Goal: Transaction & Acquisition: Purchase product/service

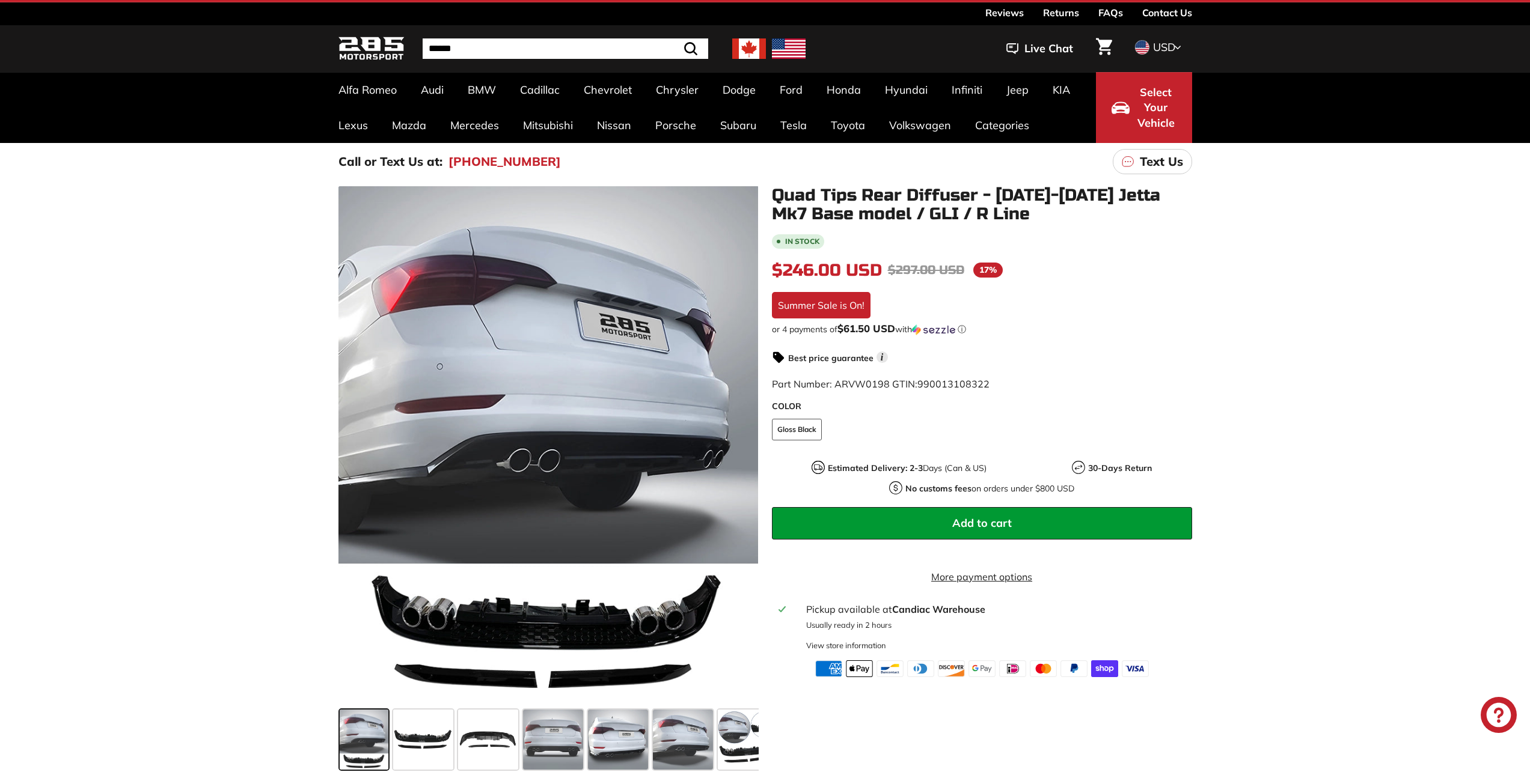
scroll to position [60, 0]
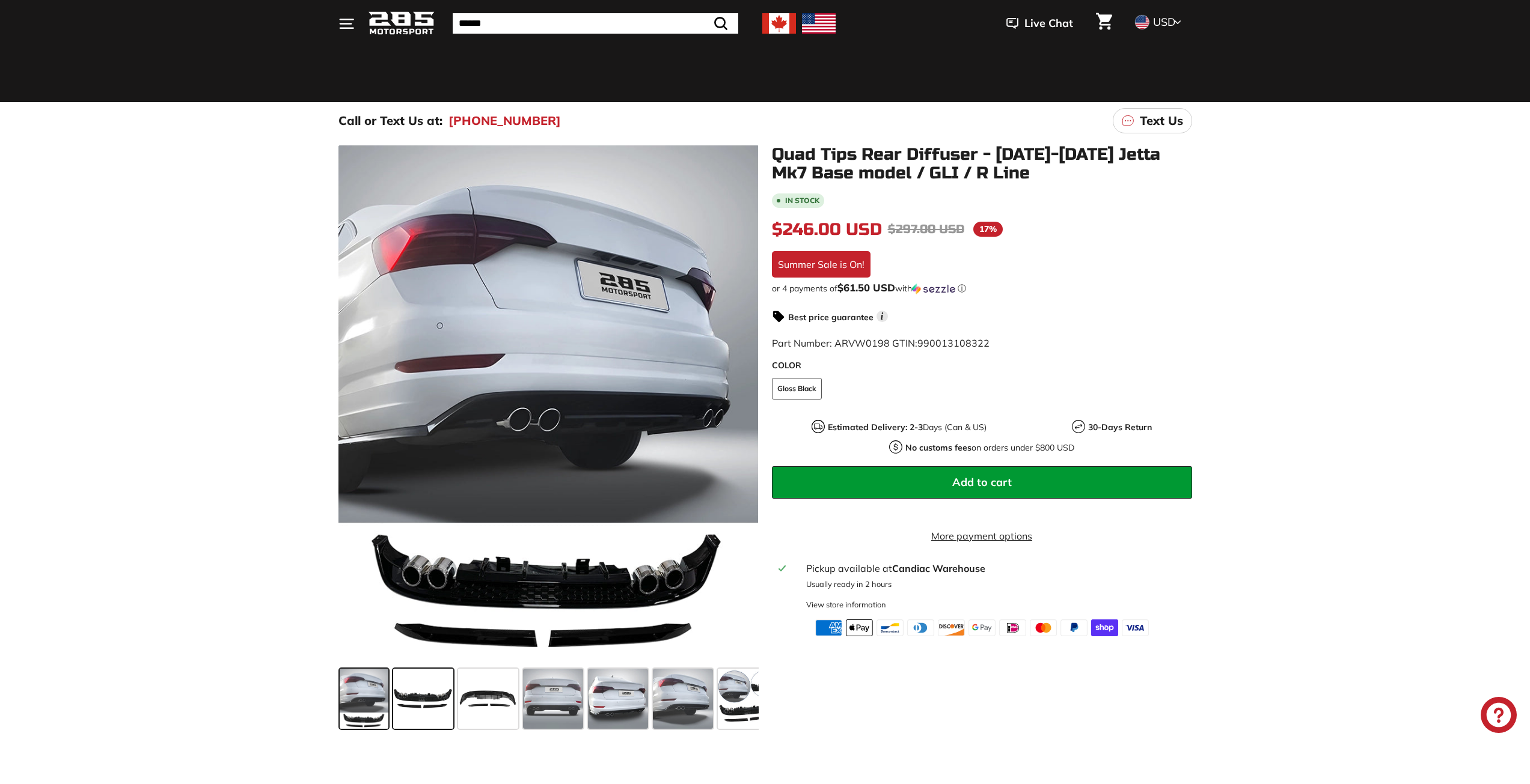
click at [437, 698] on span at bounding box center [423, 698] width 60 height 60
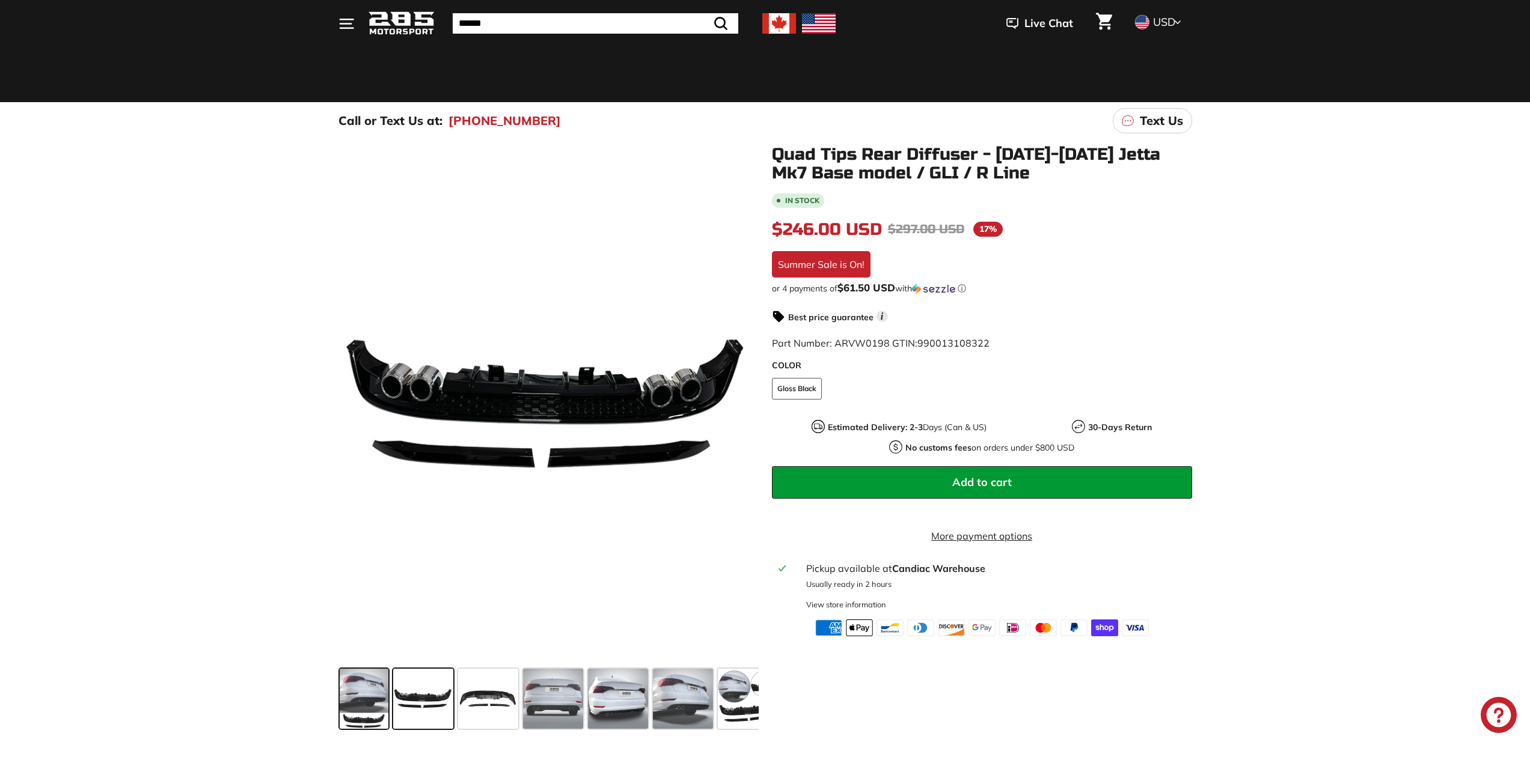
click at [380, 695] on span at bounding box center [364, 698] width 48 height 60
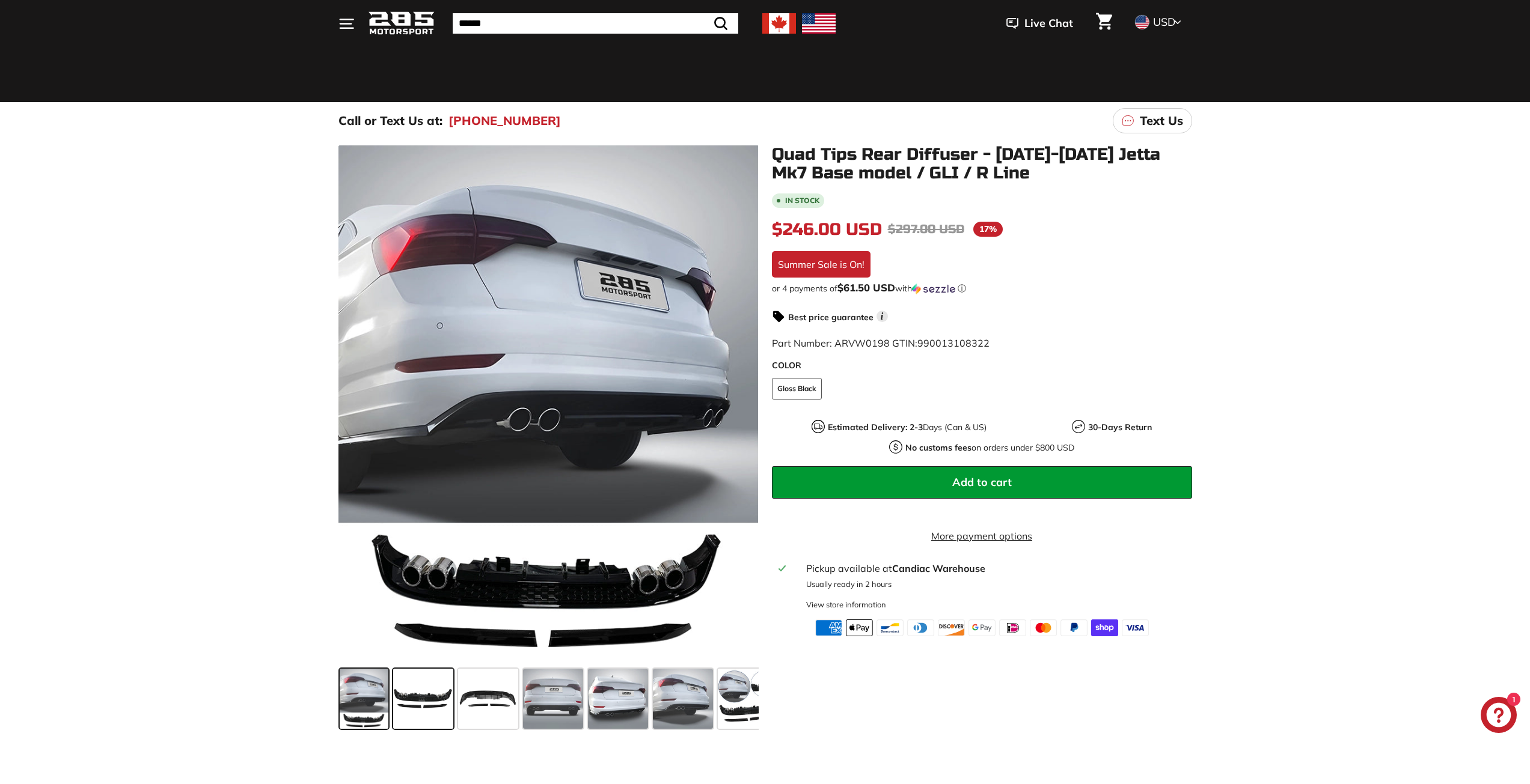
click at [442, 705] on span at bounding box center [423, 698] width 60 height 60
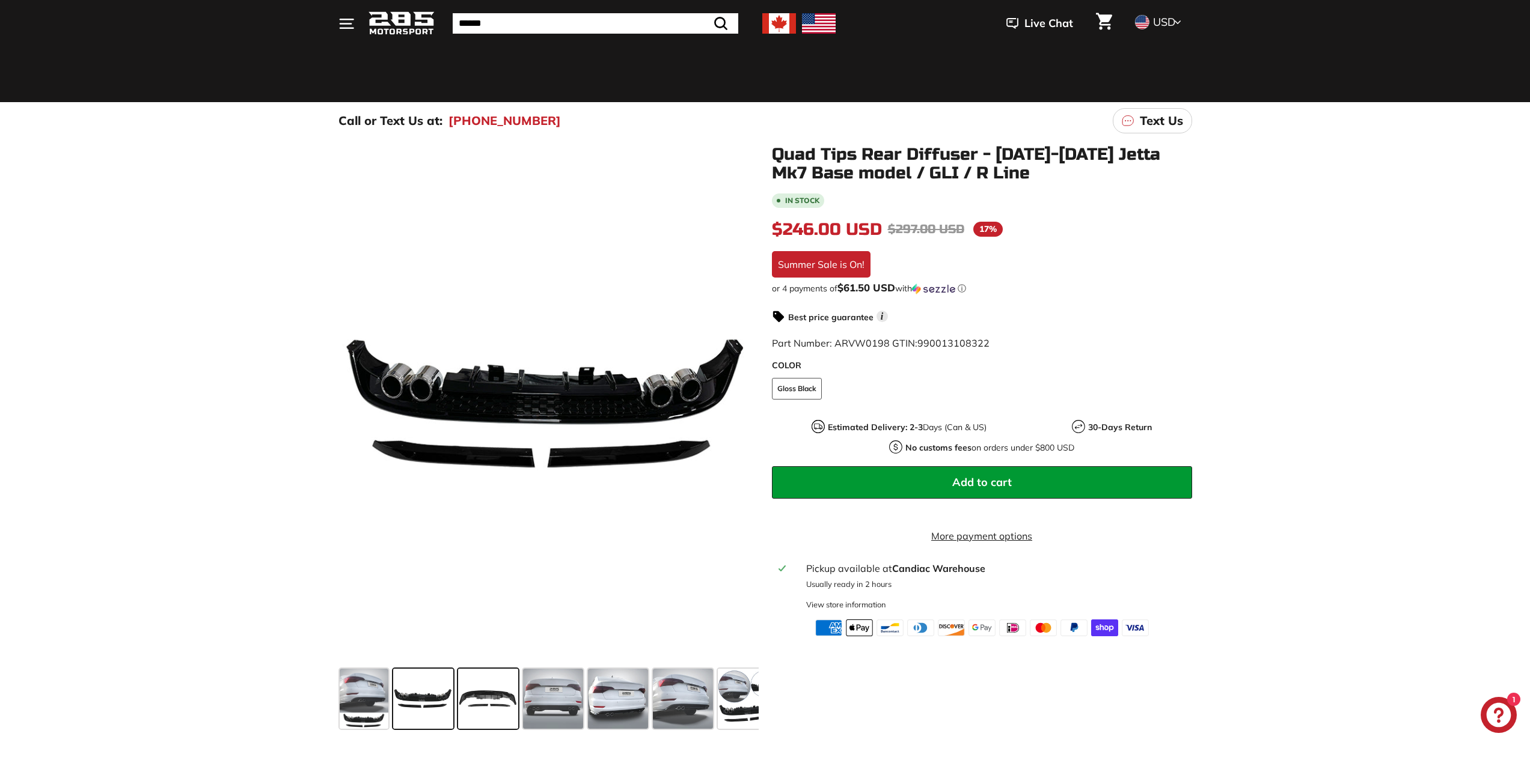
click at [504, 705] on span at bounding box center [488, 698] width 60 height 60
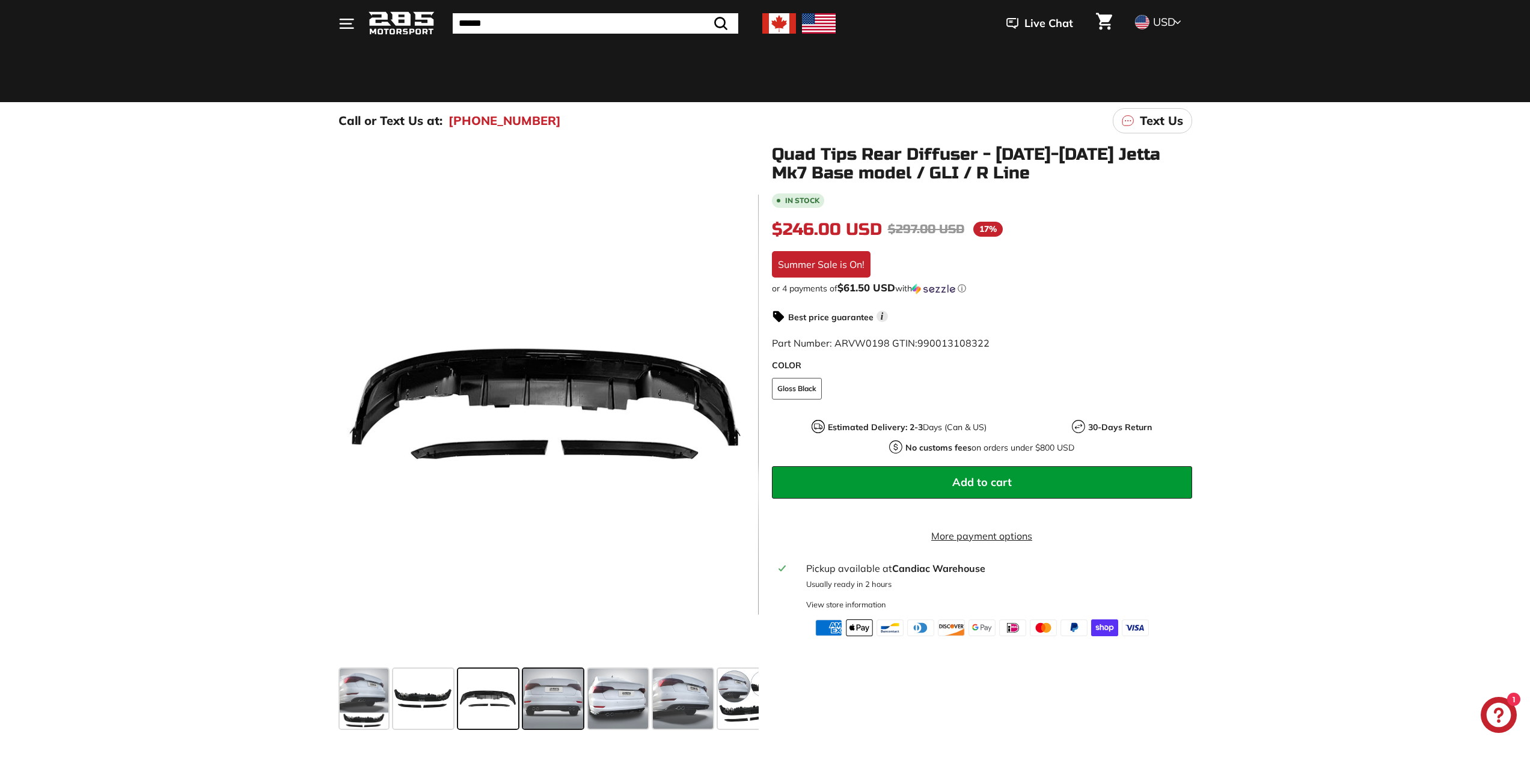
click at [540, 703] on span at bounding box center [553, 698] width 60 height 60
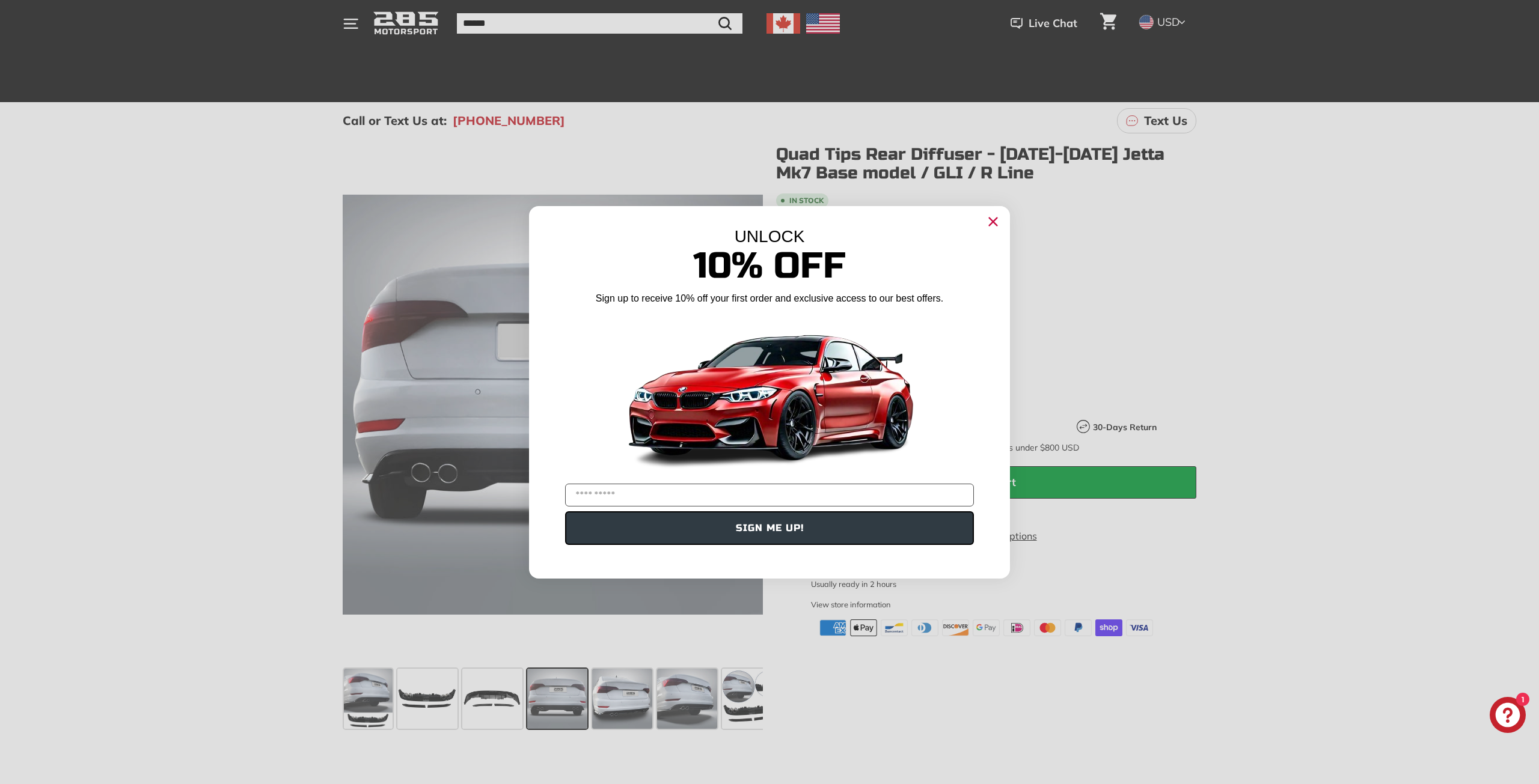
click at [992, 220] on icon "Close dialog" at bounding box center [994, 221] width 8 height 8
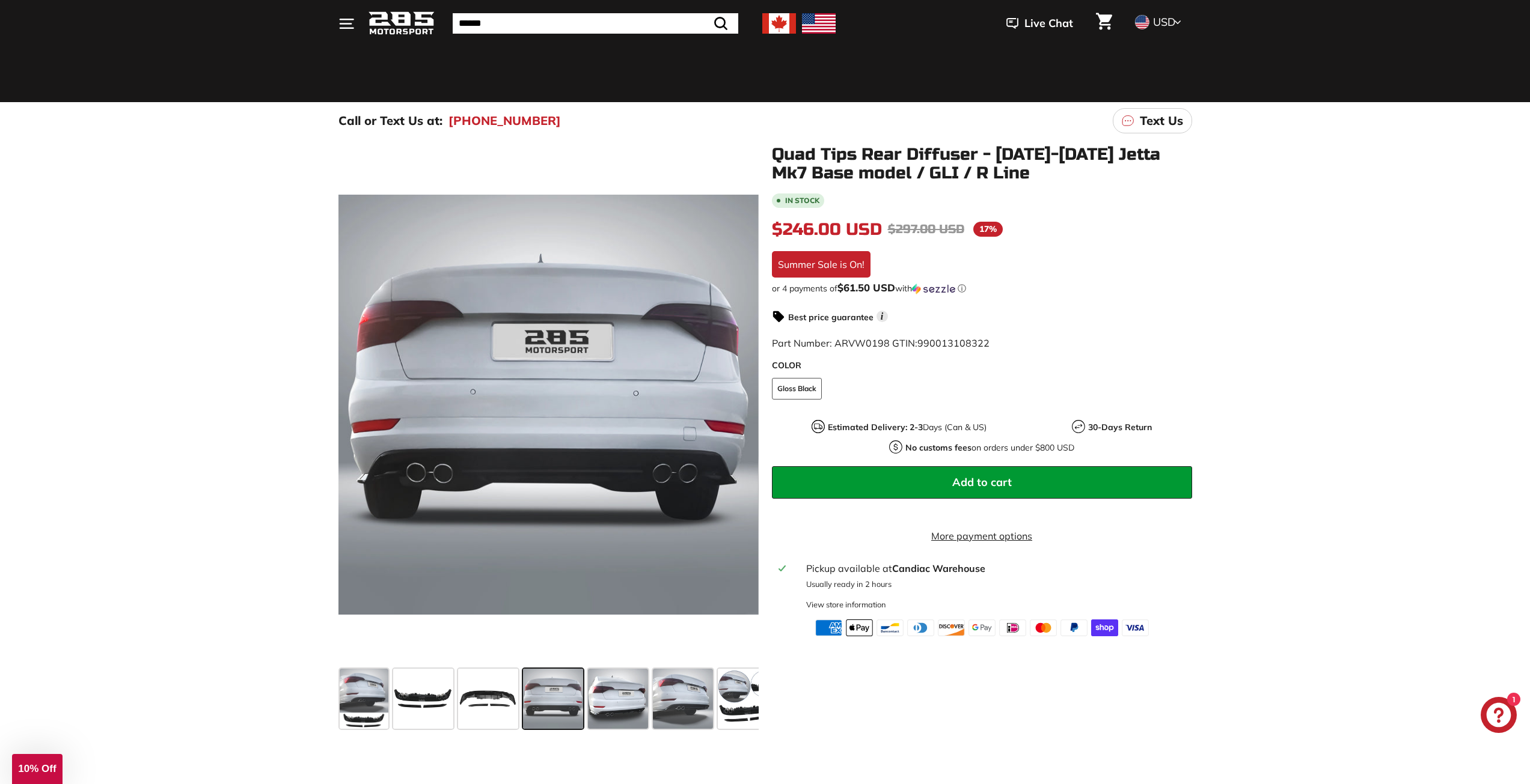
click at [553, 687] on span at bounding box center [553, 698] width 60 height 60
click at [627, 693] on span at bounding box center [618, 698] width 60 height 60
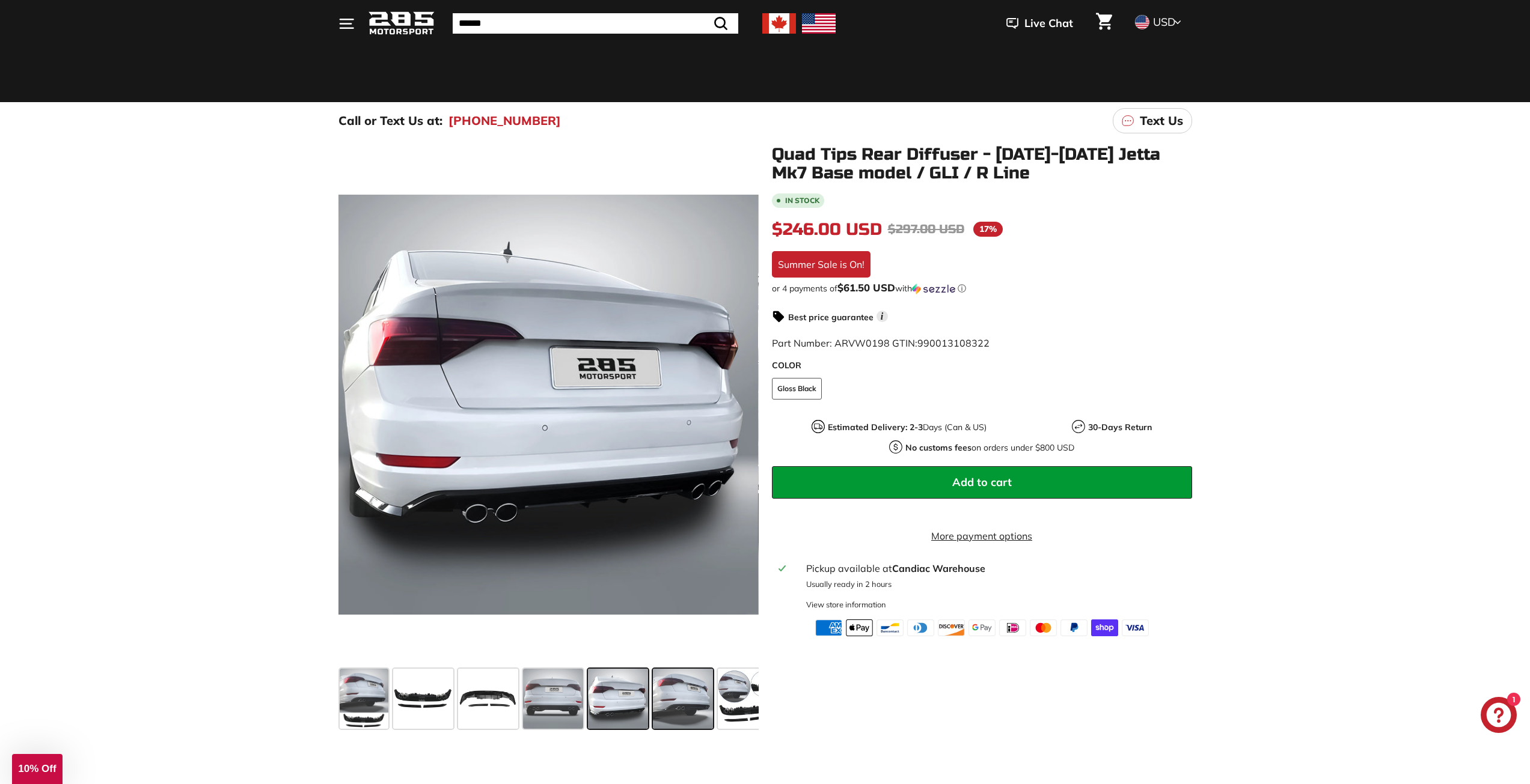
click at [668, 697] on span at bounding box center [682, 698] width 60 height 60
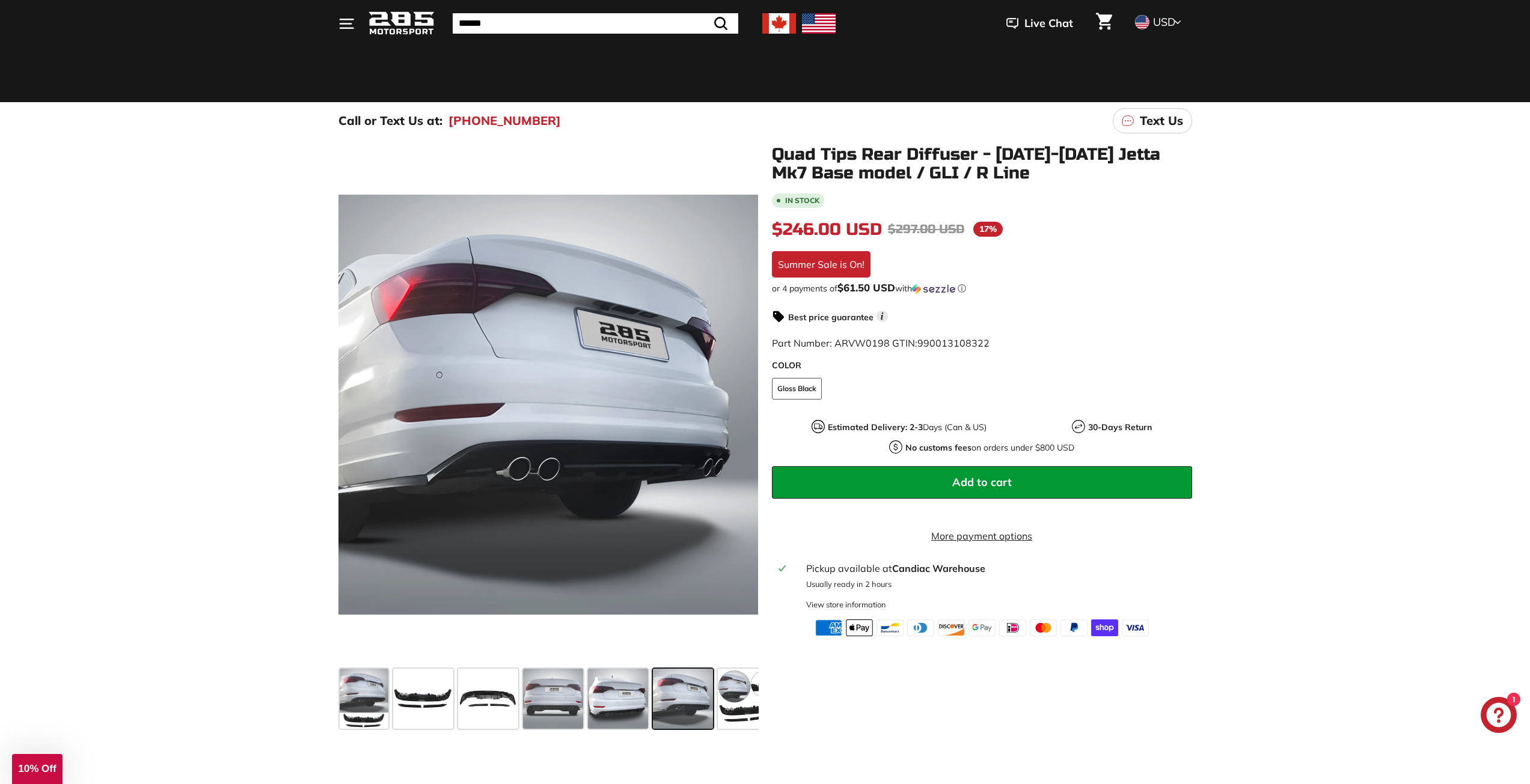
click at [705, 703] on span at bounding box center [682, 698] width 60 height 60
click at [728, 702] on span at bounding box center [748, 698] width 60 height 60
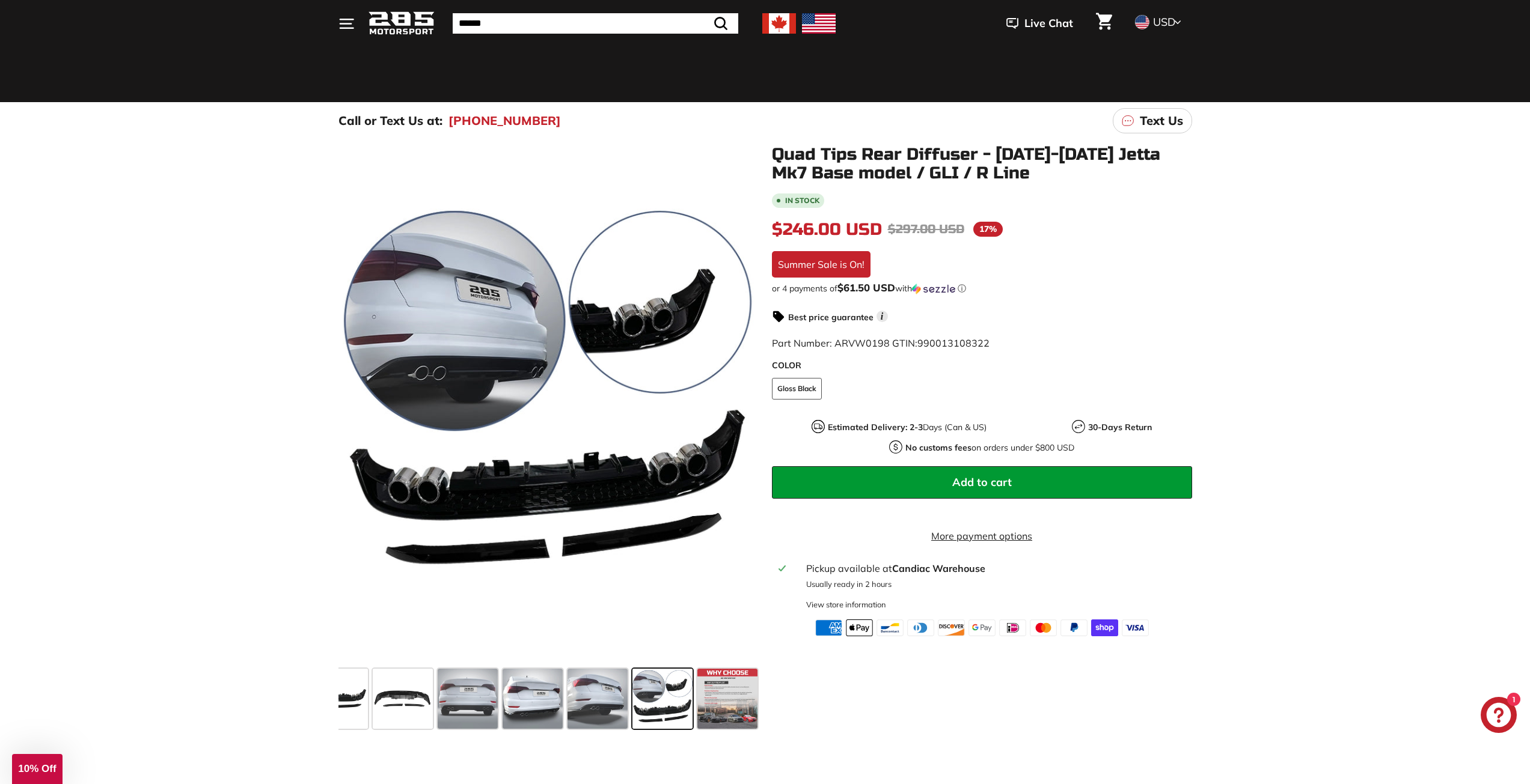
scroll to position [0, 87]
click at [735, 698] on span at bounding box center [726, 698] width 60 height 60
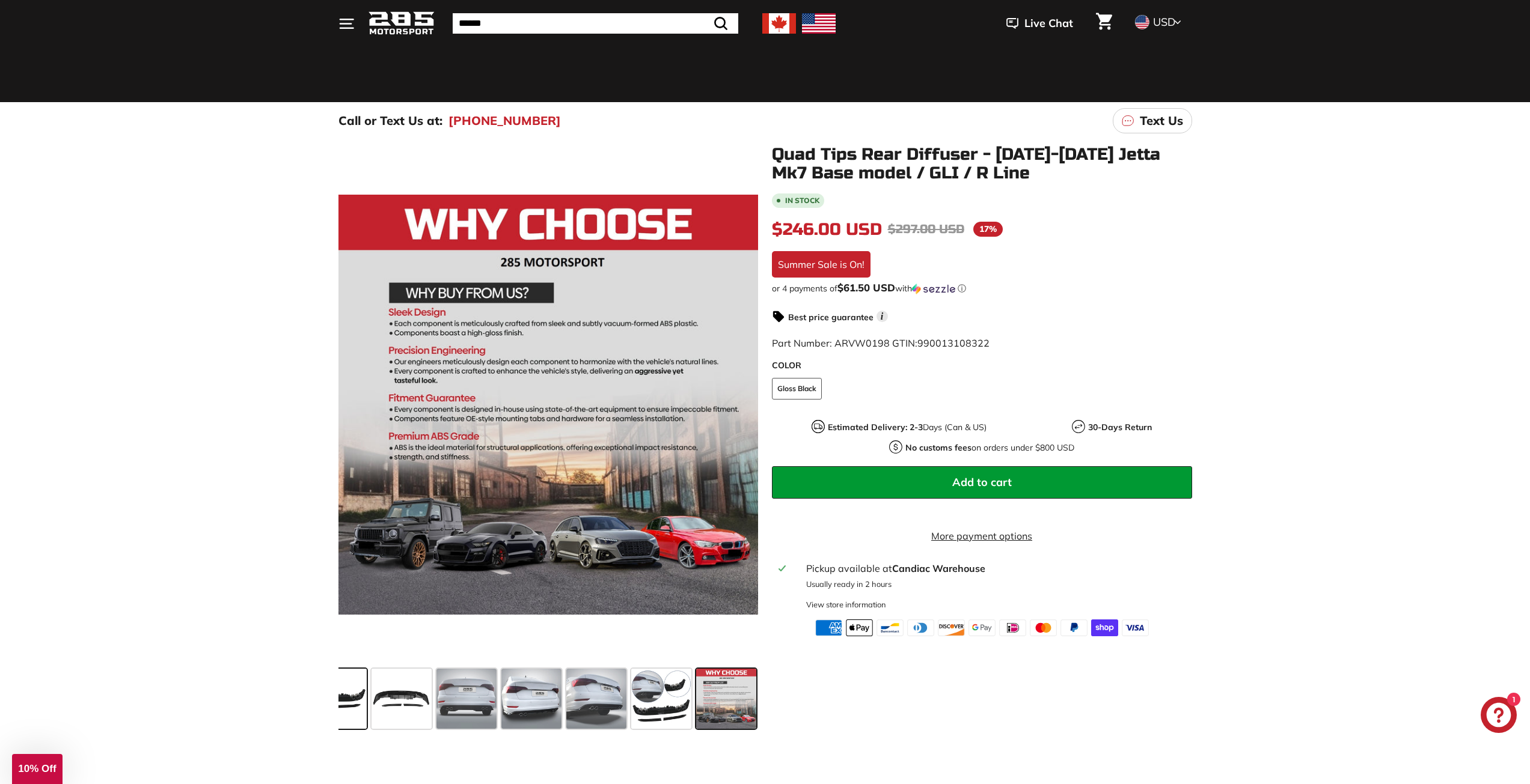
click at [357, 695] on span at bounding box center [336, 698] width 60 height 60
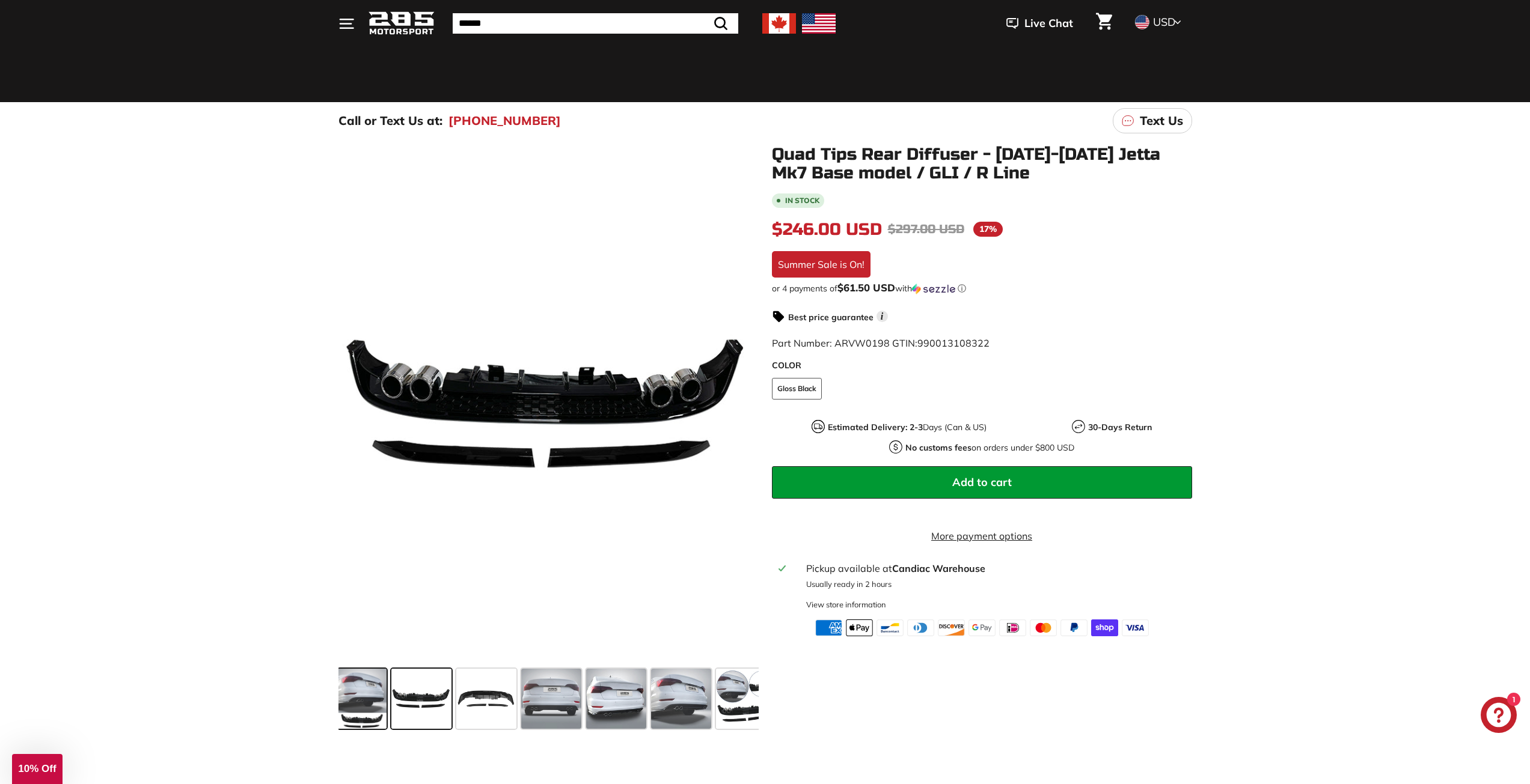
scroll to position [0, 0]
click at [355, 693] on span at bounding box center [364, 698] width 48 height 60
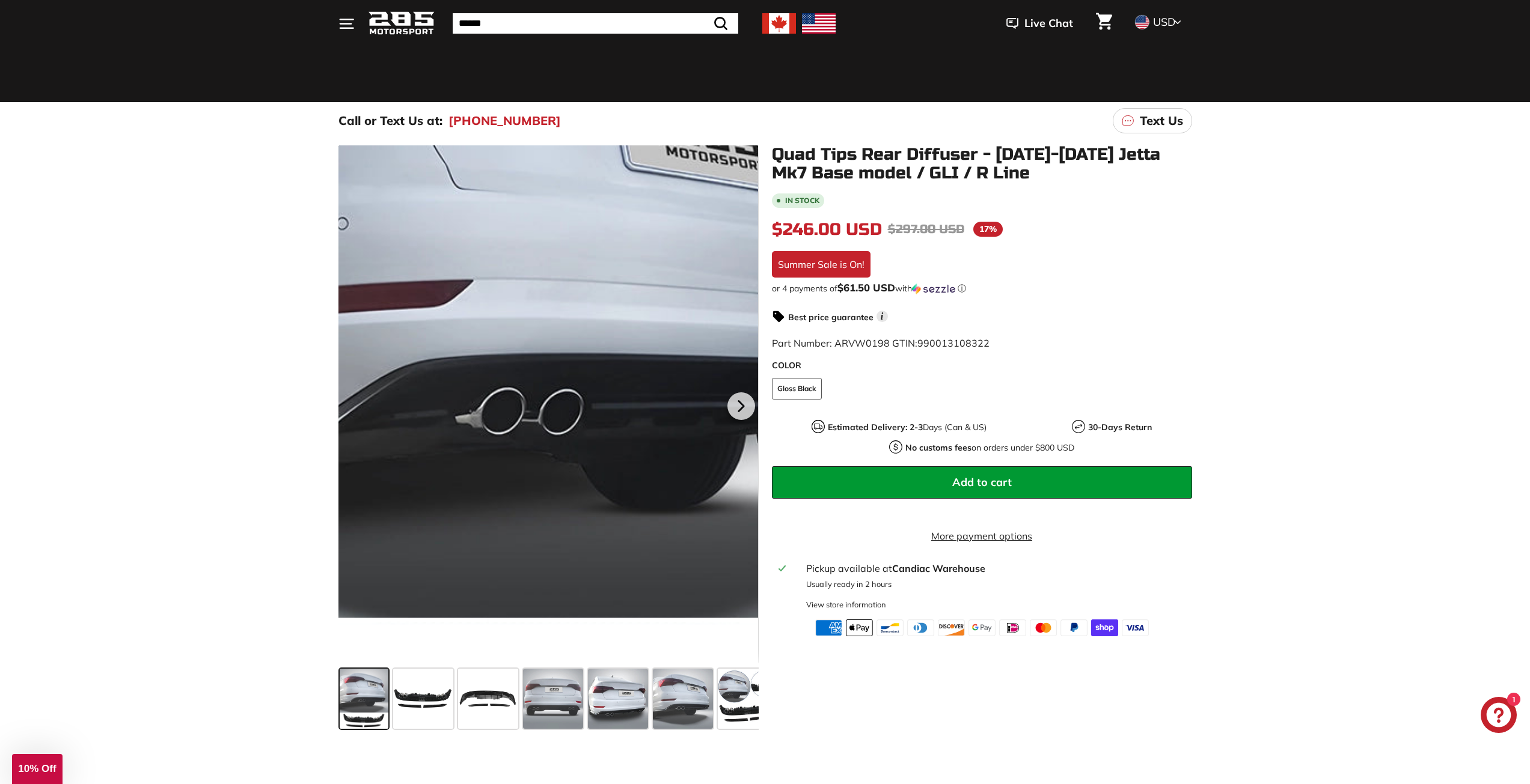
click at [537, 428] on div at bounding box center [548, 404] width 420 height 519
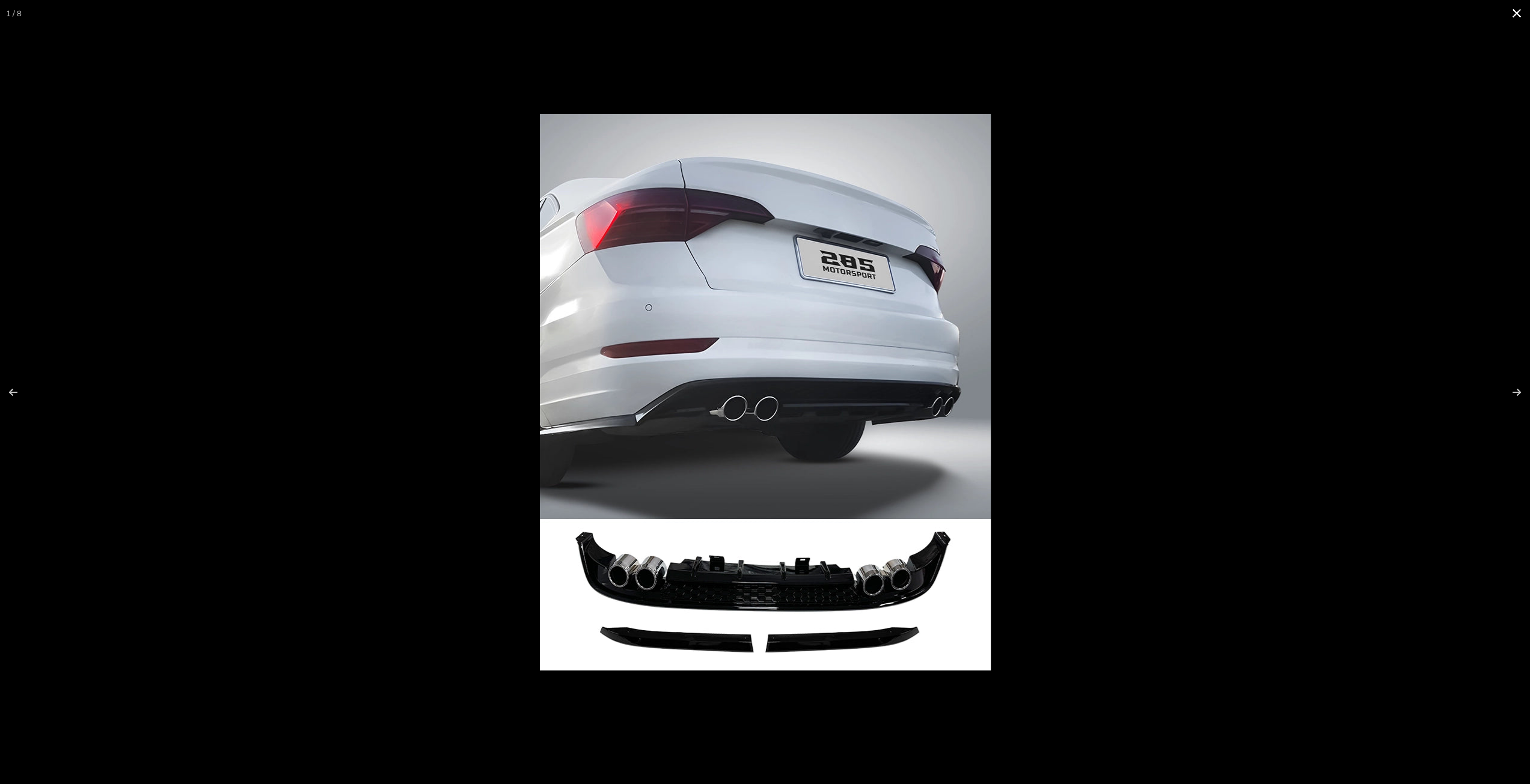
click at [1518, 9] on button at bounding box center [1516, 13] width 27 height 27
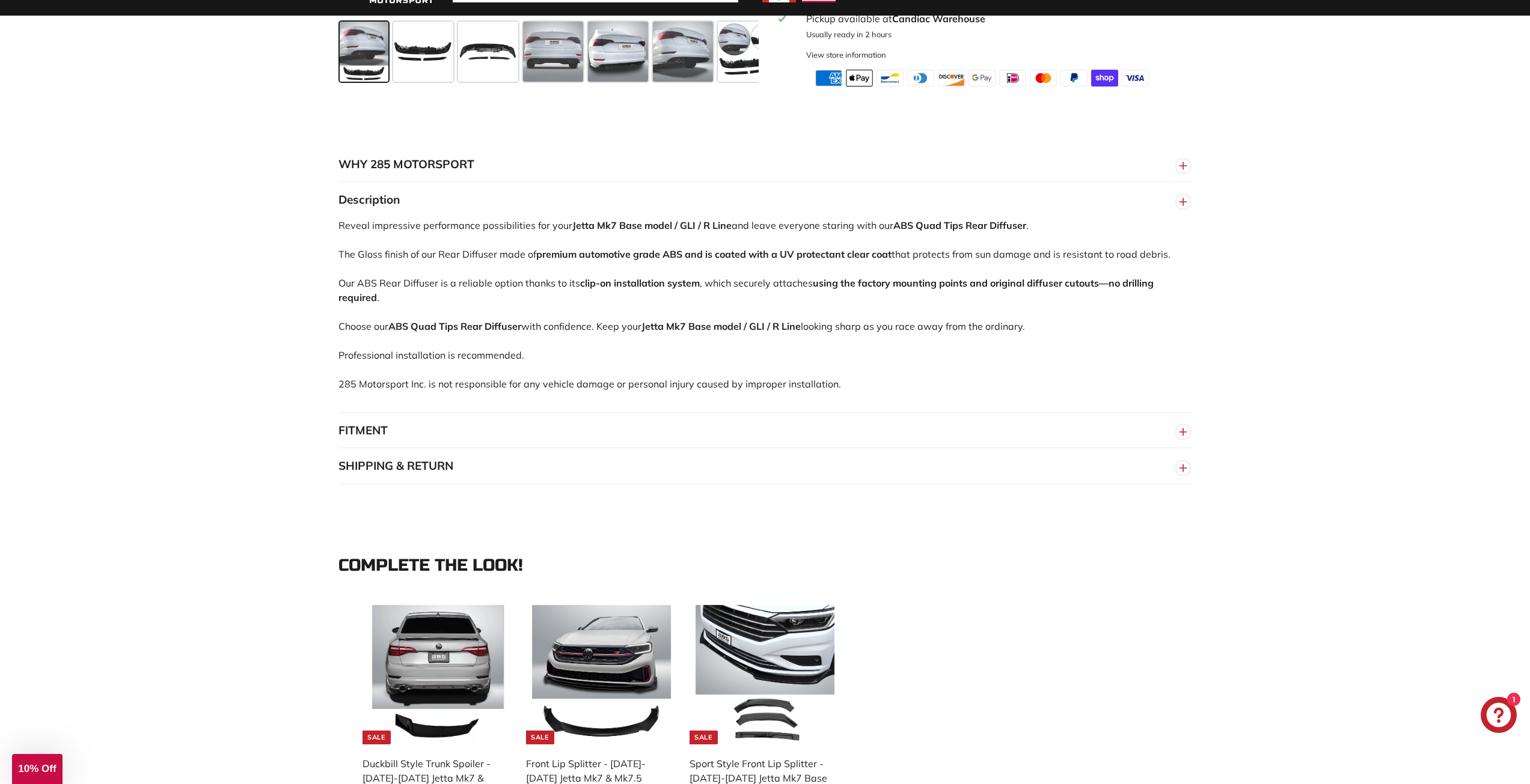
scroll to position [721, 0]
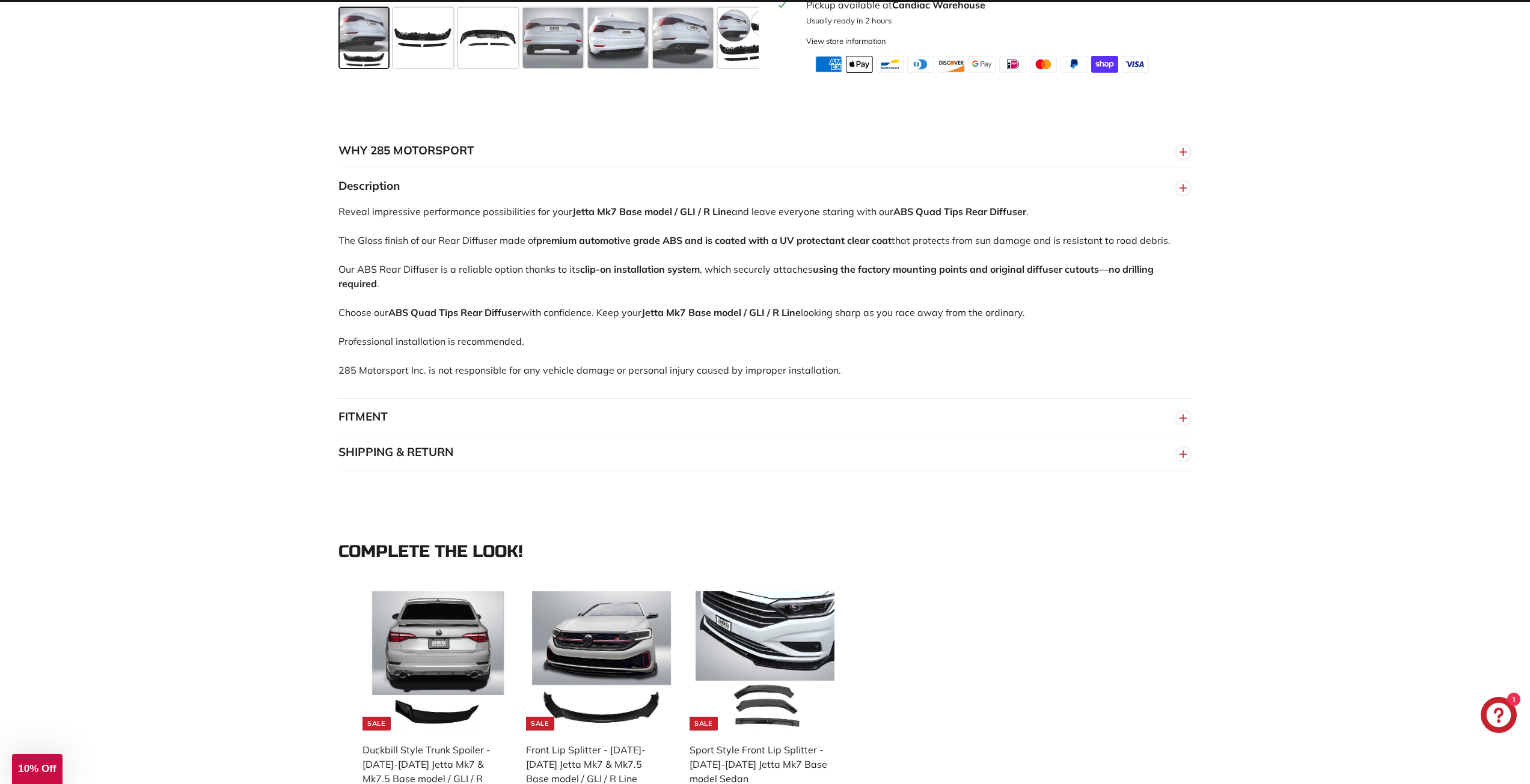
click at [420, 411] on button "FITMENT" at bounding box center [765, 417] width 854 height 36
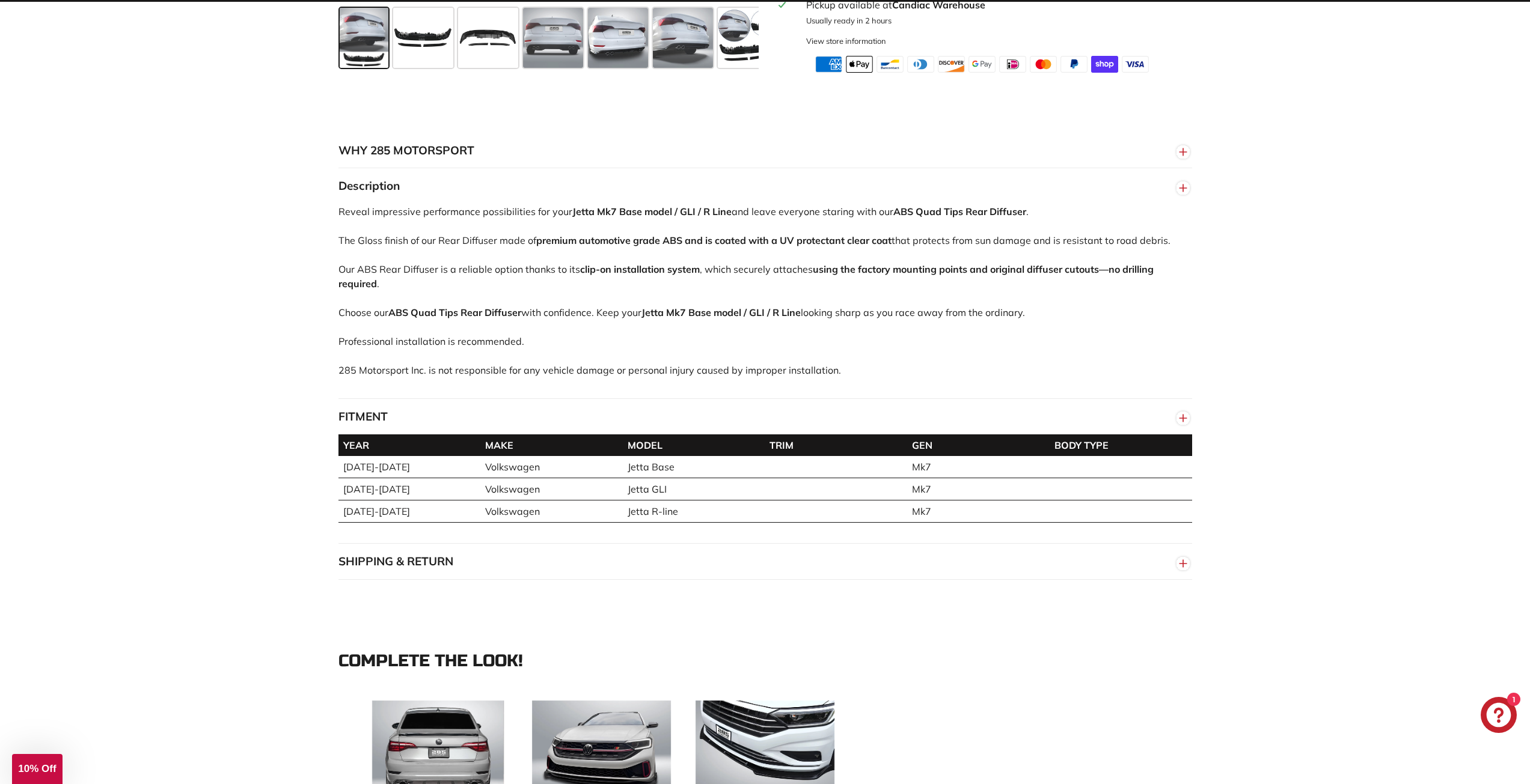
click at [420, 411] on button "FITMENT" at bounding box center [765, 417] width 854 height 36
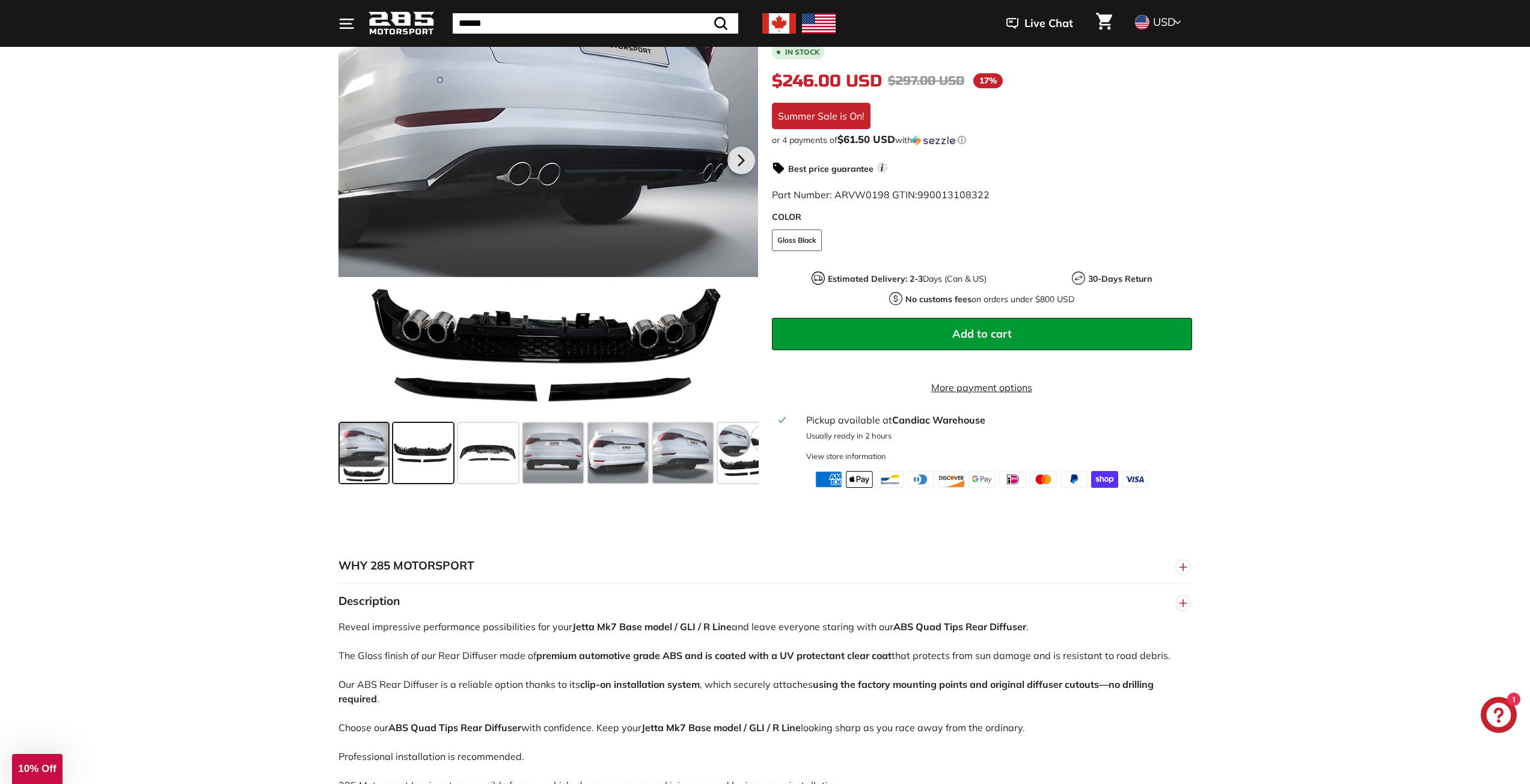
scroll to position [300, 0]
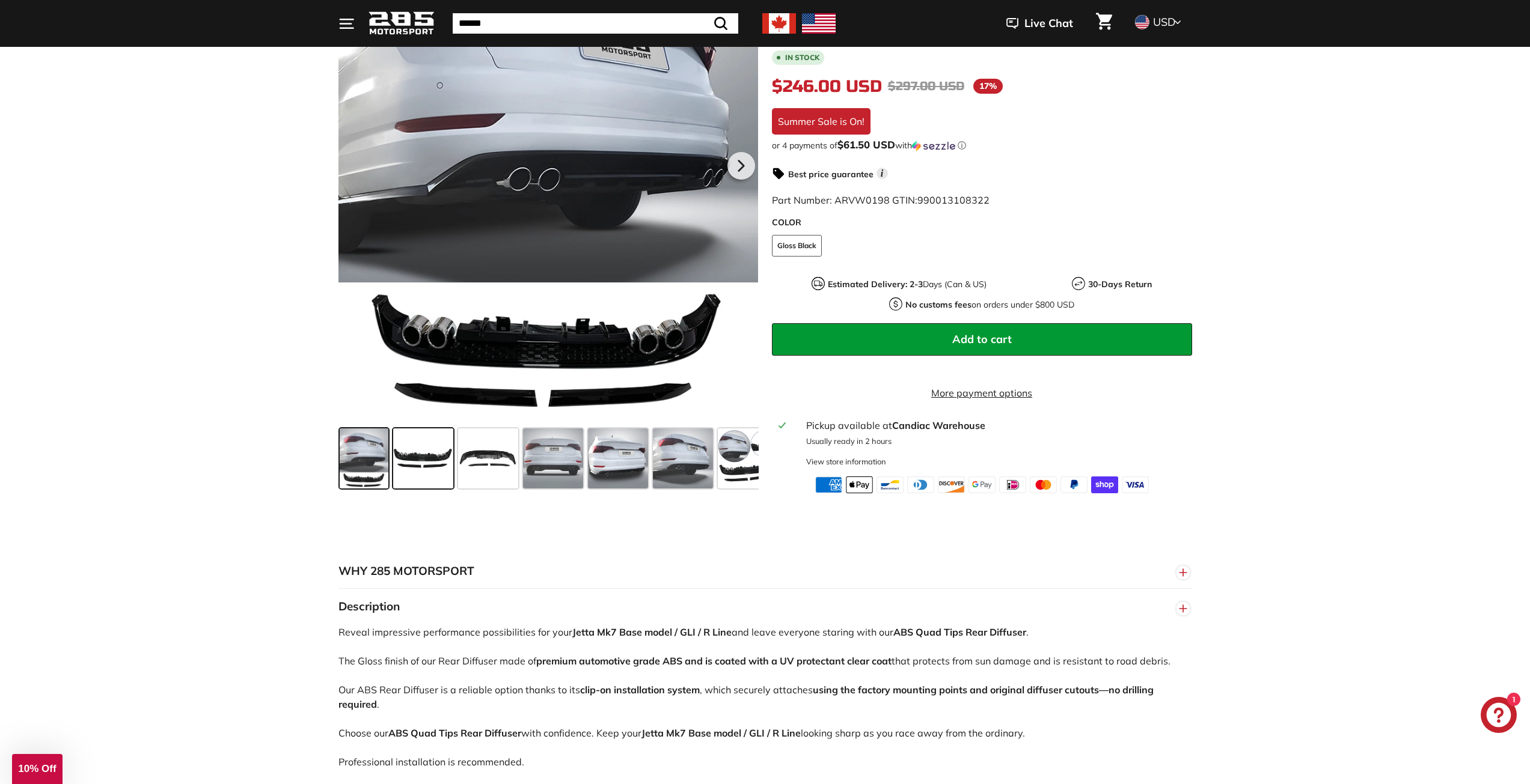
click at [404, 440] on span at bounding box center [423, 458] width 60 height 60
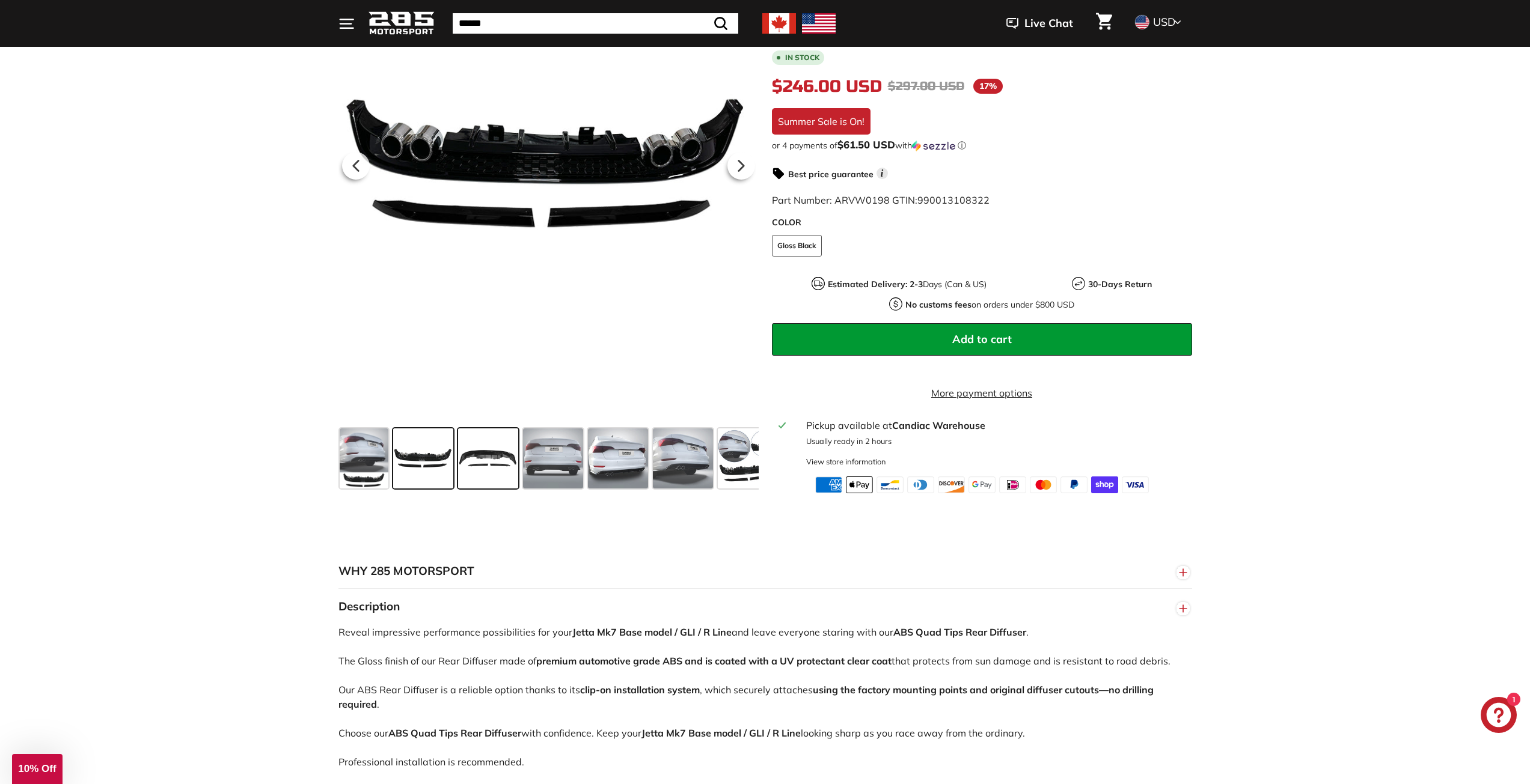
click at [480, 466] on span at bounding box center [488, 458] width 60 height 60
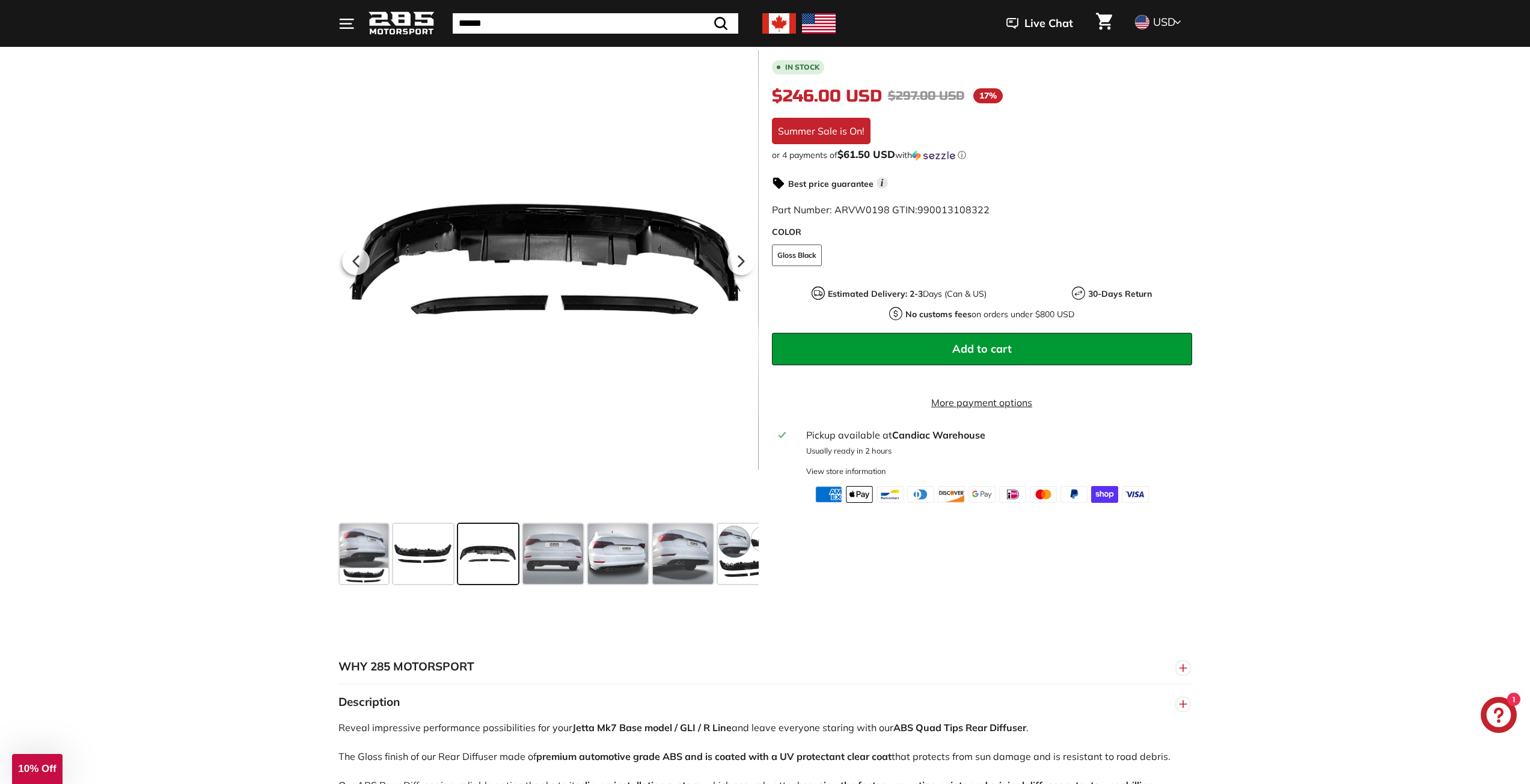
scroll to position [180, 0]
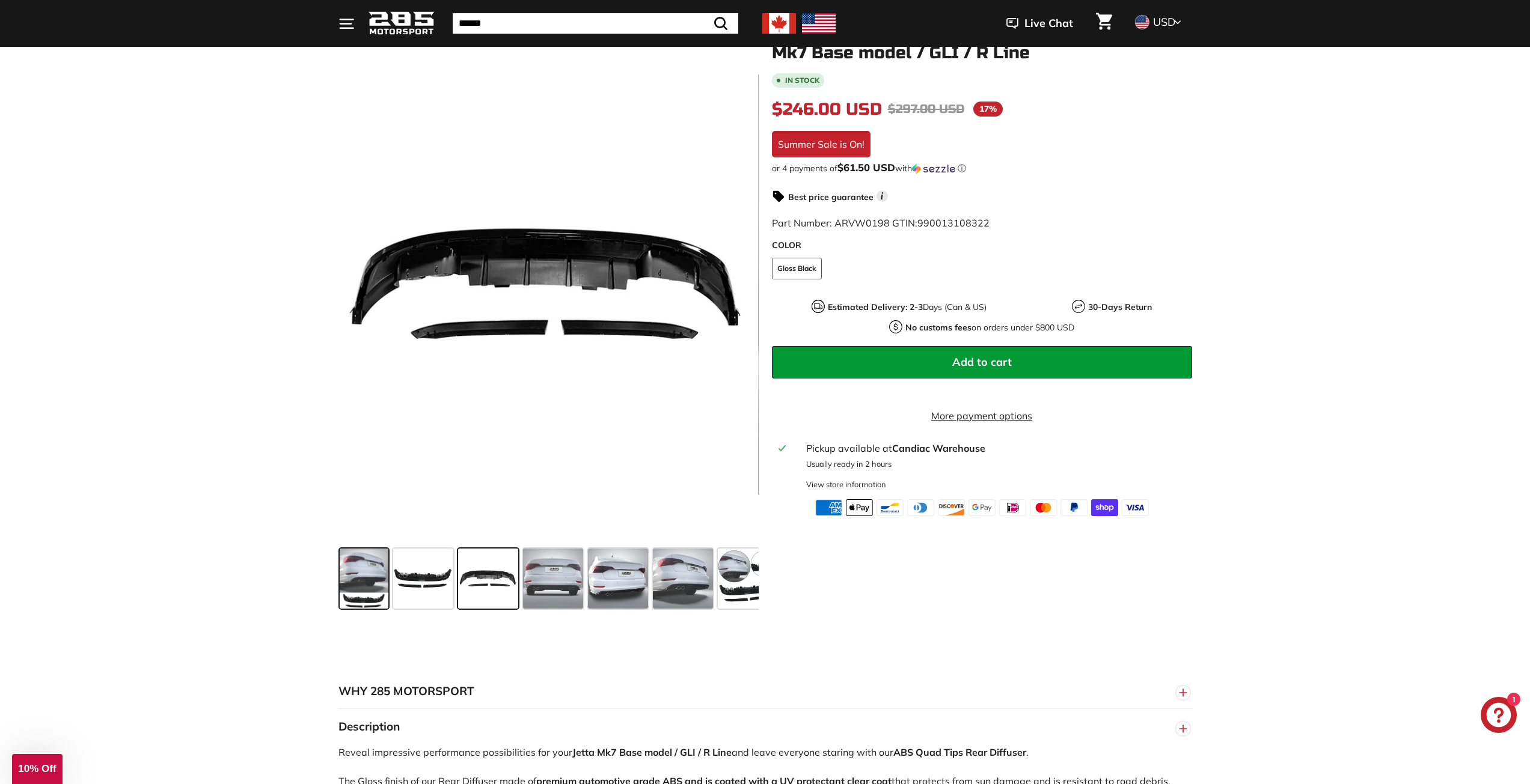
click at [373, 574] on span at bounding box center [364, 579] width 48 height 60
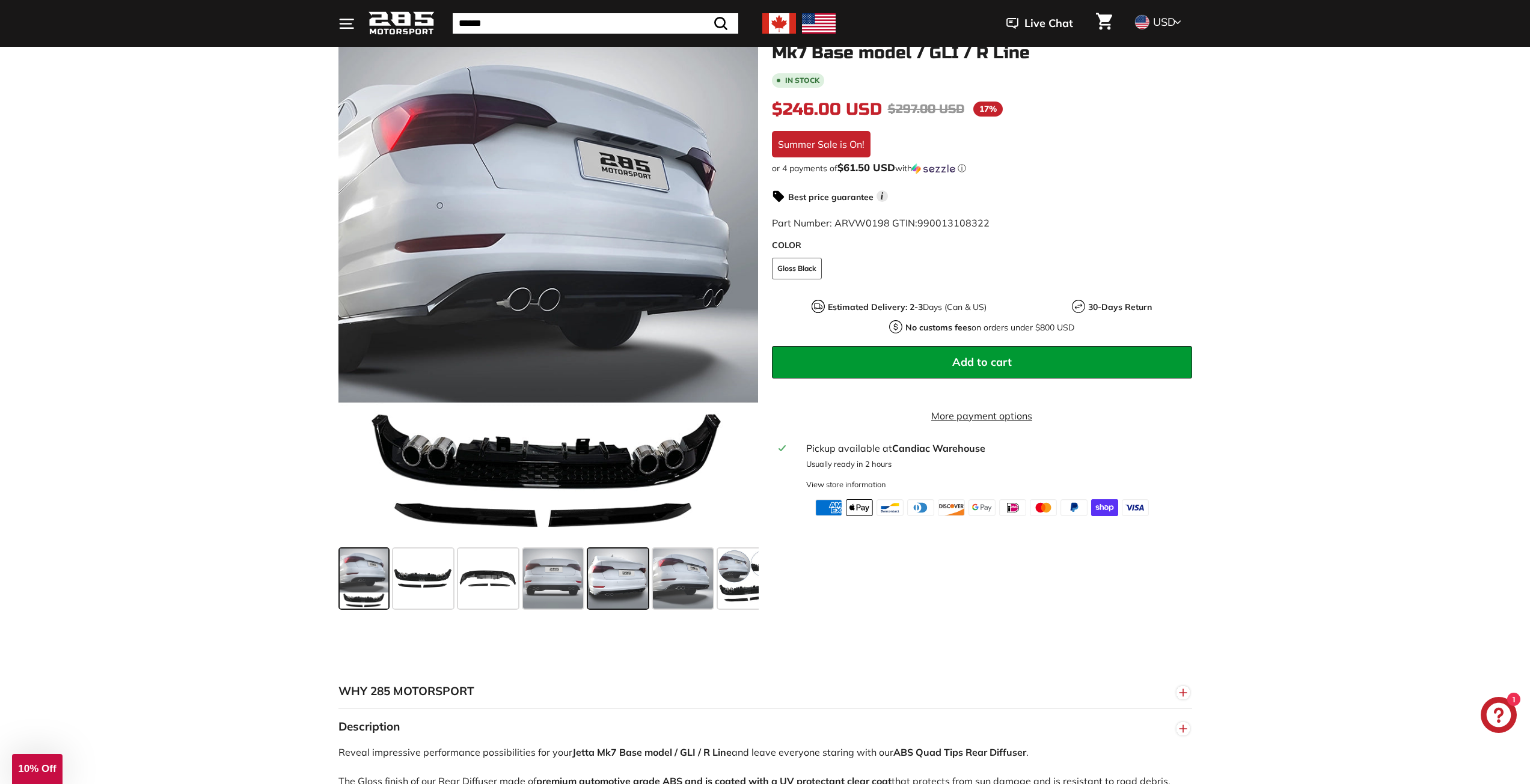
click at [627, 590] on span at bounding box center [618, 579] width 60 height 60
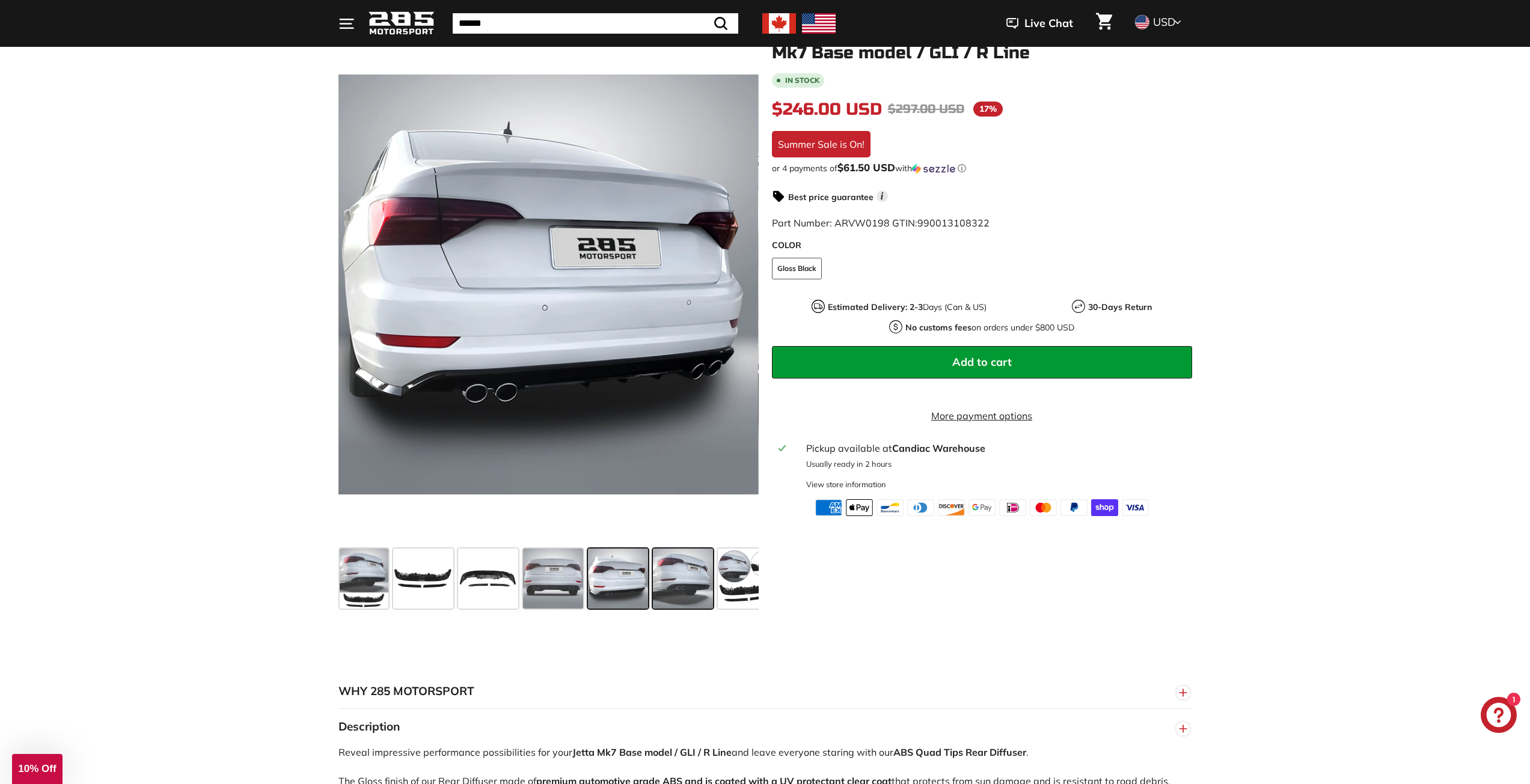
click at [675, 576] on span at bounding box center [682, 579] width 60 height 60
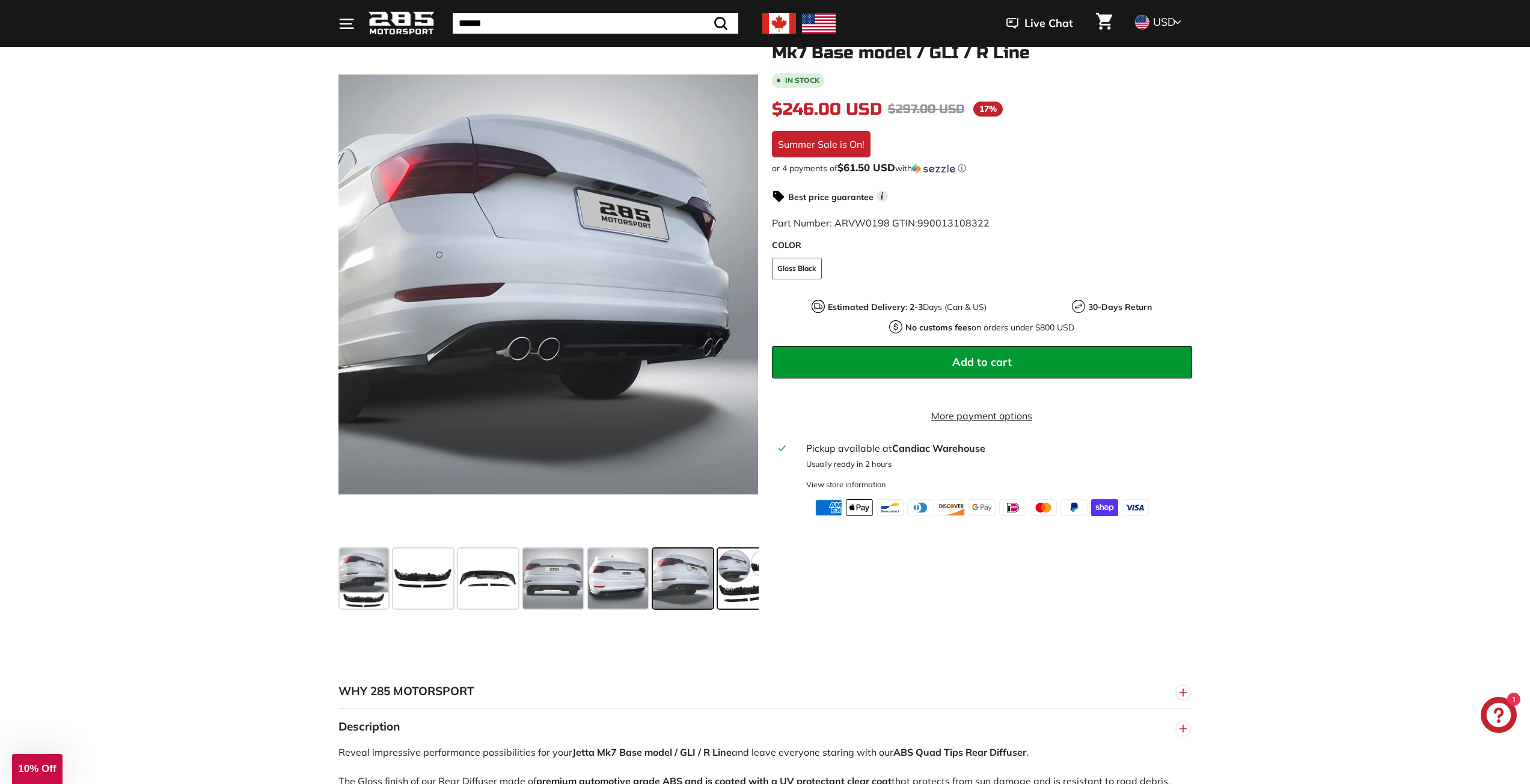
click at [728, 574] on span at bounding box center [748, 579] width 60 height 60
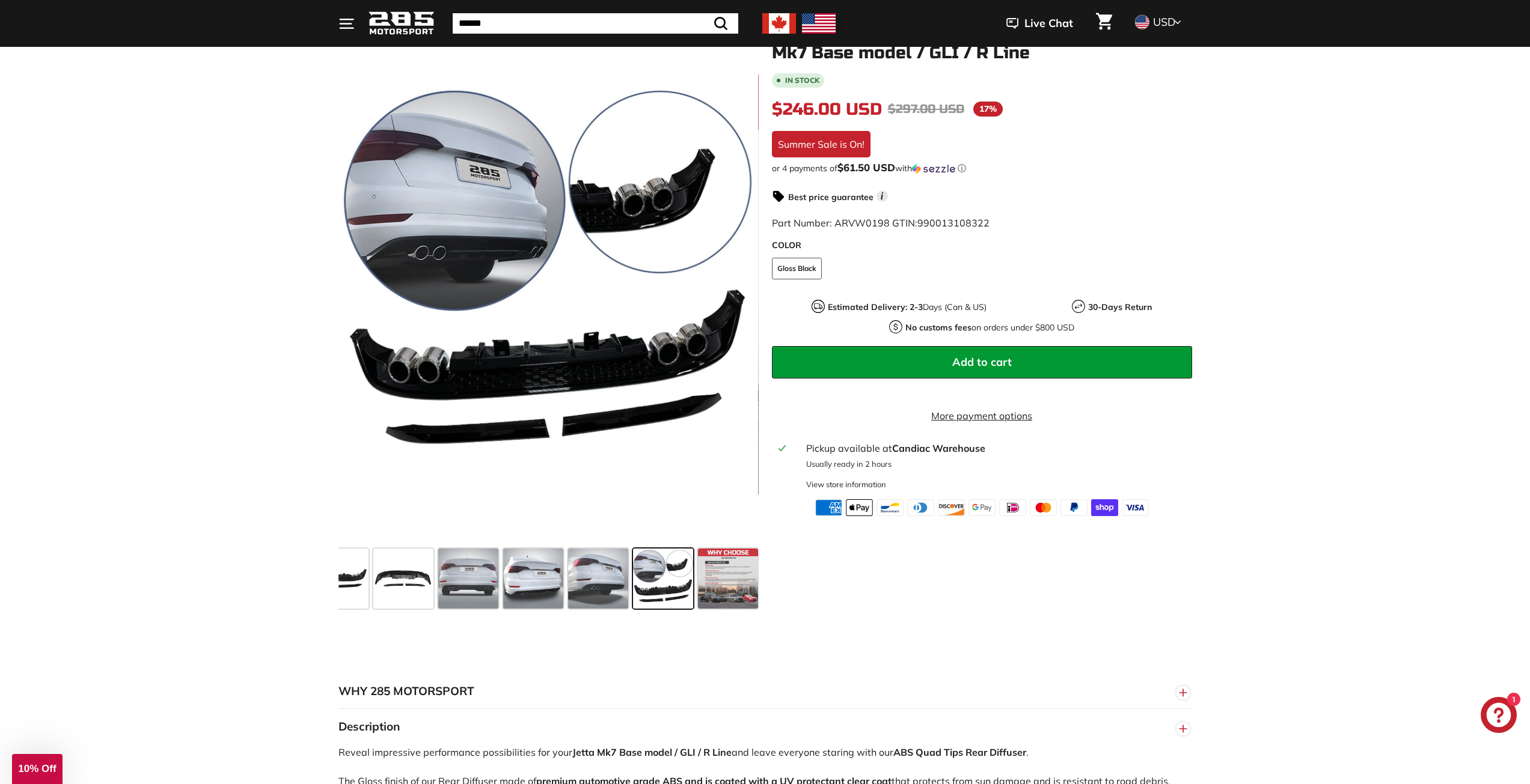
scroll to position [0, 87]
click at [426, 579] on span at bounding box center [401, 579] width 60 height 60
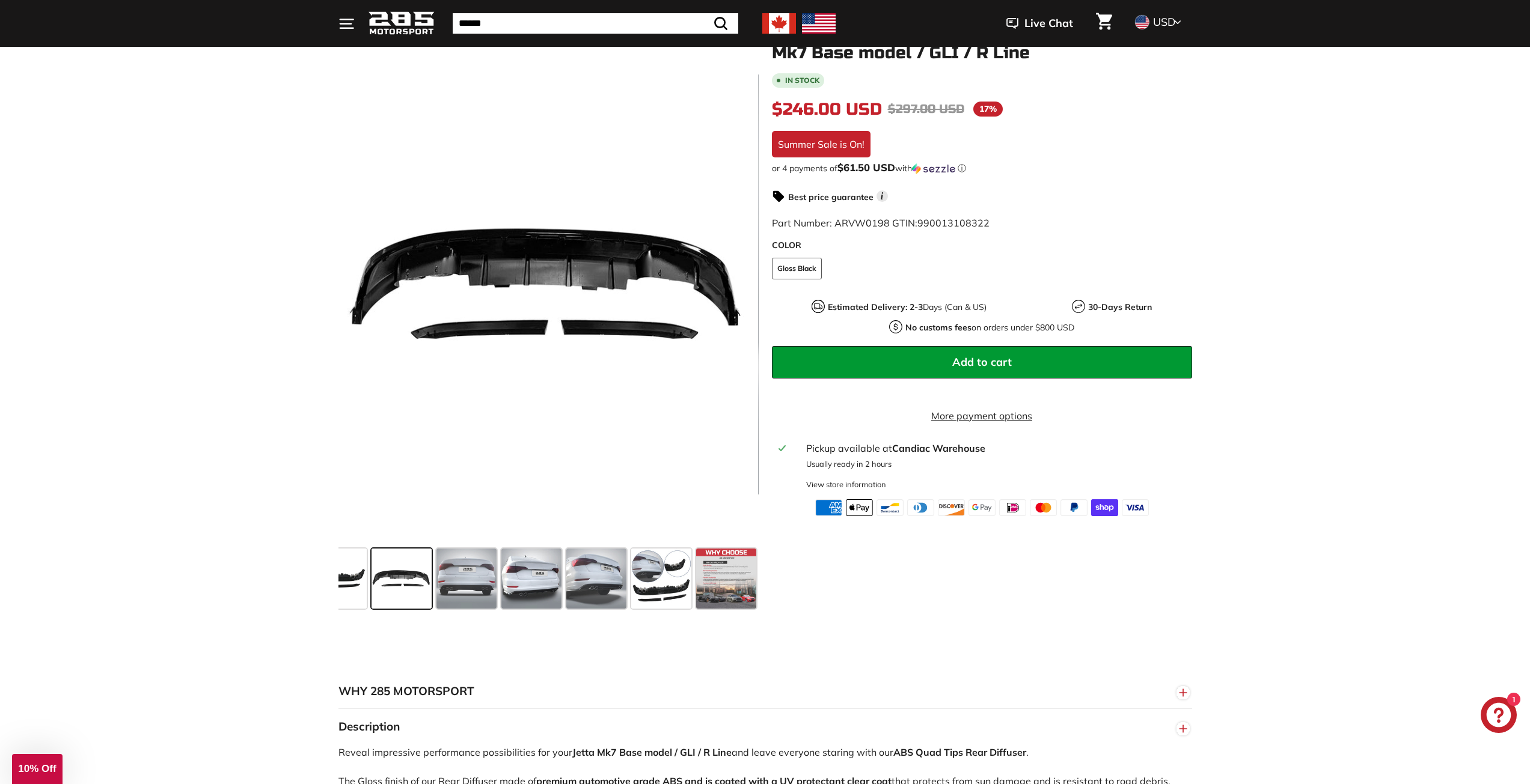
click at [386, 578] on span at bounding box center [401, 579] width 60 height 60
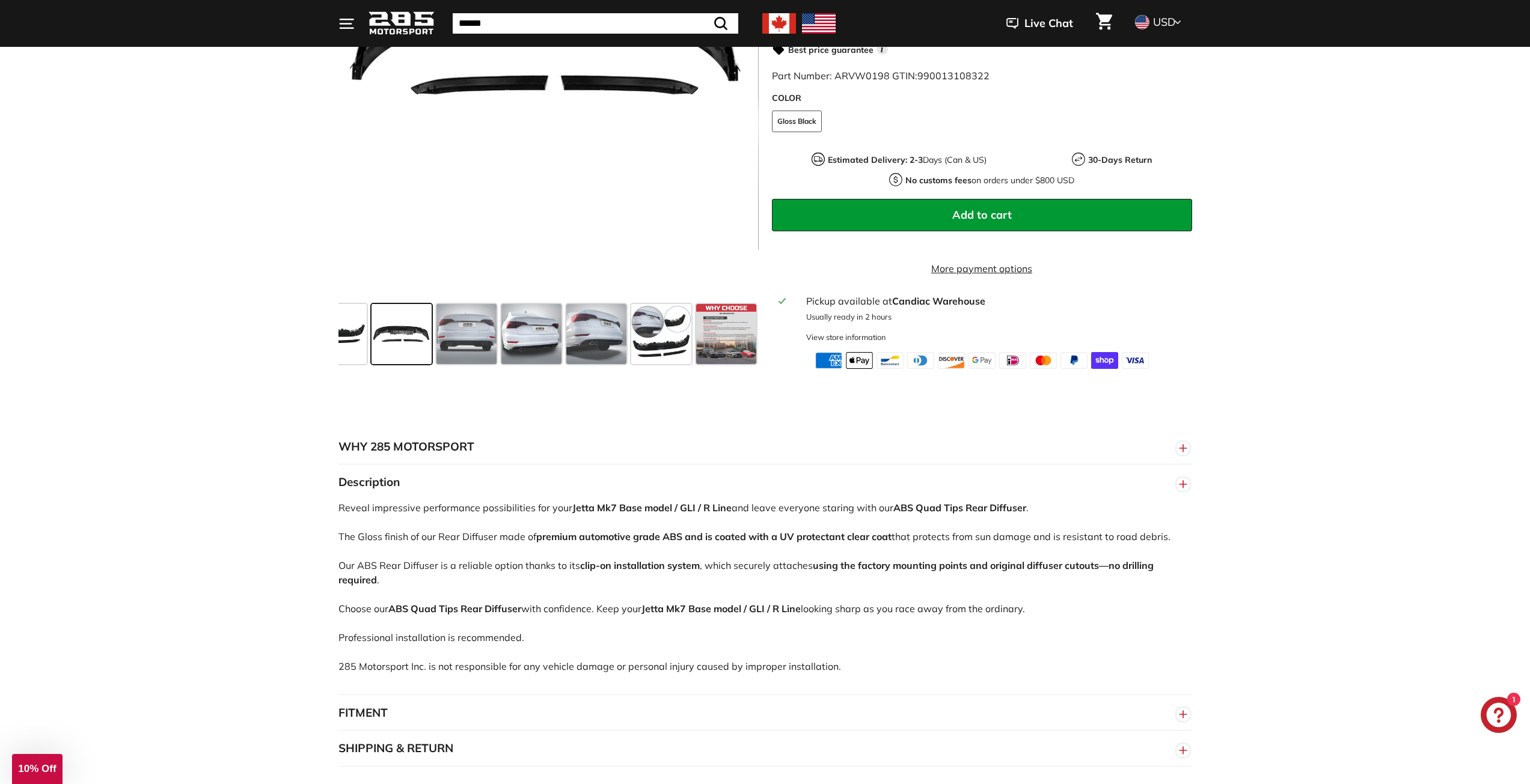
scroll to position [481, 0]
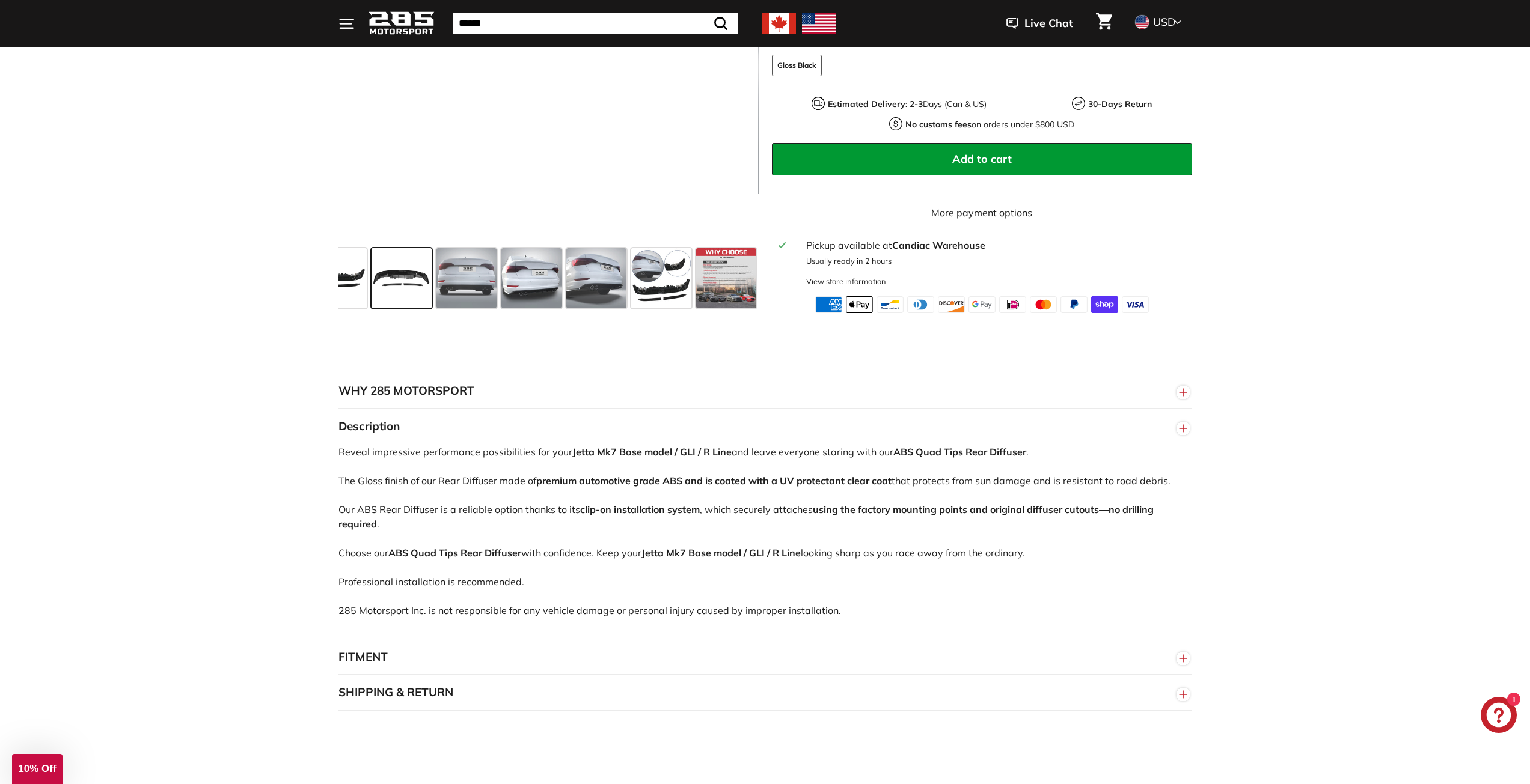
click at [431, 391] on button "WHY 285 MOTORSPORT" at bounding box center [765, 391] width 854 height 36
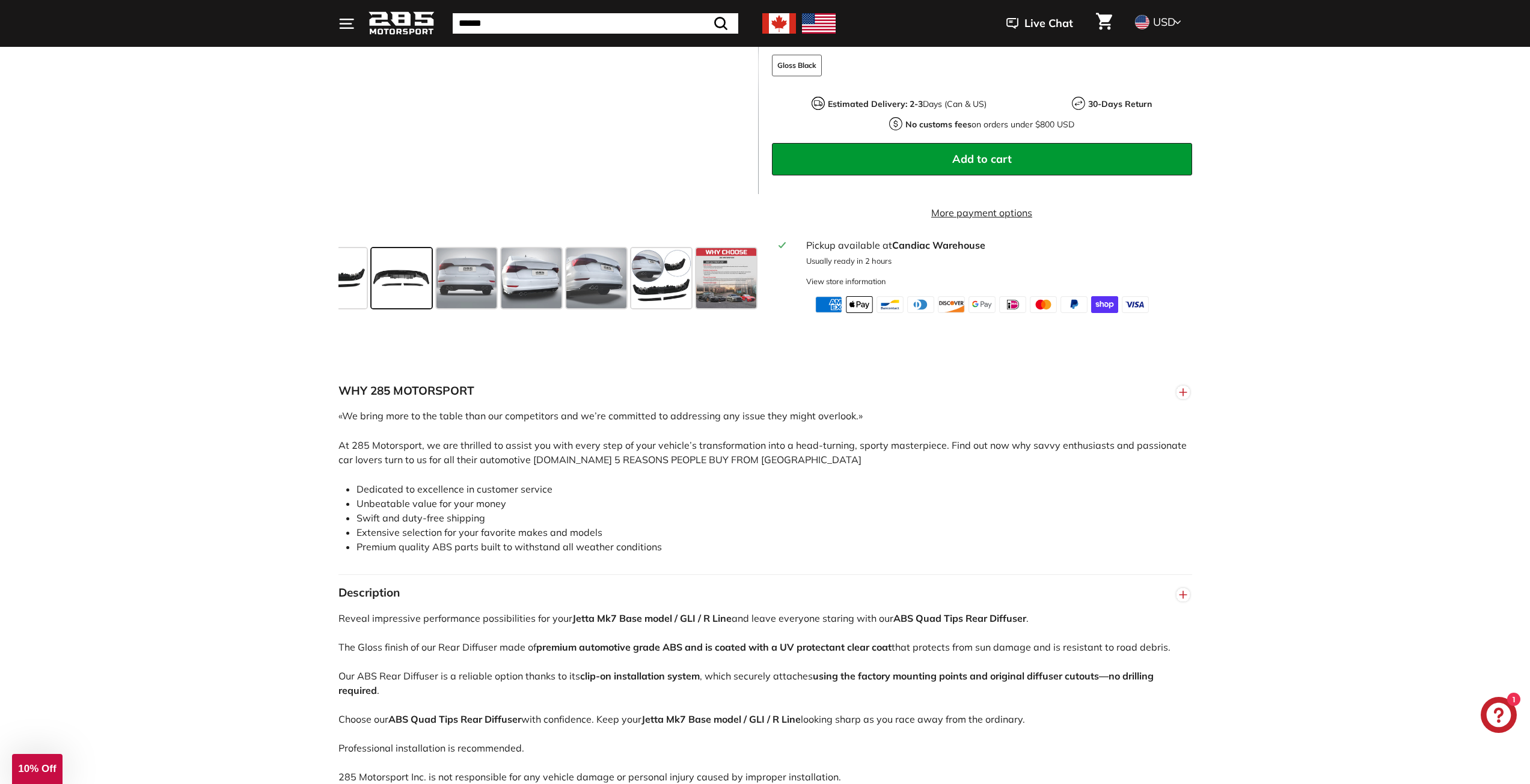
click at [454, 385] on button "WHY 285 MOTORSPORT" at bounding box center [765, 391] width 854 height 36
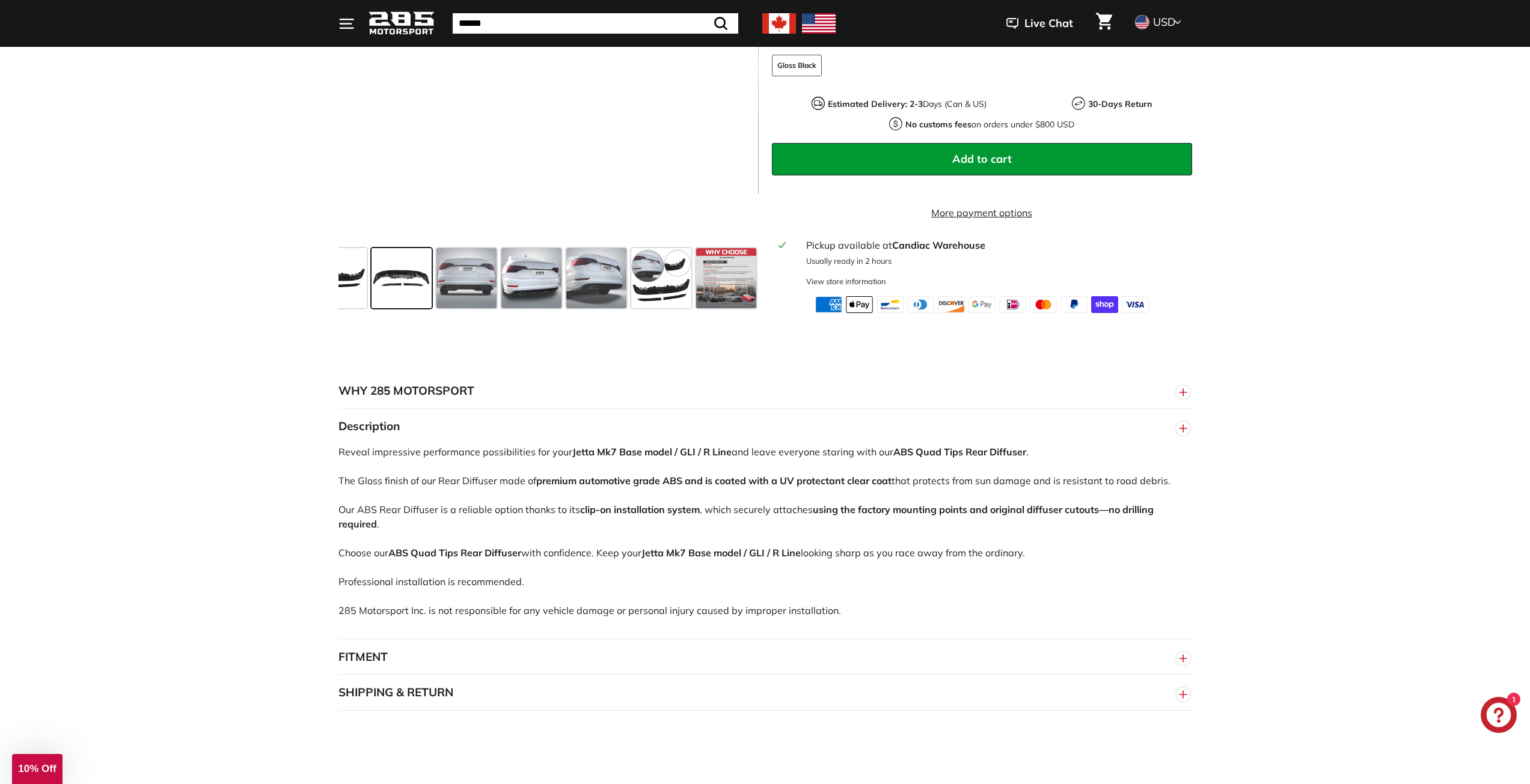
click at [467, 421] on button "Description" at bounding box center [765, 427] width 854 height 36
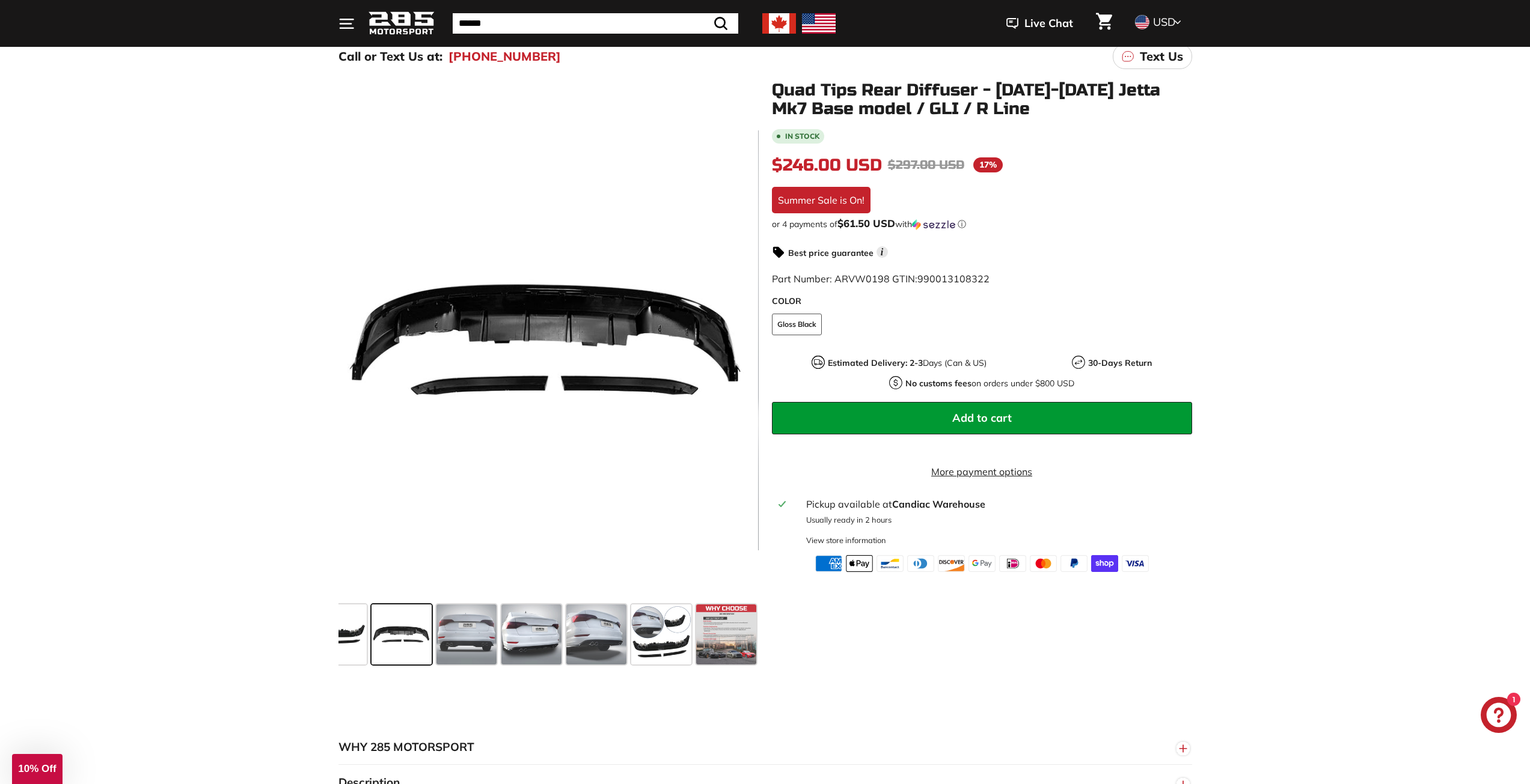
scroll to position [120, 0]
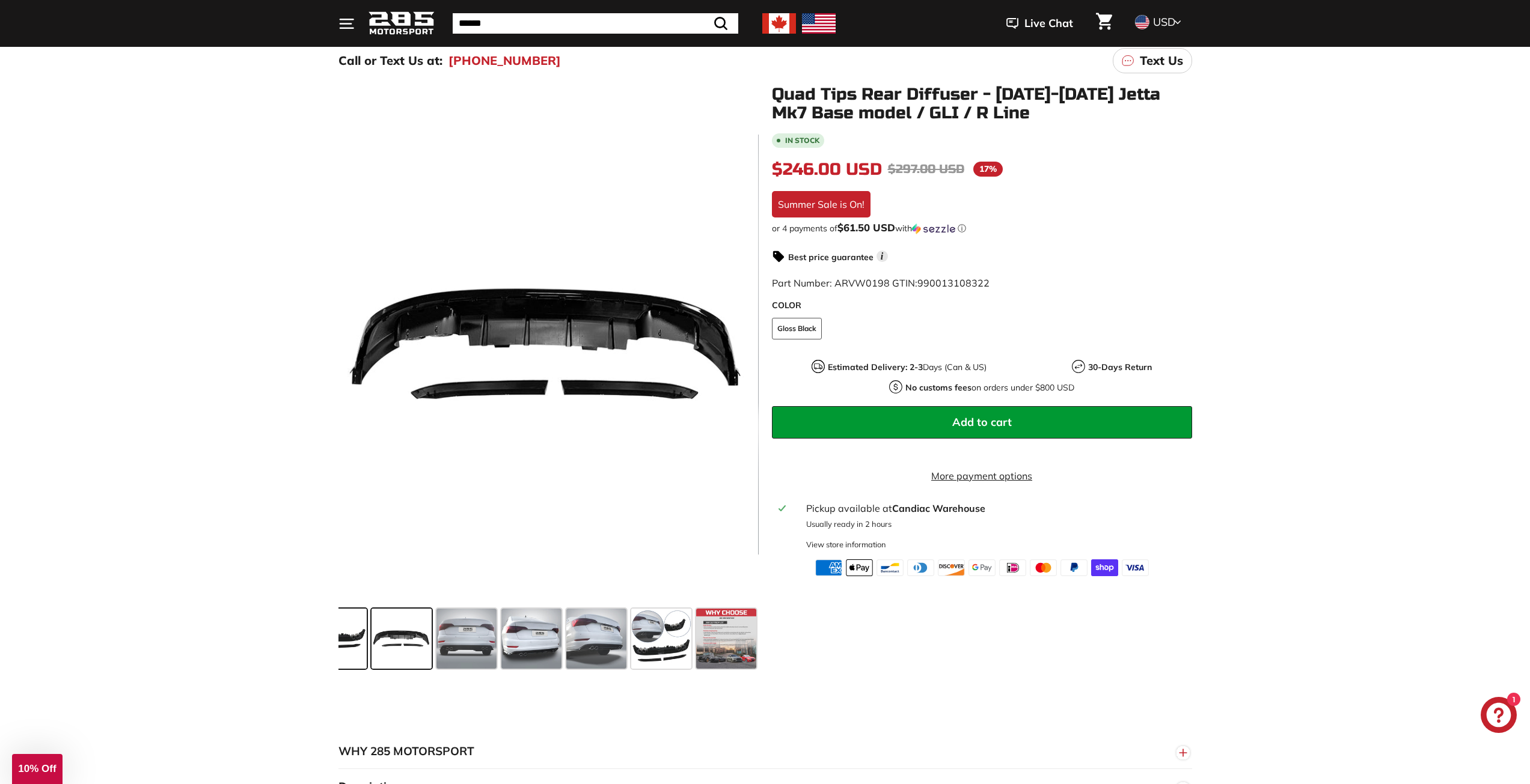
click at [344, 639] on span at bounding box center [336, 638] width 60 height 60
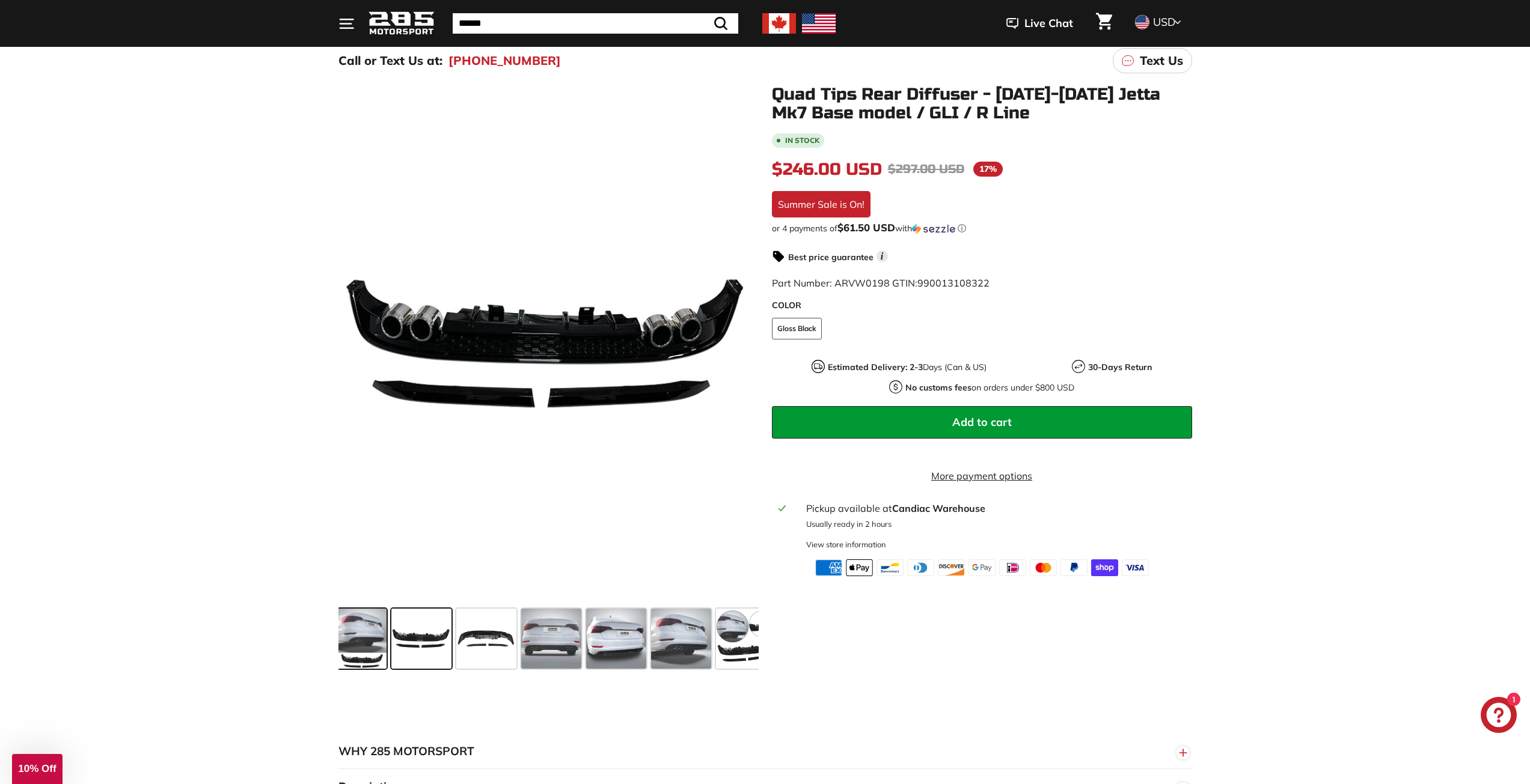
scroll to position [0, 0]
click at [364, 636] on span at bounding box center [364, 638] width 48 height 60
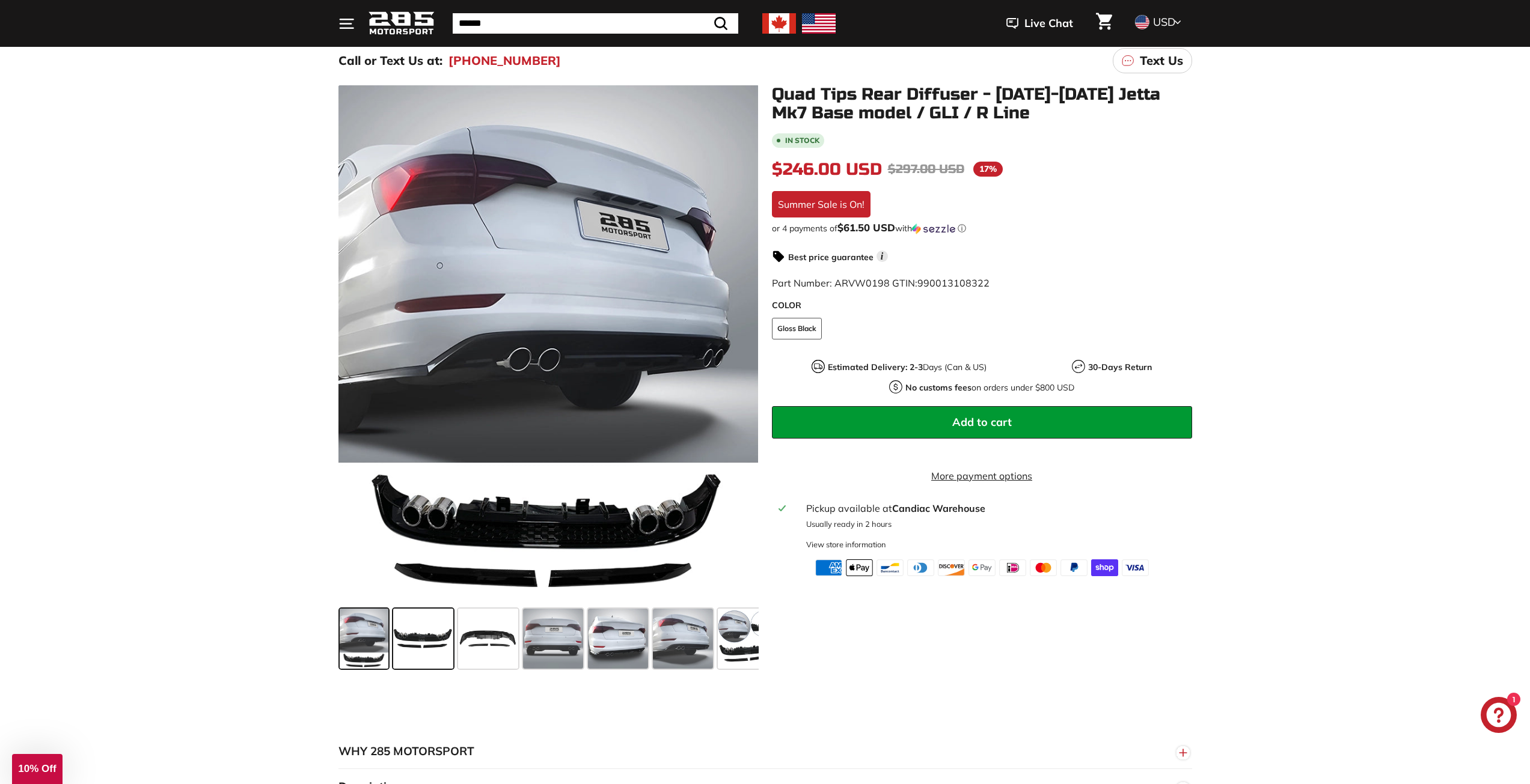
click at [400, 636] on span at bounding box center [423, 638] width 60 height 60
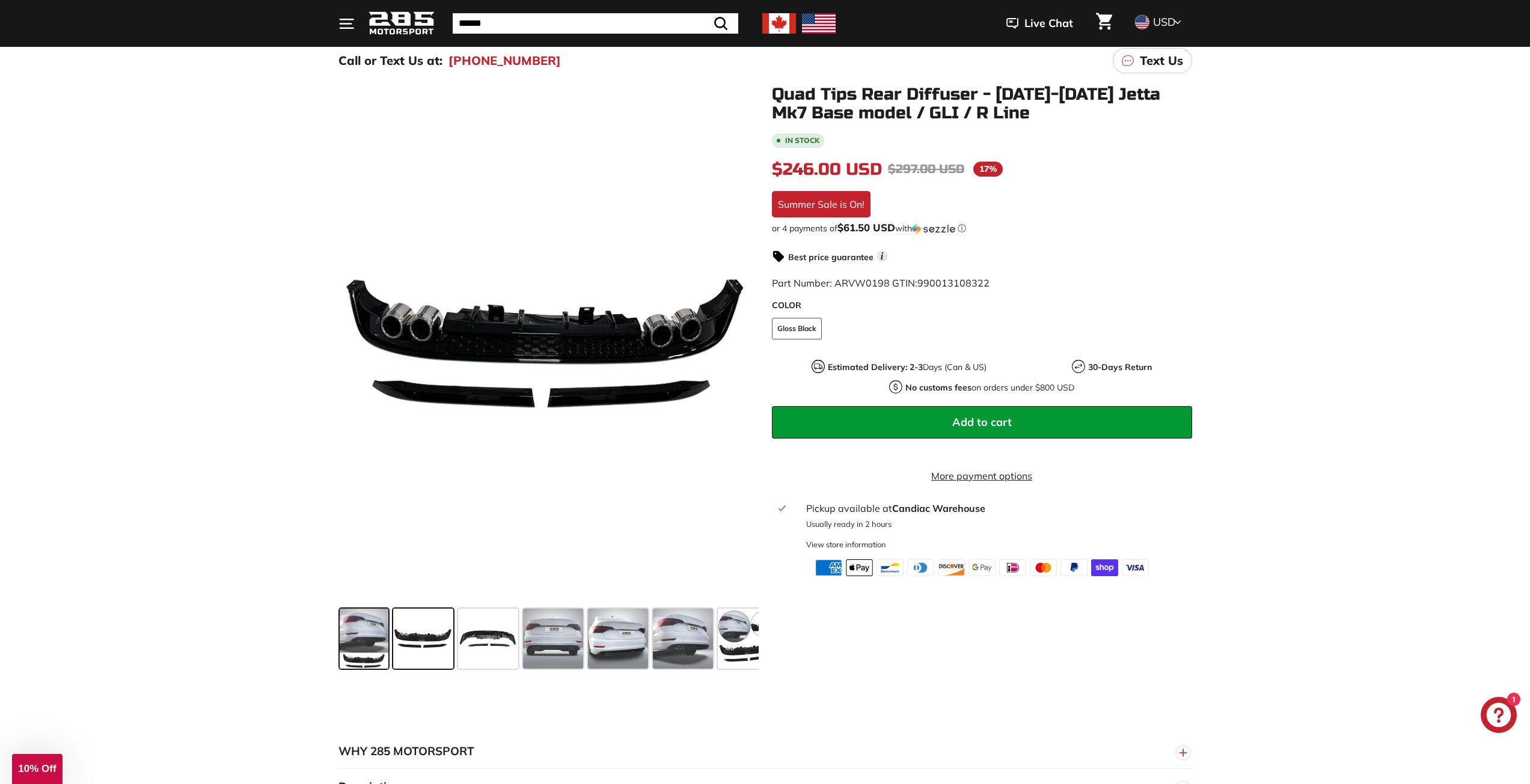
click at [357, 635] on span at bounding box center [364, 638] width 48 height 60
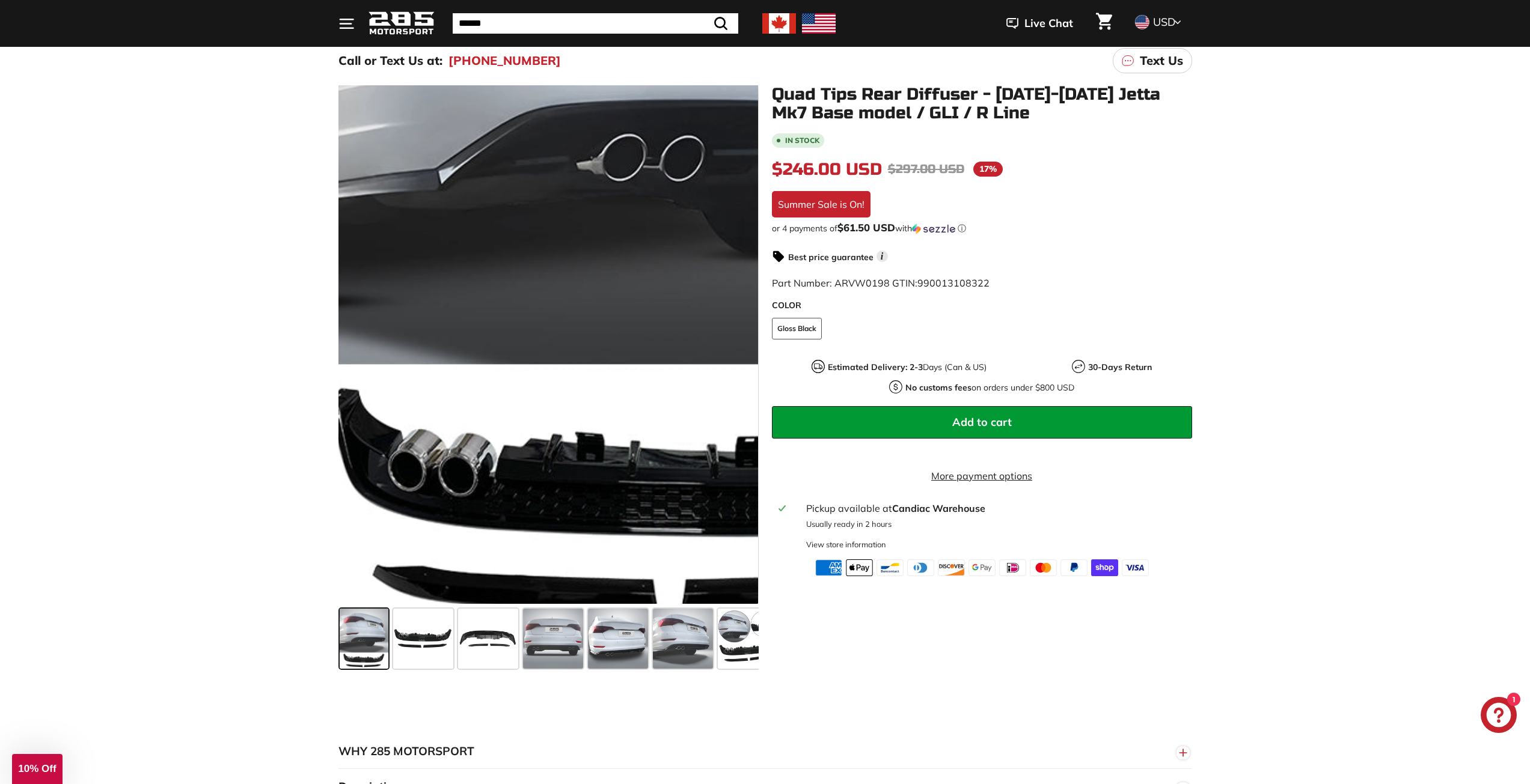
click at [416, 561] on div at bounding box center [548, 345] width 420 height 519
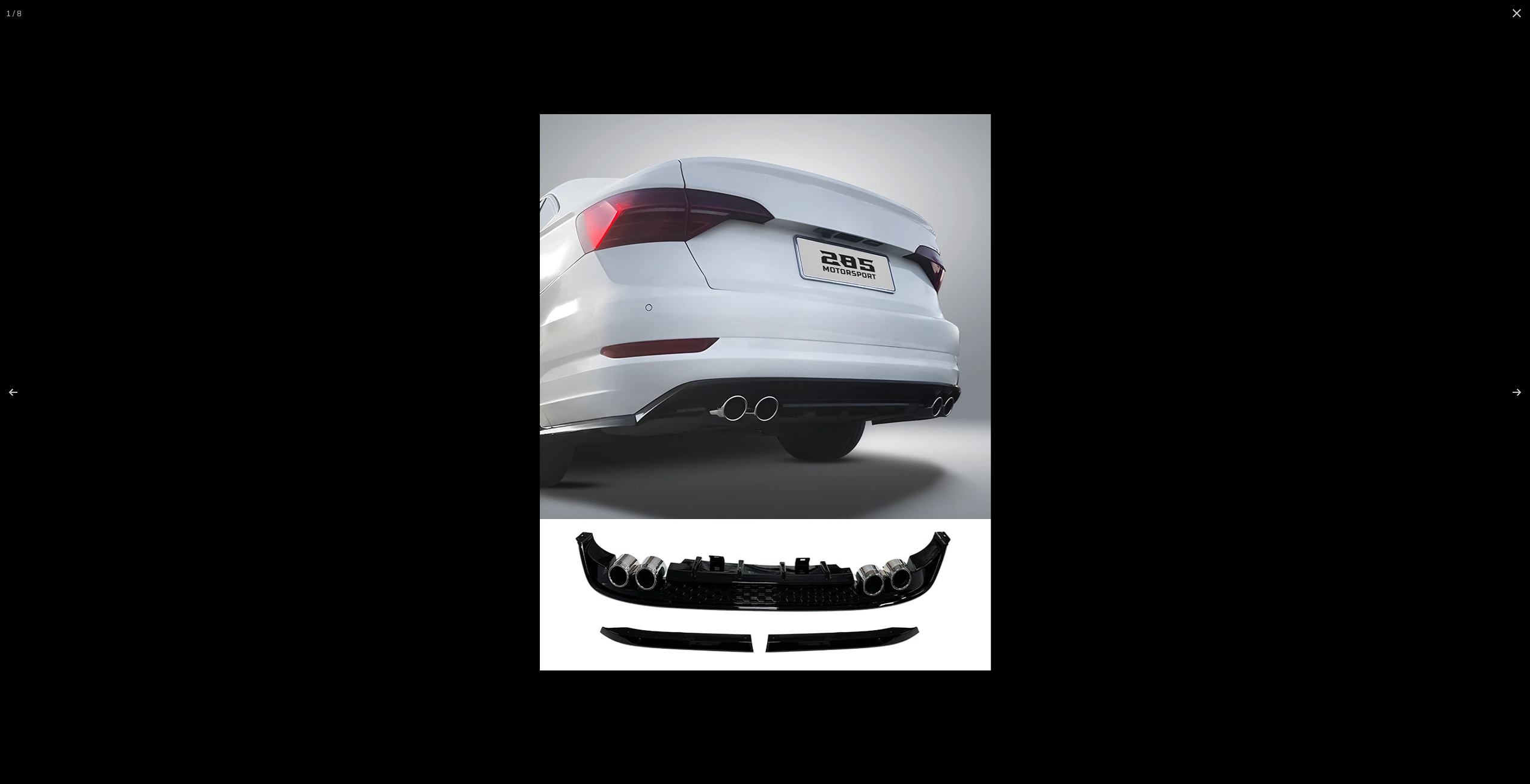
click at [742, 532] on img at bounding box center [765, 392] width 451 height 556
click at [1519, 14] on button at bounding box center [1516, 13] width 27 height 27
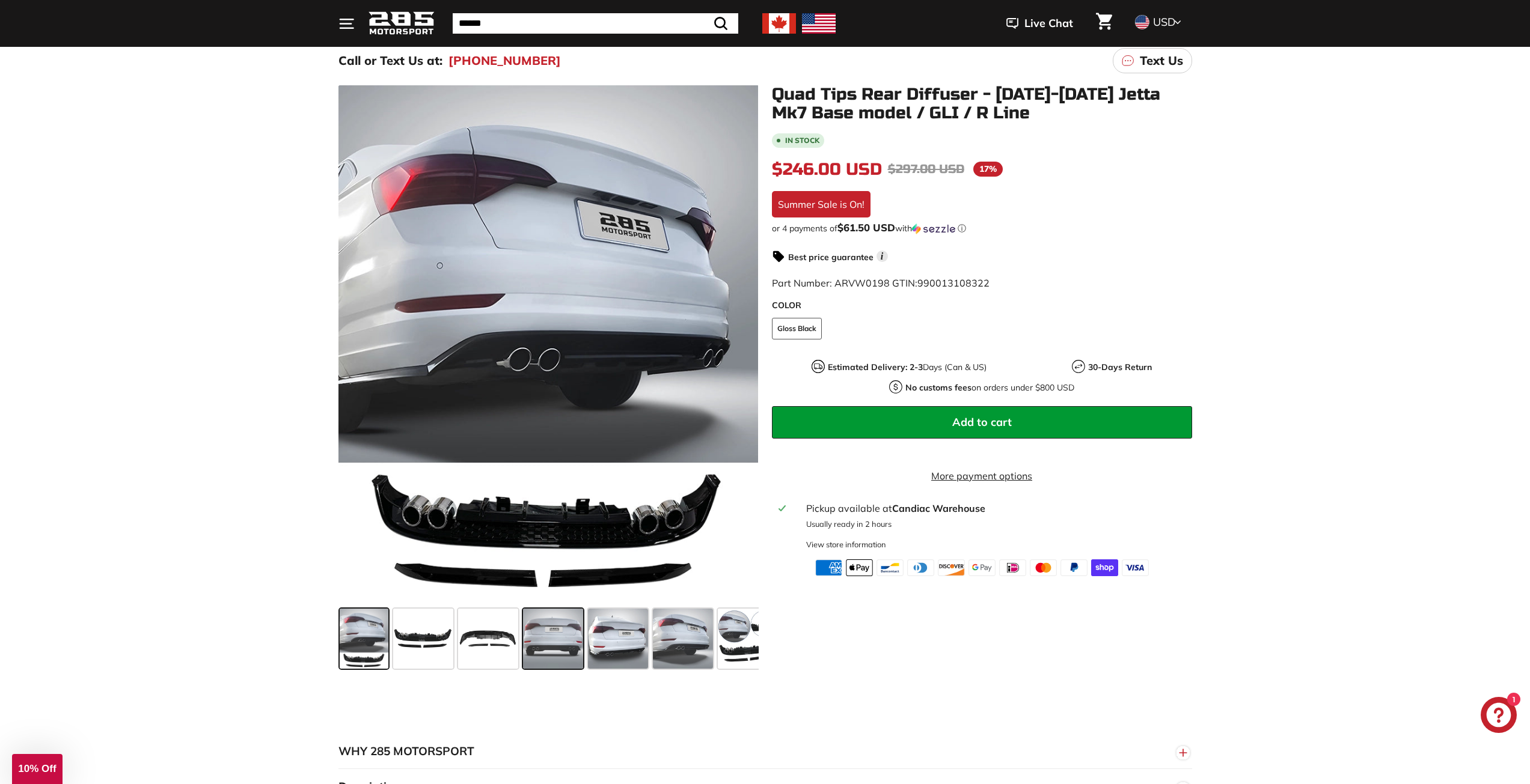
click at [551, 653] on span at bounding box center [553, 638] width 60 height 60
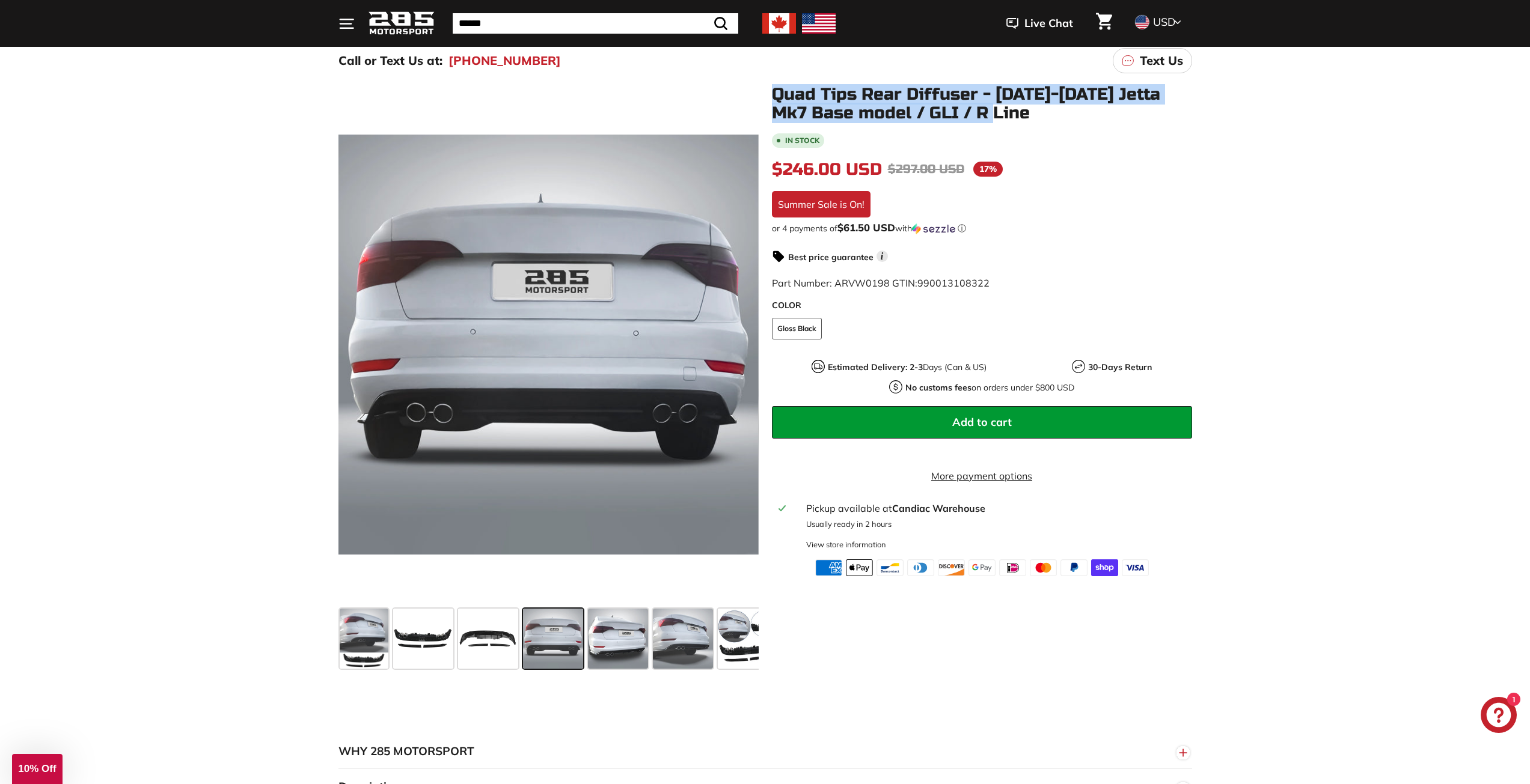
drag, startPoint x: 764, startPoint y: 84, endPoint x: 1036, endPoint y: 121, distance: 274.5
click at [1036, 121] on div ".cls-1{fill:none;stroke:#000;stroke-miterlimit:10;stroke-width:2px} .cls-1{fill…" at bounding box center [765, 376] width 1530 height 594
copy h1 "Quad Tips Rear Diffuser - [DATE]-[DATE] Jetta Mk7 Base model / GLI / R Line"
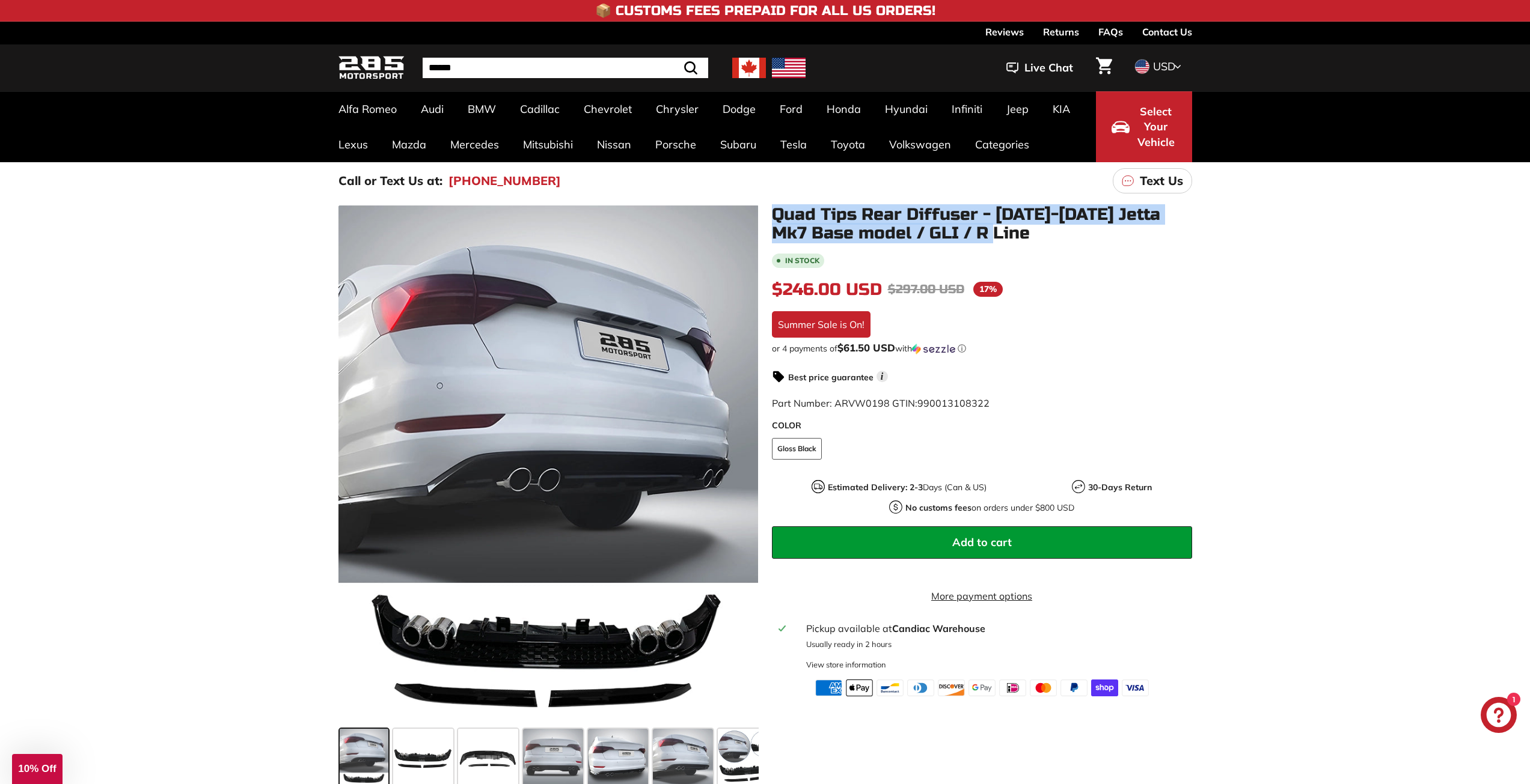
drag, startPoint x: 771, startPoint y: 206, endPoint x: 1032, endPoint y: 240, distance: 263.2
click at [1032, 240] on div "Quad Tips Rear Diffuser - 2019-2021 Jetta Mk7 Base model / GLI / R Line In stoc…" at bounding box center [975, 451] width 434 height 491
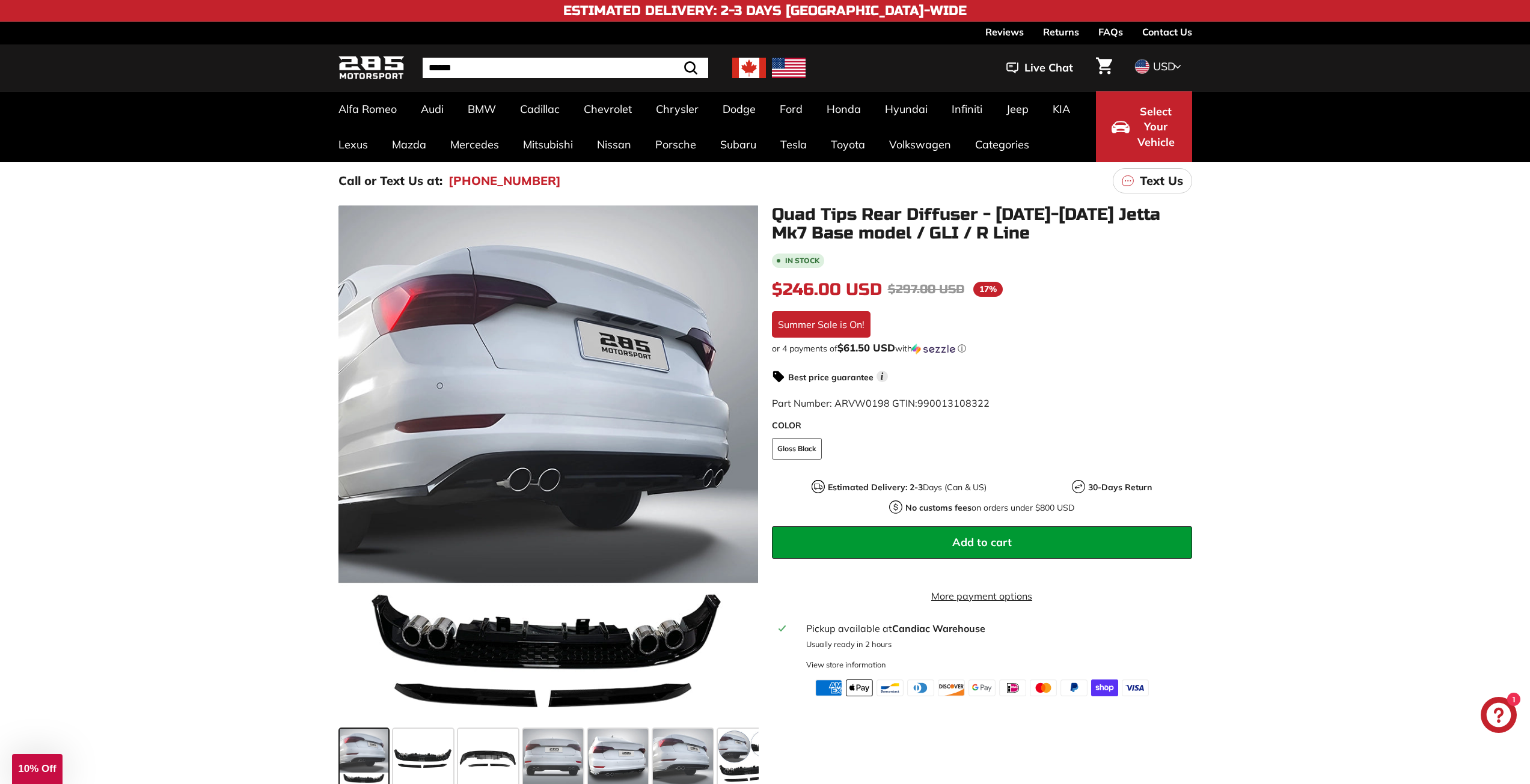
click at [269, 477] on div ".cls-1{fill:none;stroke:#000;stroke-miterlimit:10;stroke-width:2px} .cls-1{fill…" at bounding box center [765, 497] width 1530 height 594
click at [980, 533] on button "Add to cart" at bounding box center [982, 543] width 420 height 32
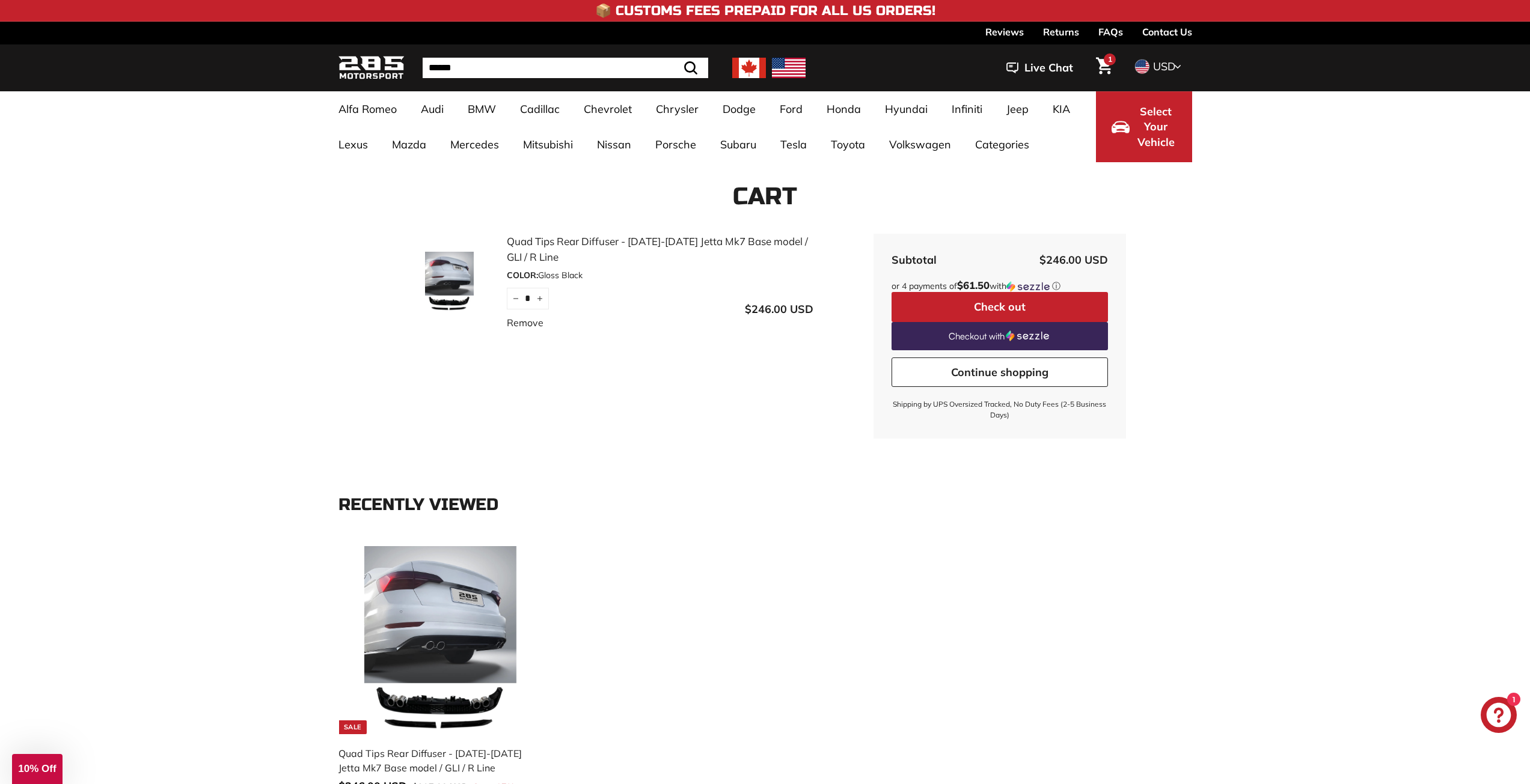
click at [928, 300] on button "Check out" at bounding box center [1000, 307] width 217 height 30
click at [784, 68] on img at bounding box center [789, 68] width 34 height 20
click at [1109, 63] on span "1" at bounding box center [1110, 59] width 4 height 9
click at [995, 295] on button "Check out" at bounding box center [1000, 307] width 217 height 30
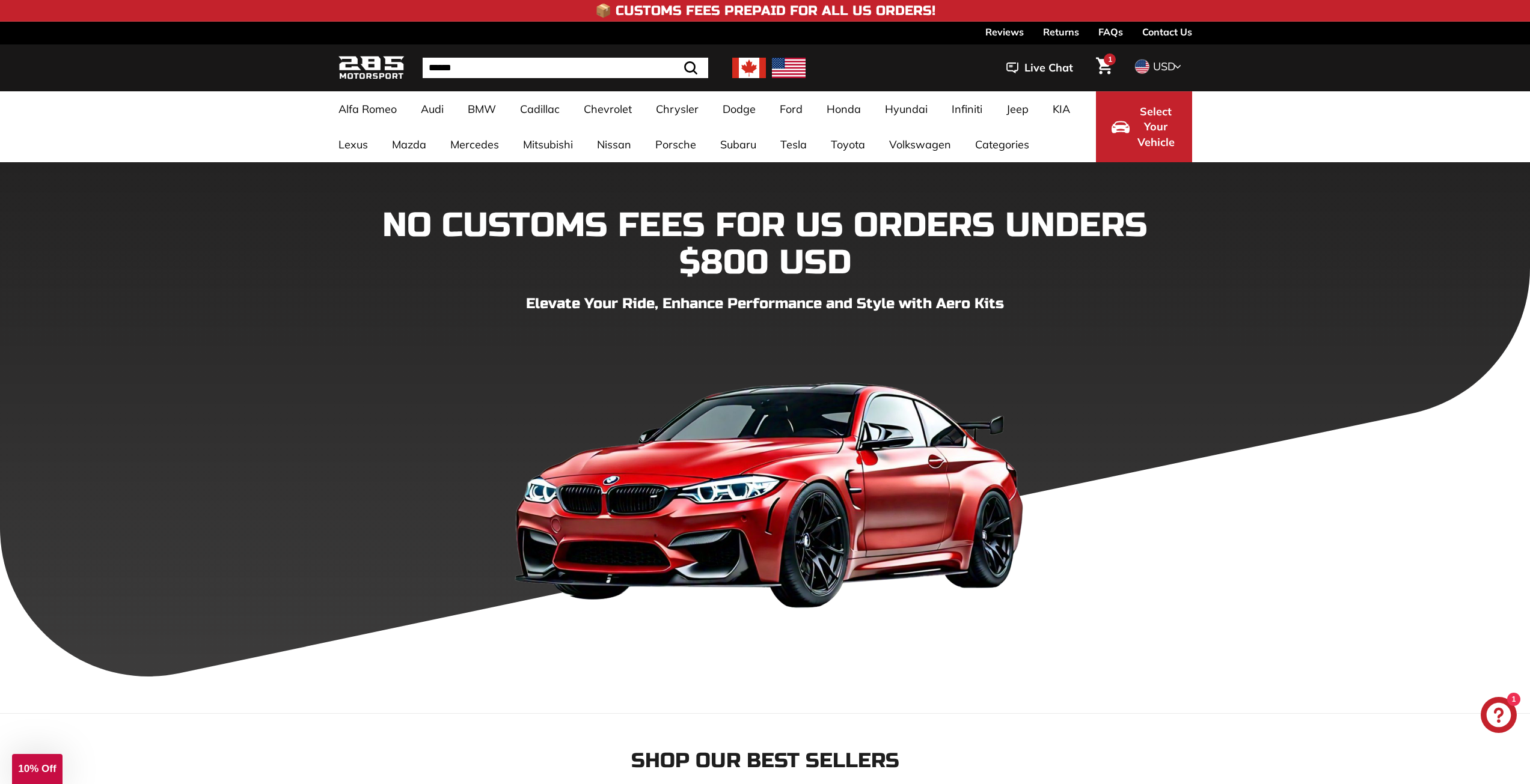
click at [780, 68] on img at bounding box center [789, 68] width 34 height 20
click at [1112, 29] on link "FAQs" at bounding box center [1111, 32] width 25 height 20
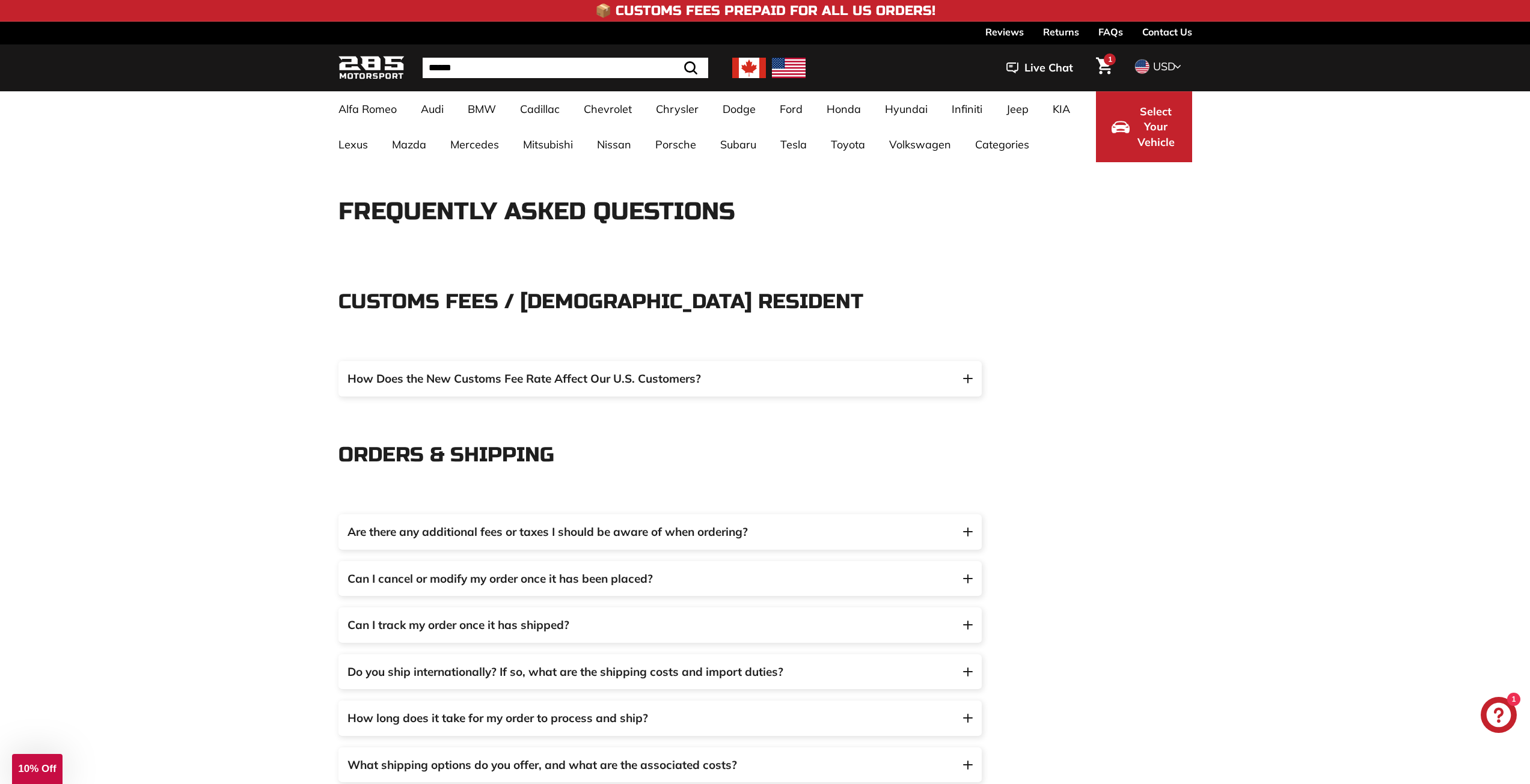
click at [391, 373] on span "How Does the New Customs Fee Rate Affect Our U.S. Customers?" at bounding box center [524, 378] width 354 height 14
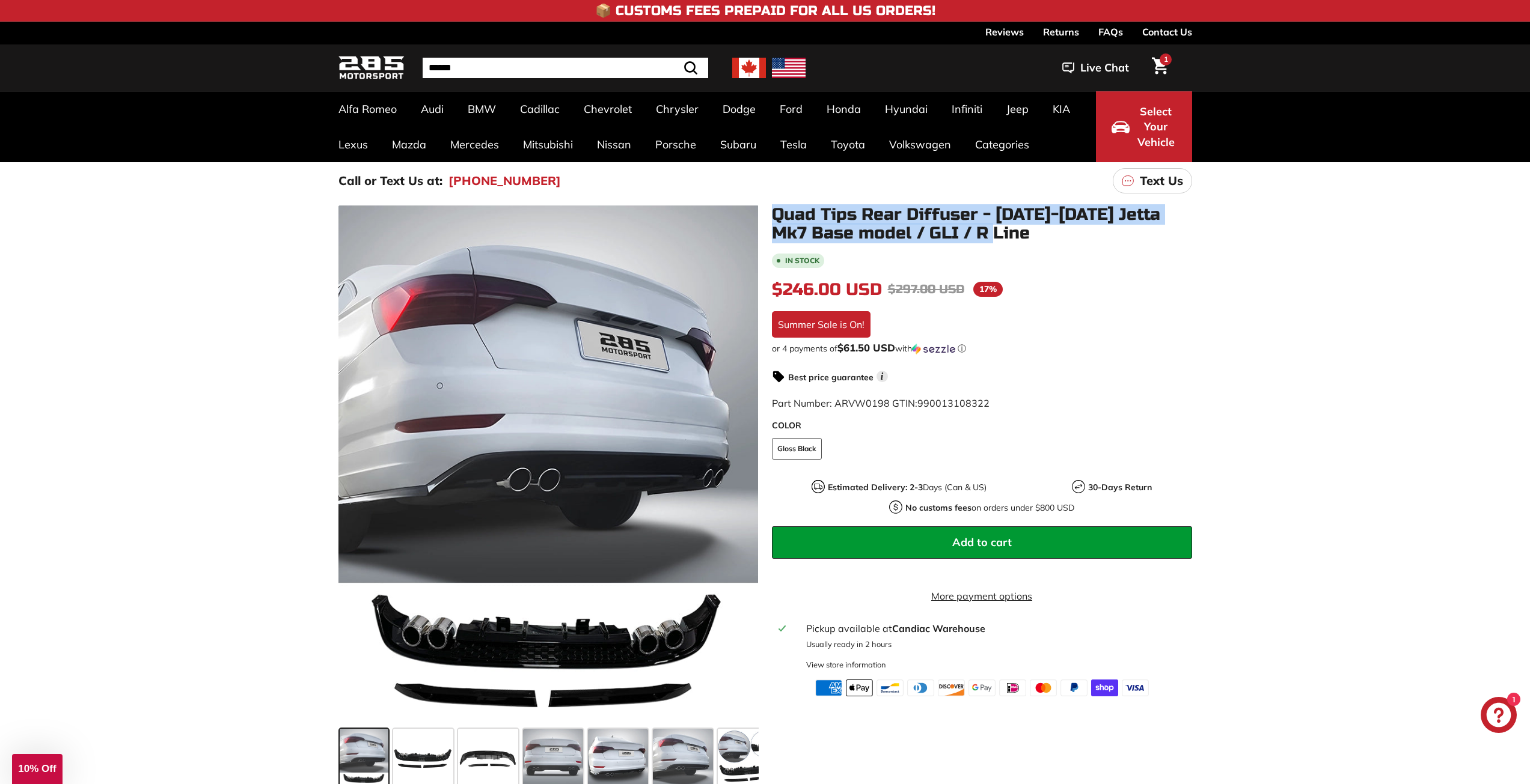
drag, startPoint x: 767, startPoint y: 210, endPoint x: 1031, endPoint y: 242, distance: 265.9
click at [1031, 242] on div "Quad Tips Rear Diffuser - [DATE]-[DATE] Jetta Mk7 Base model / GLI / R Line In …" at bounding box center [975, 451] width 434 height 491
copy h1 "Quad Tips Rear Diffuser - [DATE]-[DATE] Jetta Mk7 Base model / GLI / R Line"
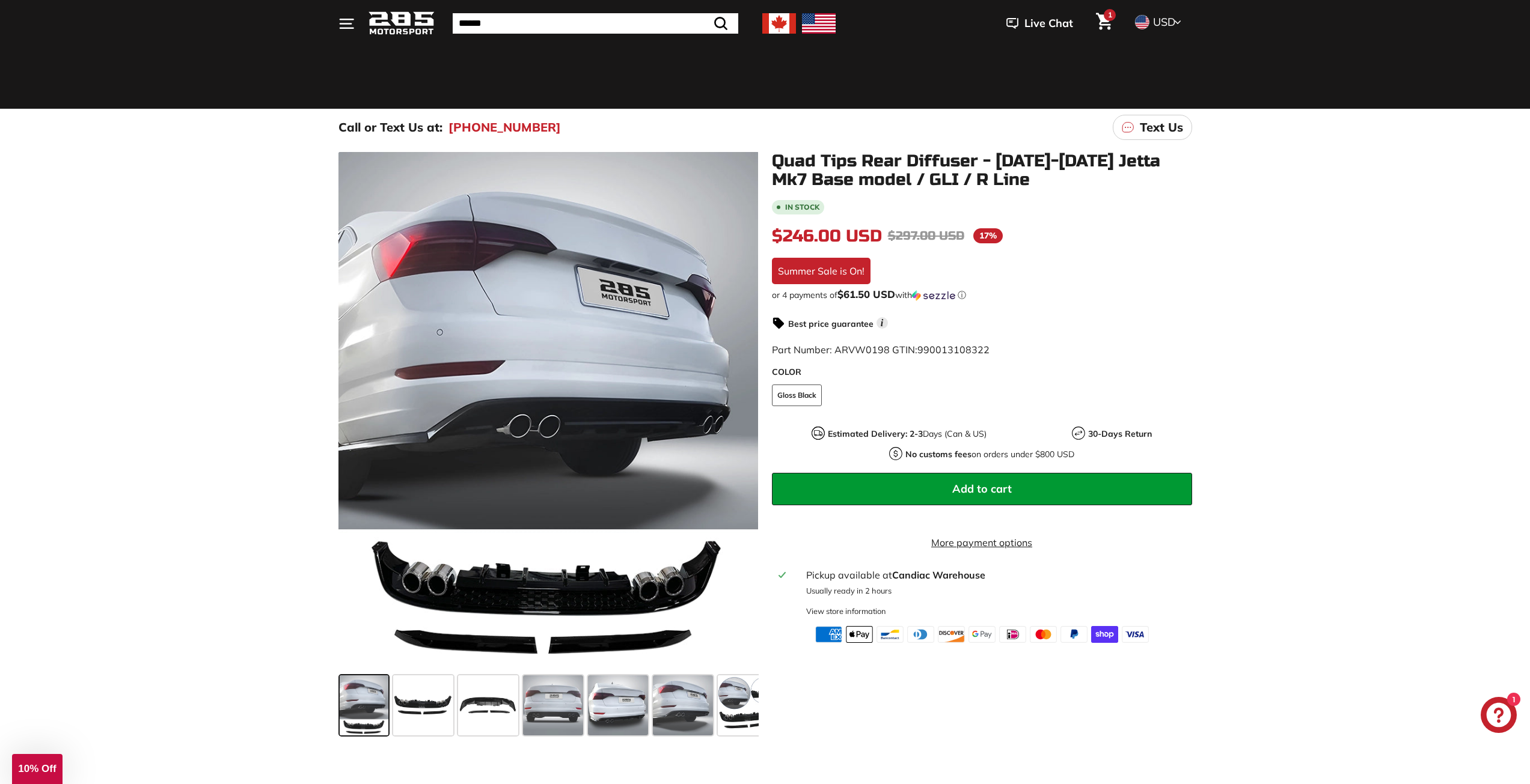
scroll to position [60, 0]
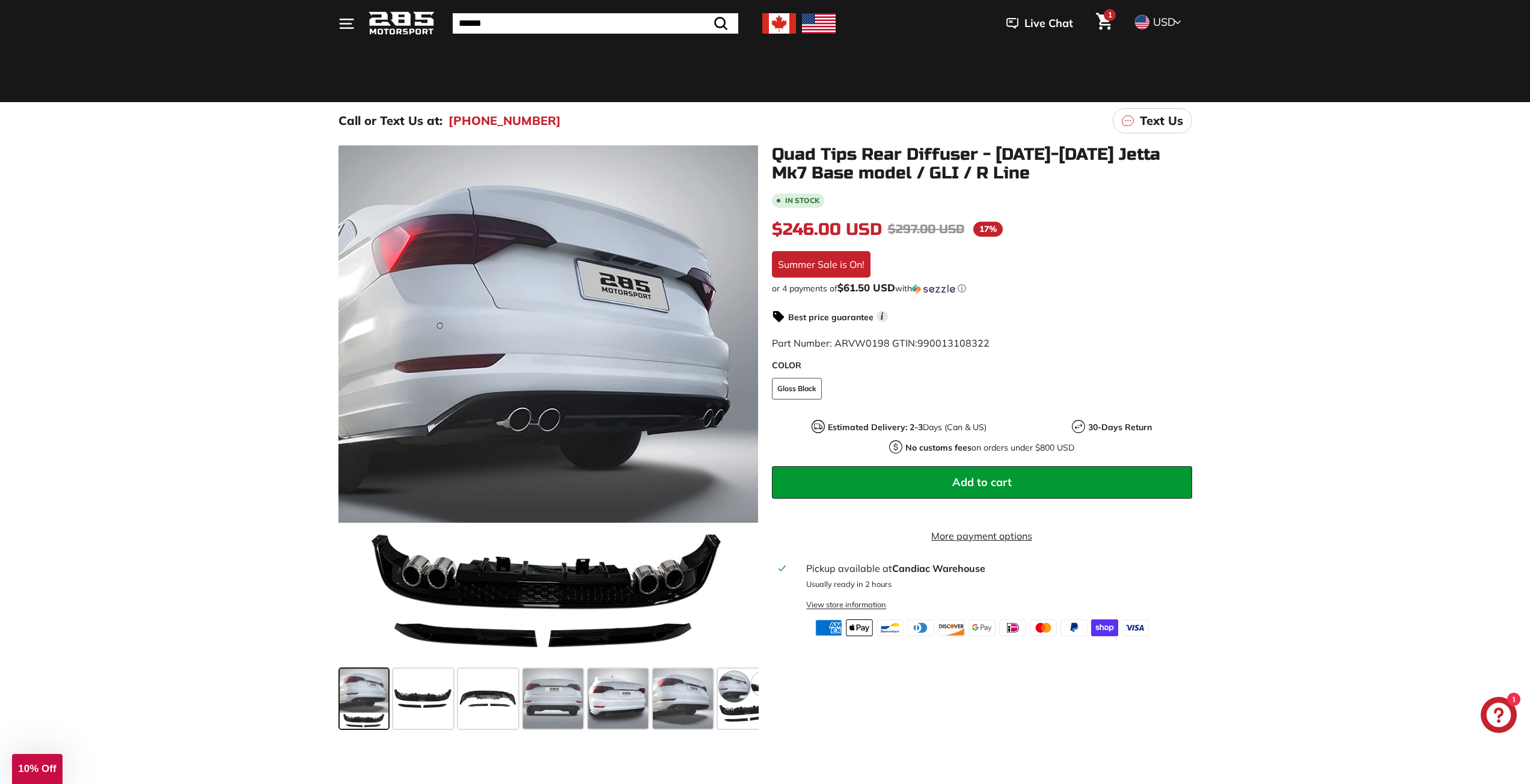
click at [838, 610] on div "View store information" at bounding box center [846, 605] width 80 height 11
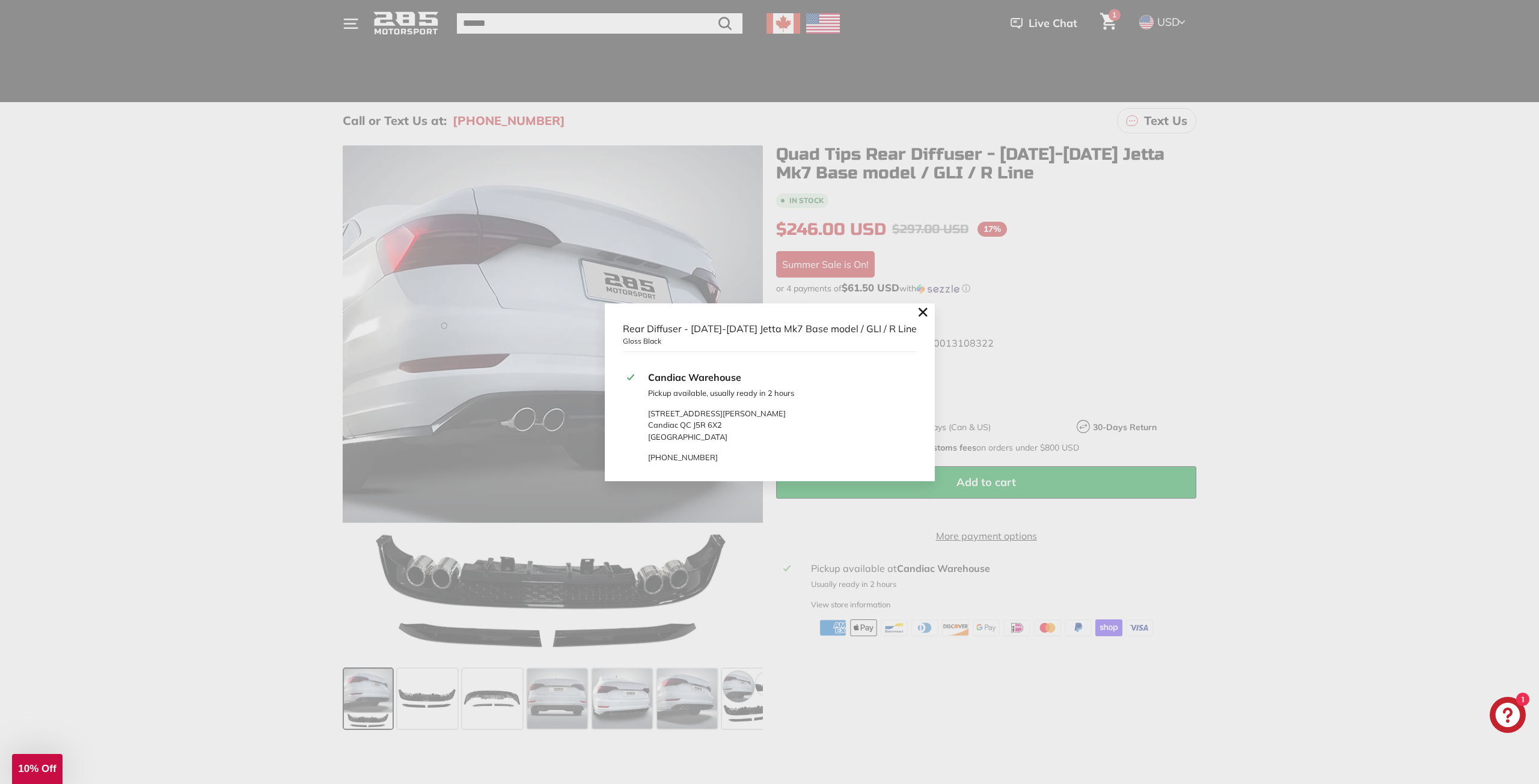
click at [917, 318] on icon ".cls-1{fill:none;stroke:#000;stroke-miterlimit:10;stroke-width:2px}" at bounding box center [923, 312] width 17 height 17
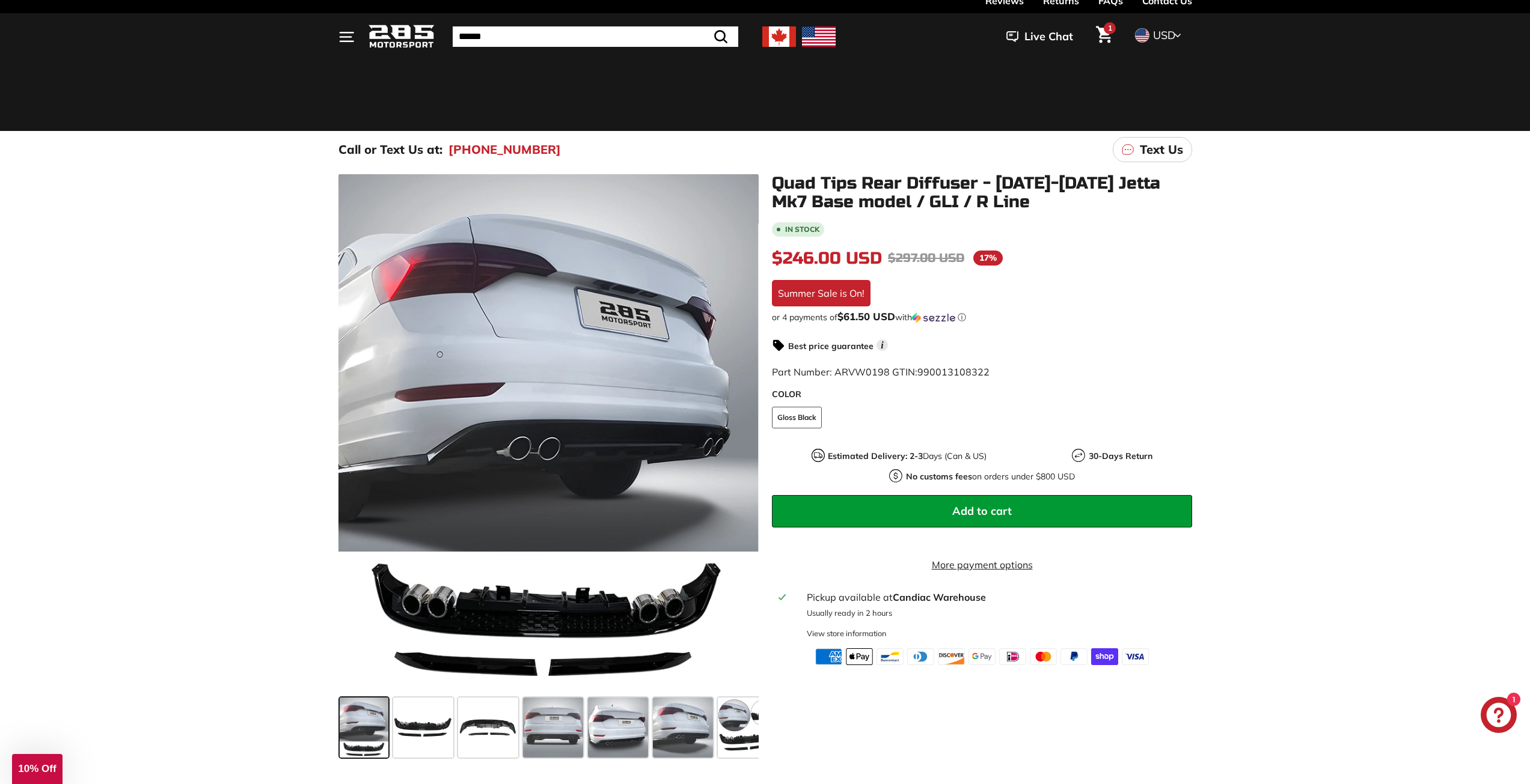
scroll to position [0, 0]
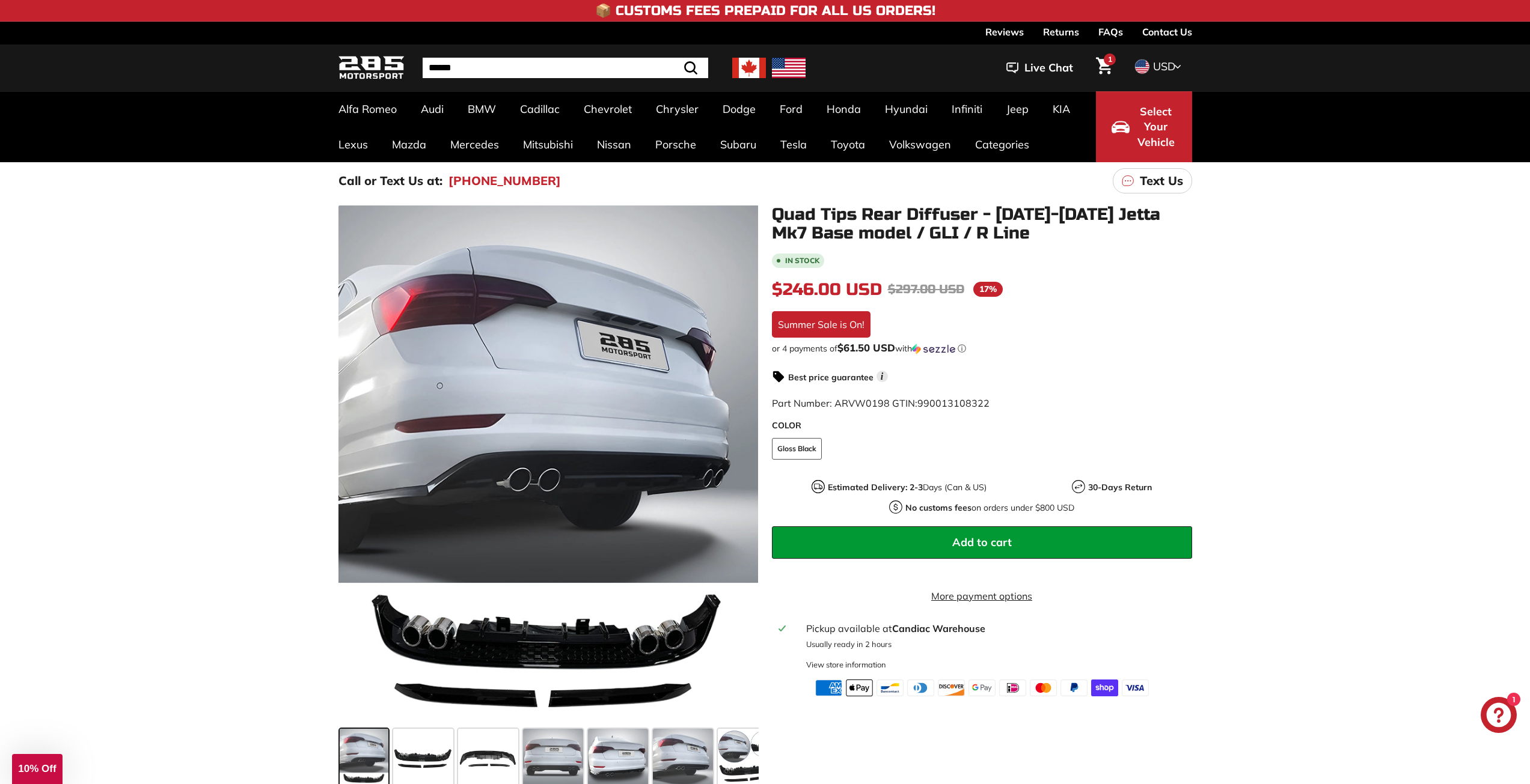
click at [1156, 63] on span "USD" at bounding box center [1164, 66] width 22 height 14
click at [1144, 106] on span at bounding box center [1141, 107] width 16 height 16
drag, startPoint x: 770, startPoint y: 403, endPoint x: 997, endPoint y: 399, distance: 227.0
click at [997, 399] on div "Quad Tips Rear Diffuser - [DATE]-[DATE] Jetta Mk7 Base model / GLI / R Line In …" at bounding box center [975, 451] width 434 height 491
copy span "Part Number: ARVW0198 GTIN: 990013108322"
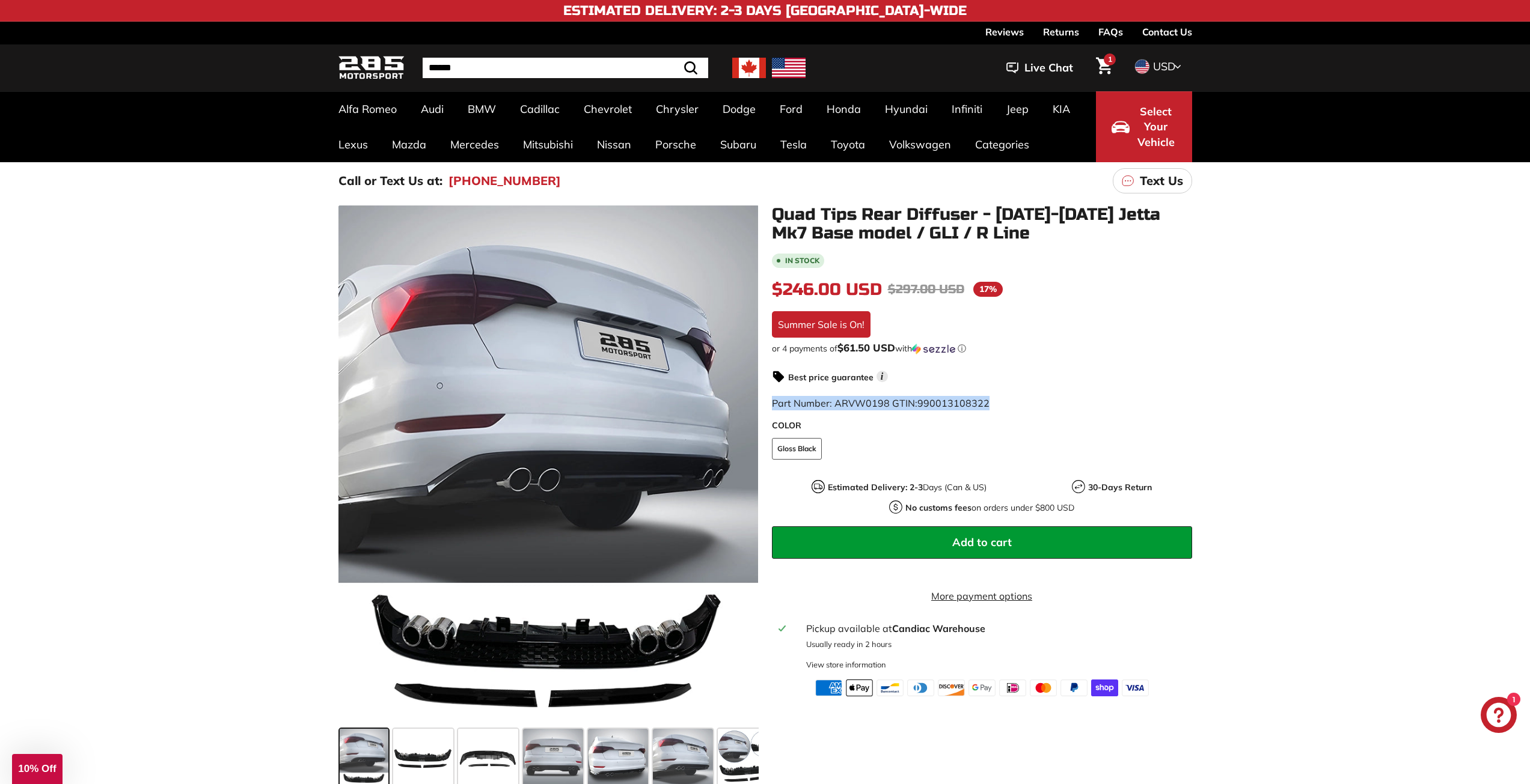
click at [1053, 68] on span "Live Chat" at bounding box center [1049, 68] width 48 height 16
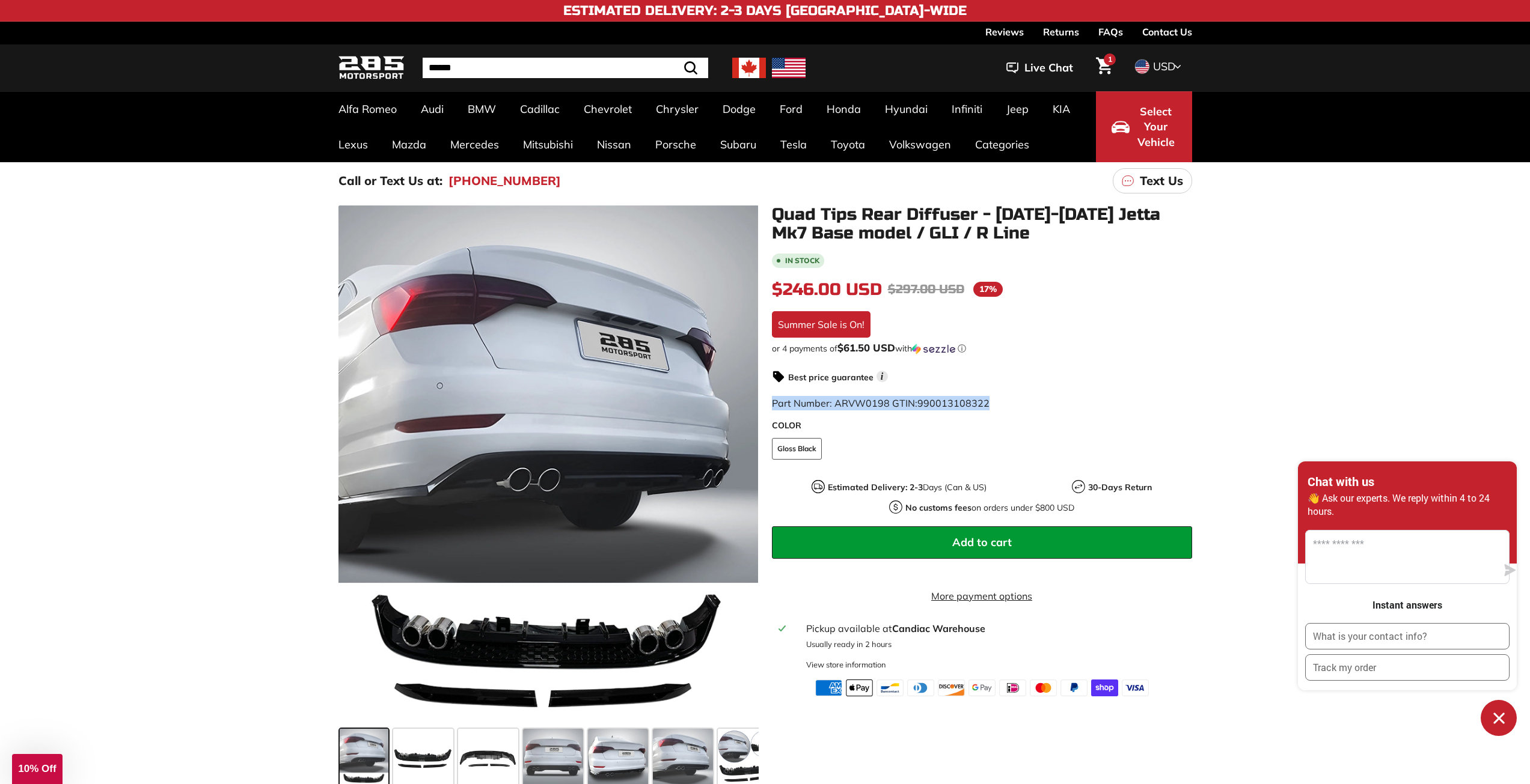
click at [1157, 31] on link "Contact Us" at bounding box center [1167, 32] width 50 height 20
click at [1111, 63] on span "1" at bounding box center [1110, 60] width 4 height 7
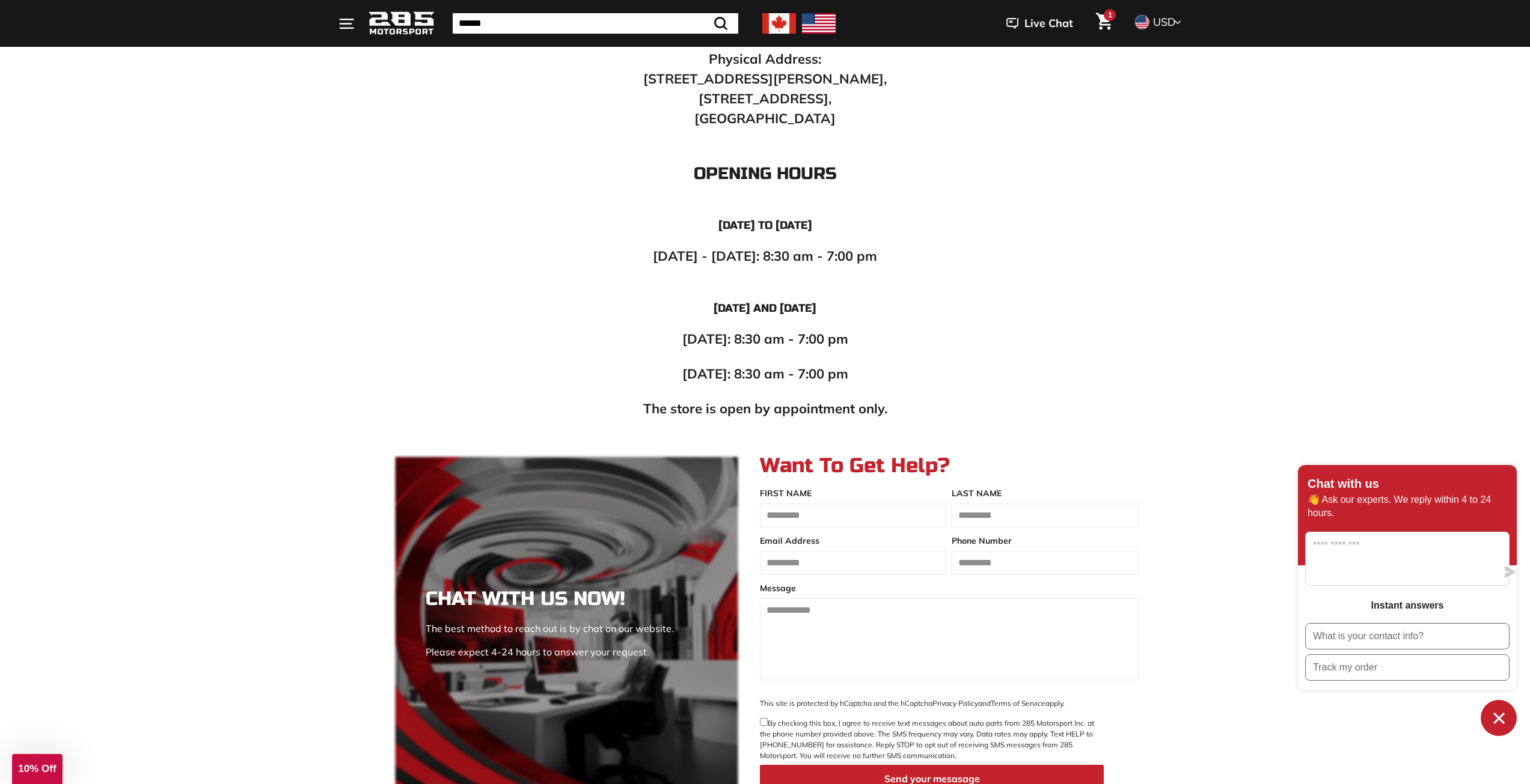
scroll to position [901, 0]
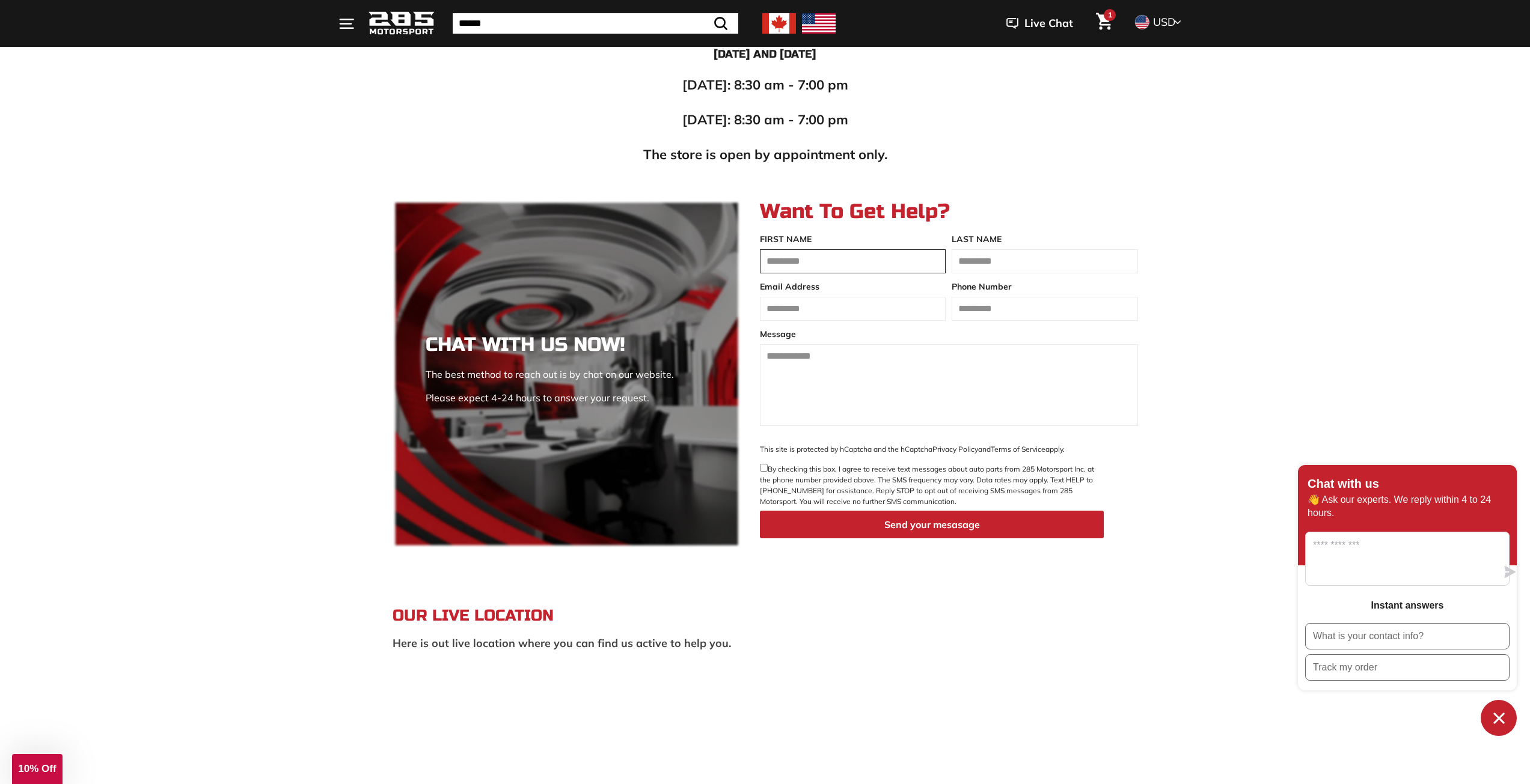
click at [803, 261] on input "FIRST NAME" at bounding box center [852, 261] width 186 height 24
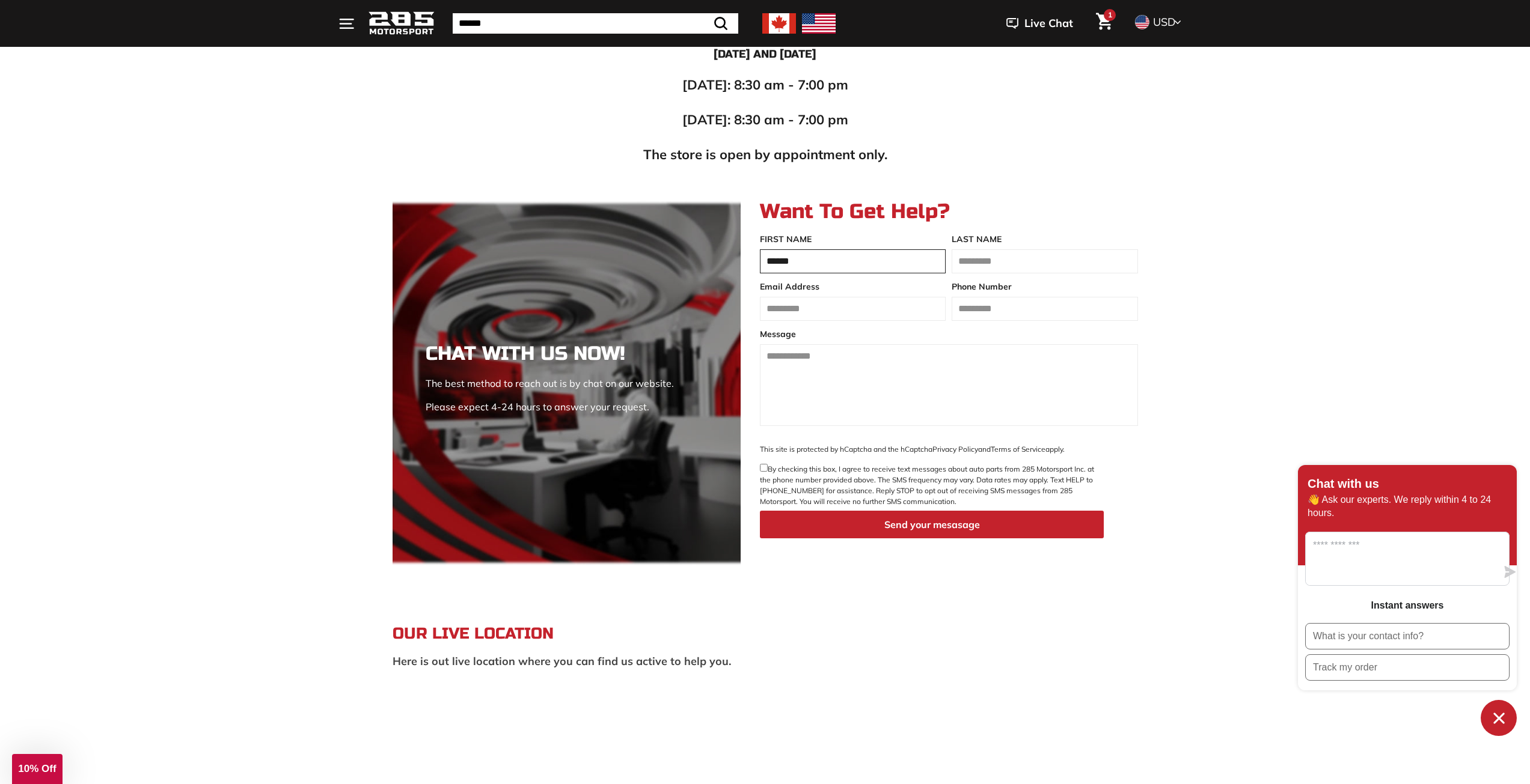
type input "******"
type input "*******"
click at [894, 308] on input "**********" at bounding box center [852, 309] width 186 height 24
type input "**********"
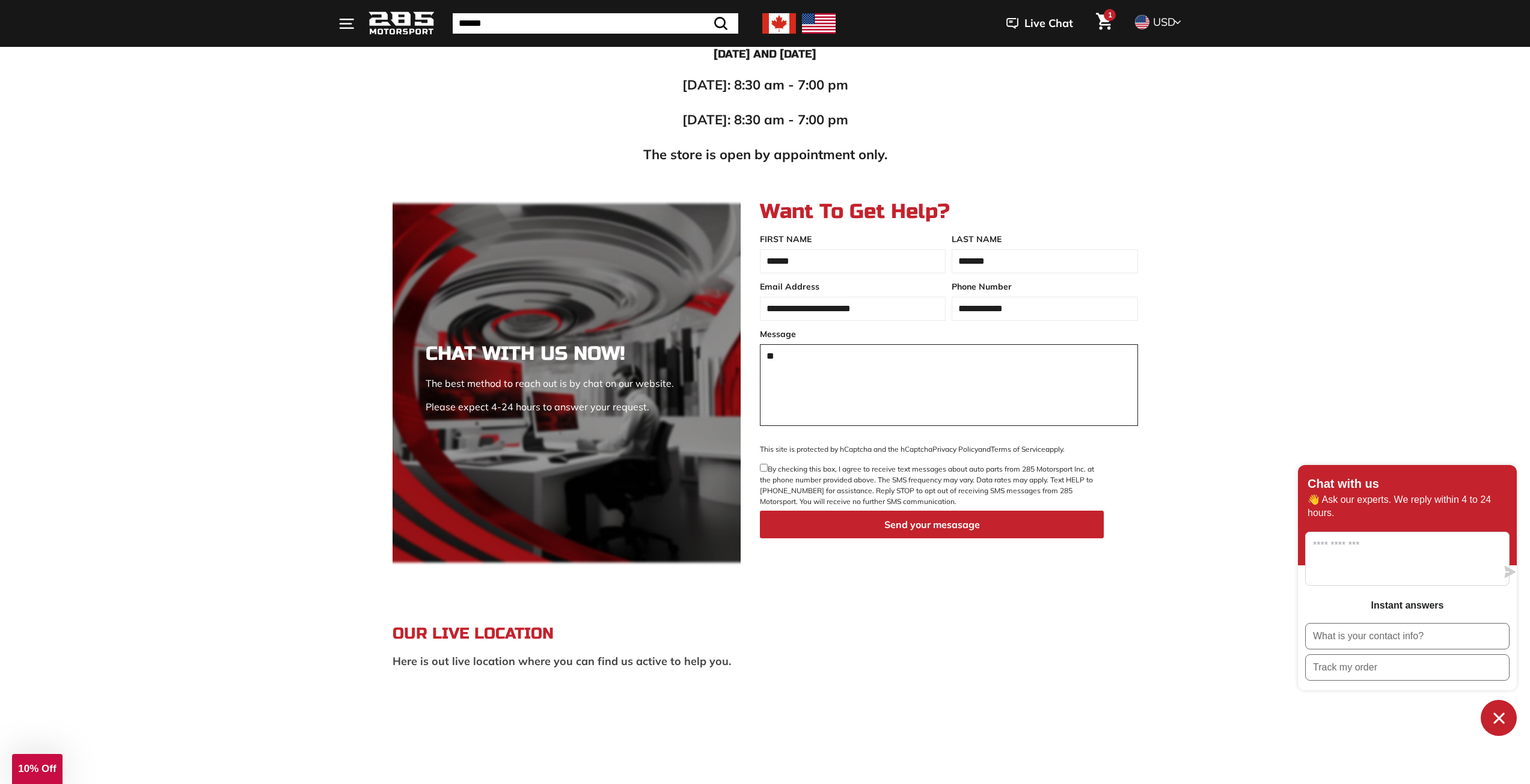
type textarea "*"
paste textarea "**********"
type textarea "**********"
click at [949, 522] on button "Send your mesasage" at bounding box center [932, 525] width 344 height 29
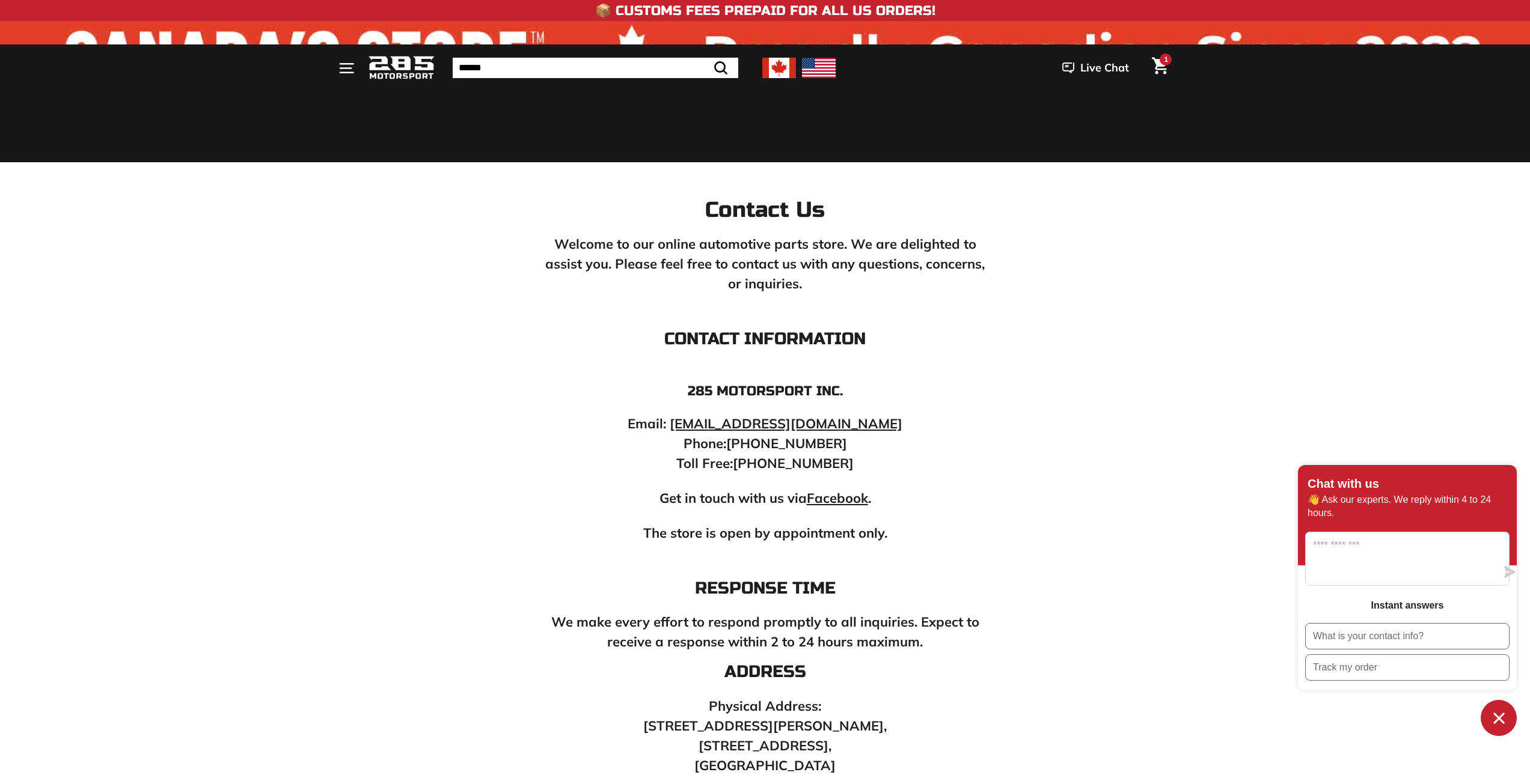
scroll to position [901, 0]
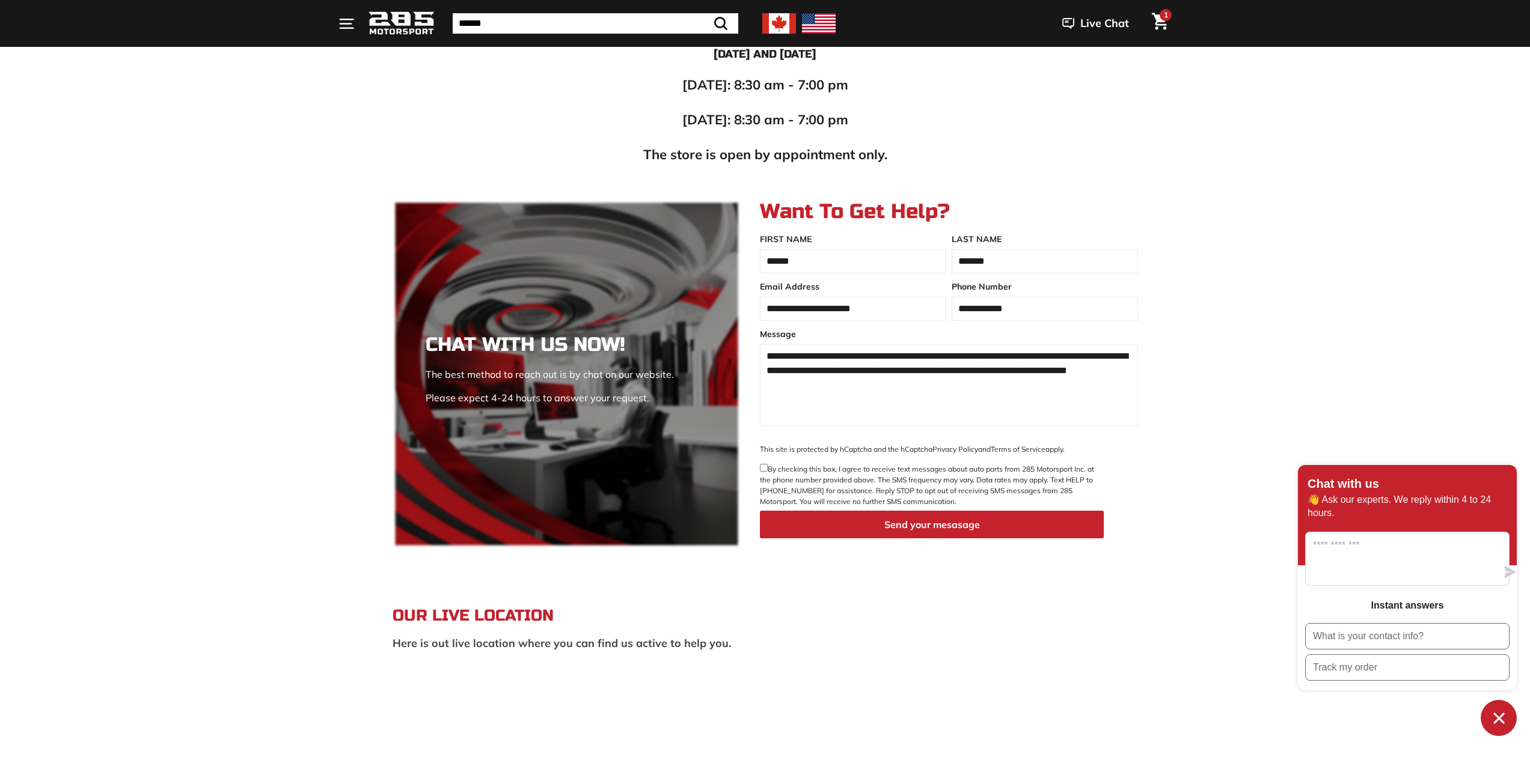
drag, startPoint x: 0, startPoint y: 0, endPoint x: 347, endPoint y: 251, distance: 428.3
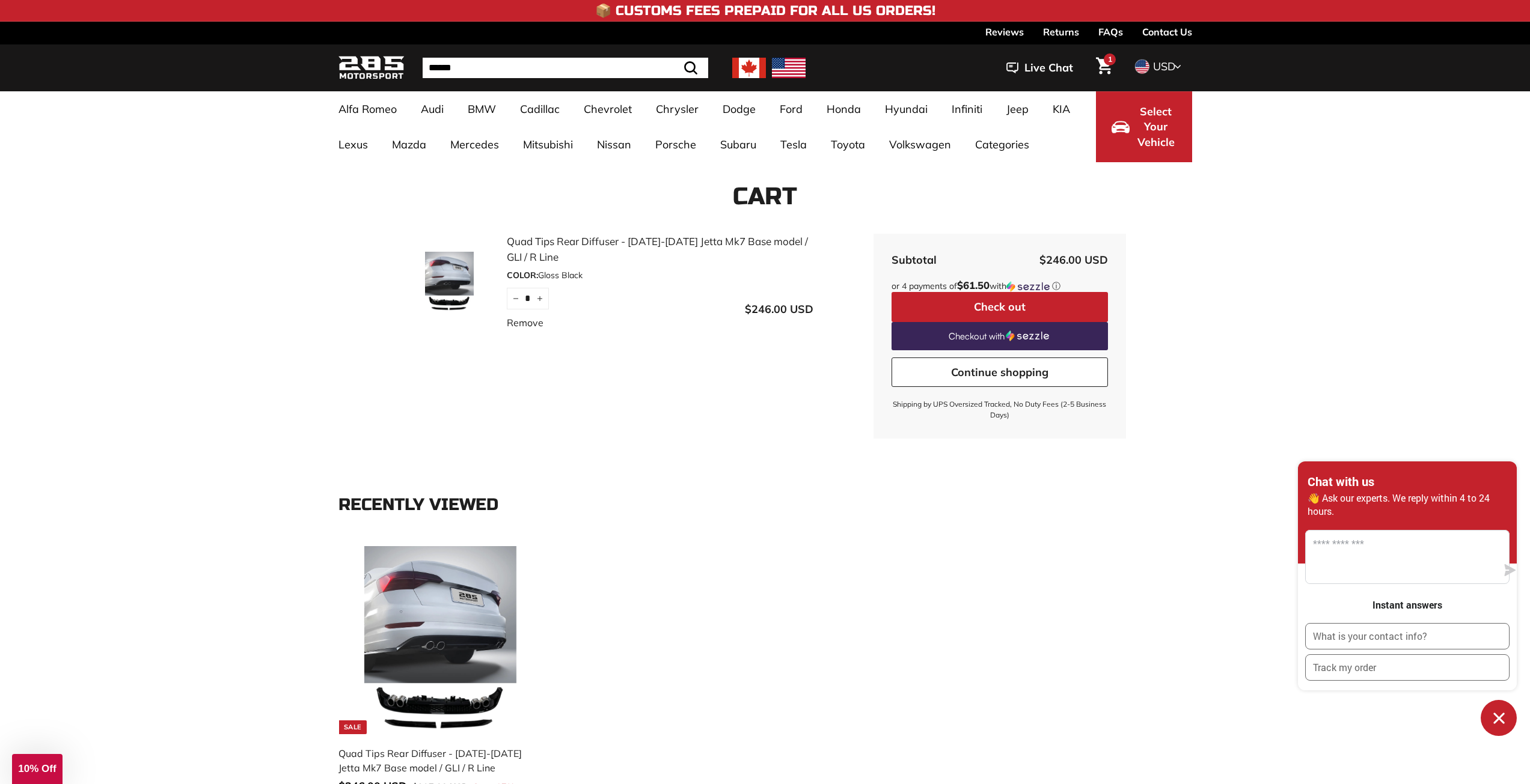
click at [973, 306] on button "Check out" at bounding box center [1000, 307] width 217 height 30
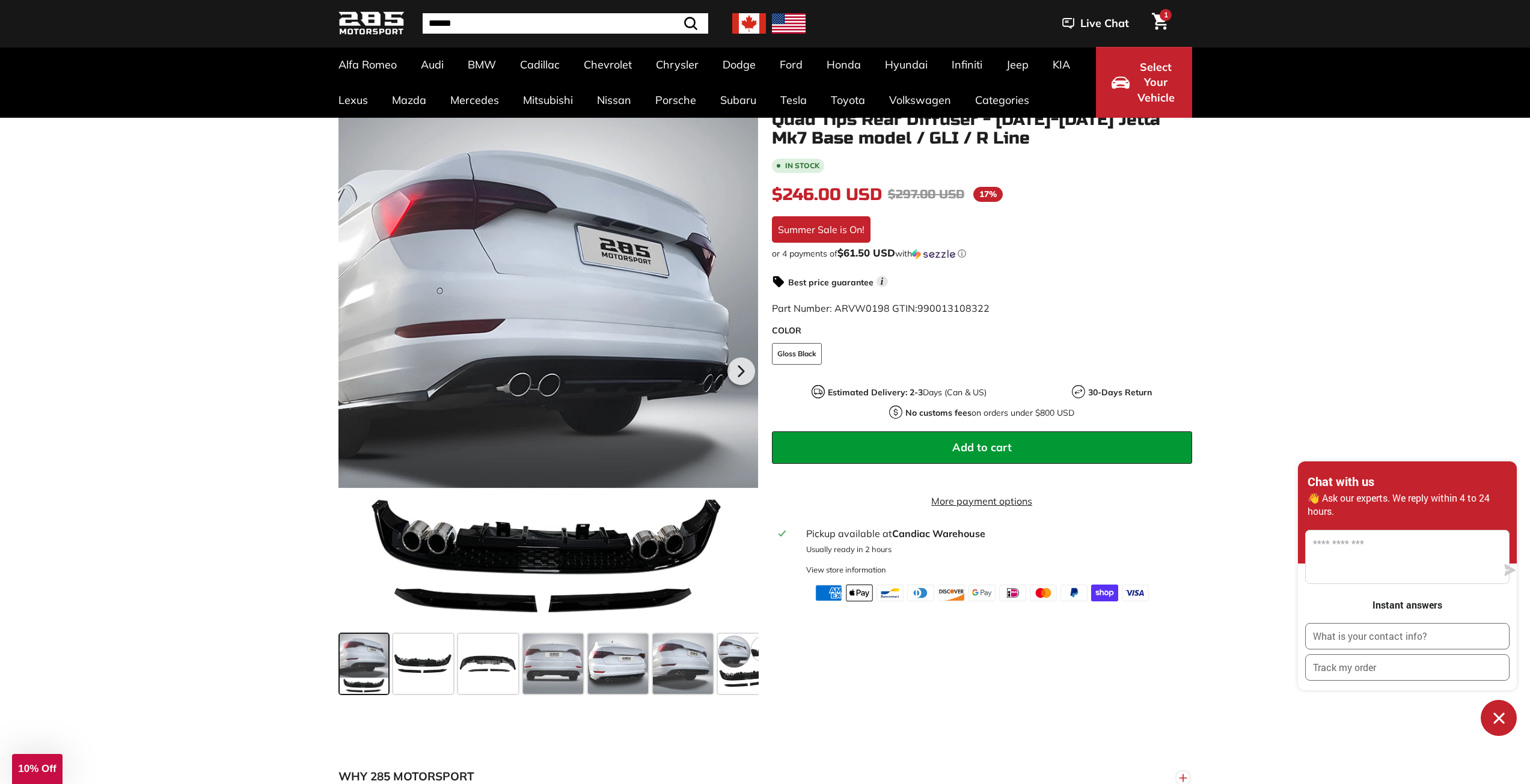
scroll to position [120, 0]
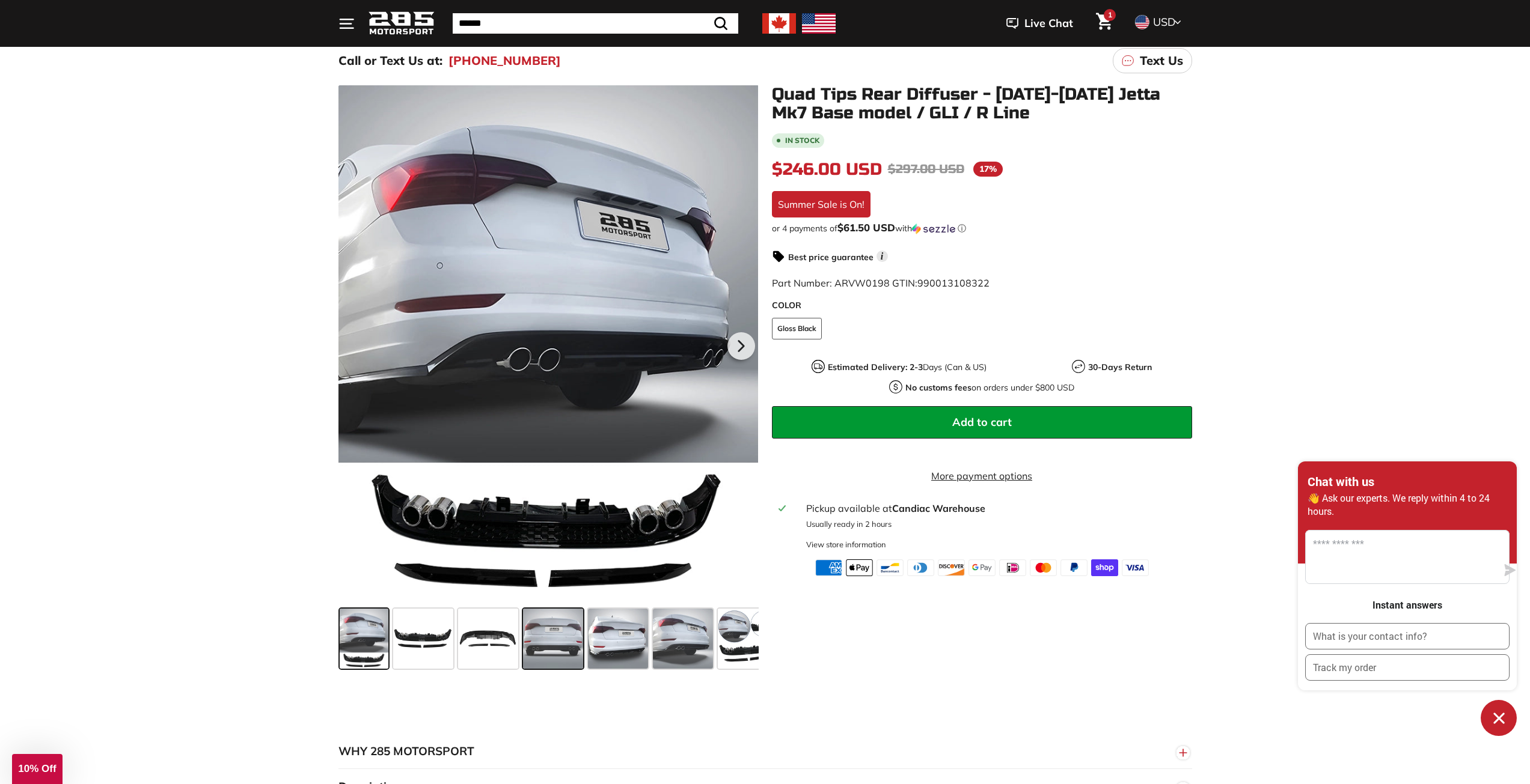
click at [553, 651] on span at bounding box center [553, 638] width 60 height 60
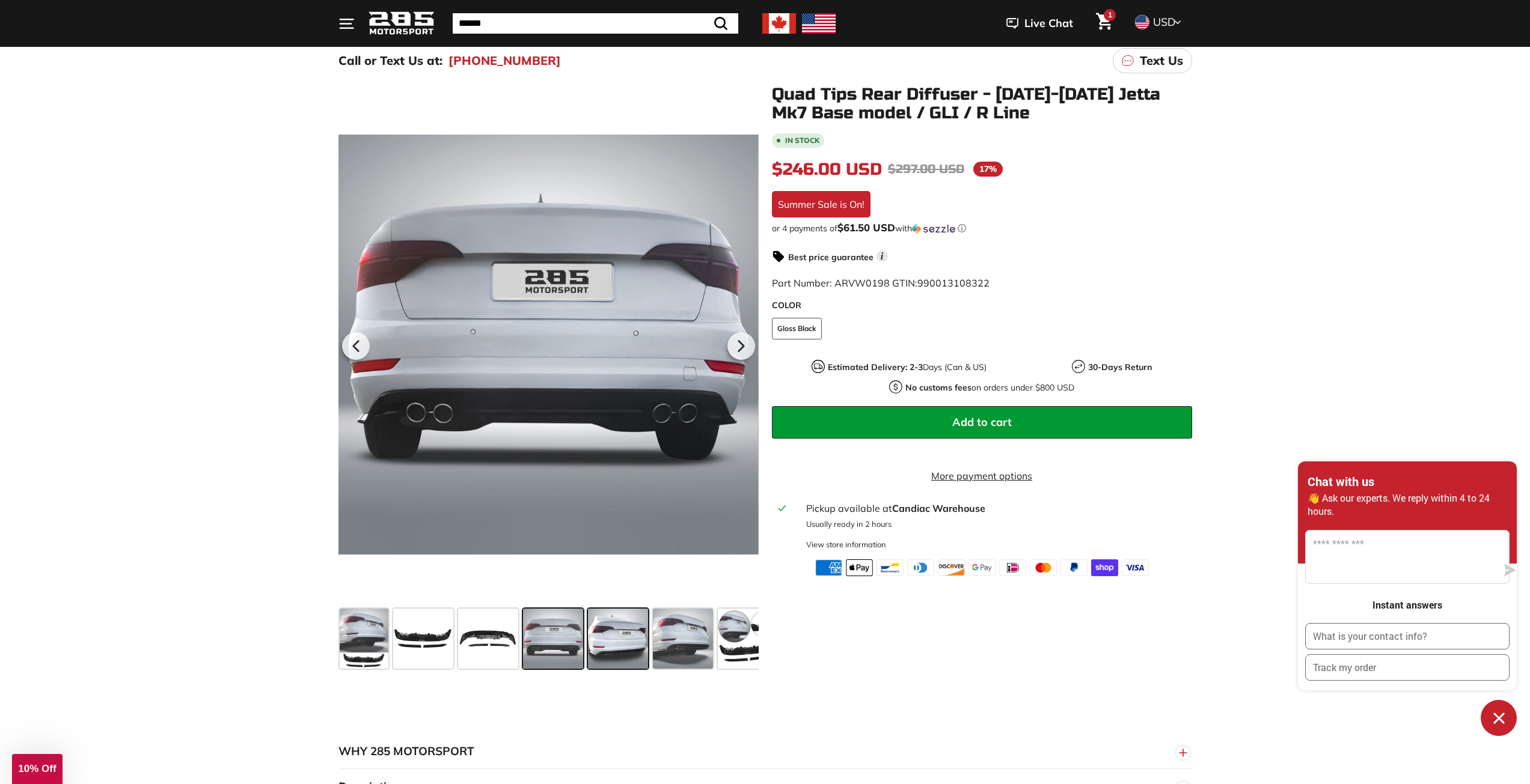
click at [642, 634] on span at bounding box center [618, 638] width 60 height 60
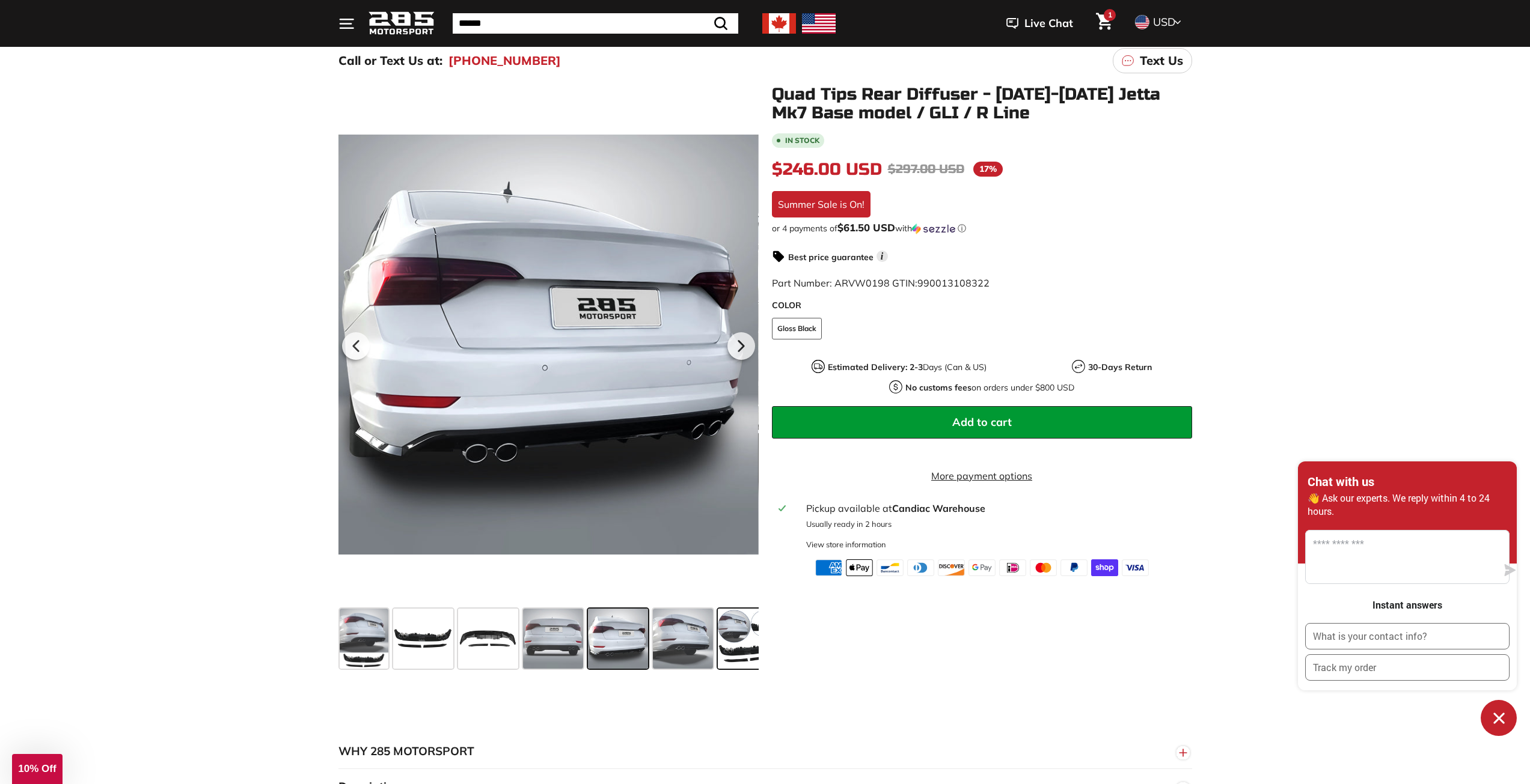
click at [722, 632] on span at bounding box center [748, 638] width 60 height 60
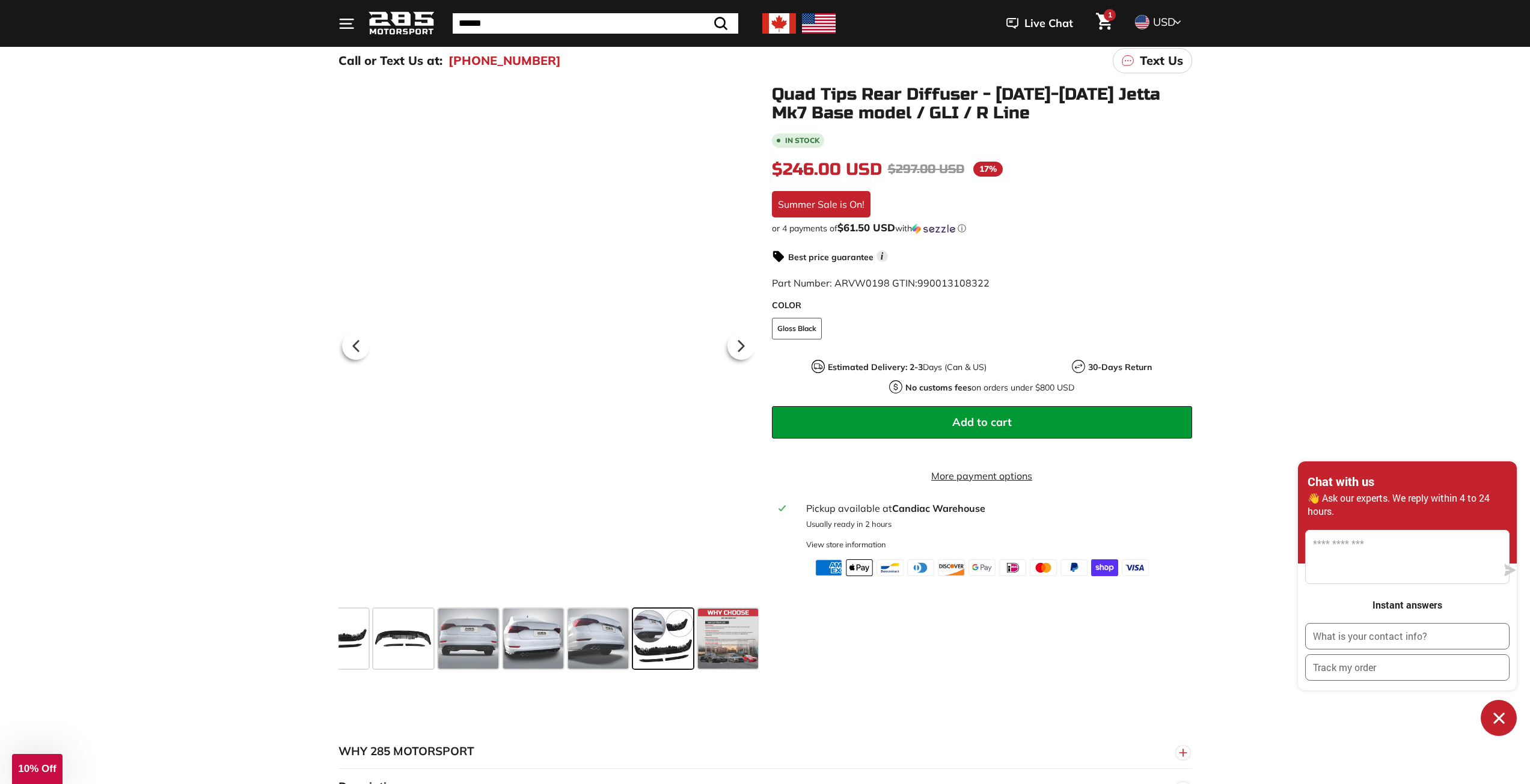
scroll to position [0, 87]
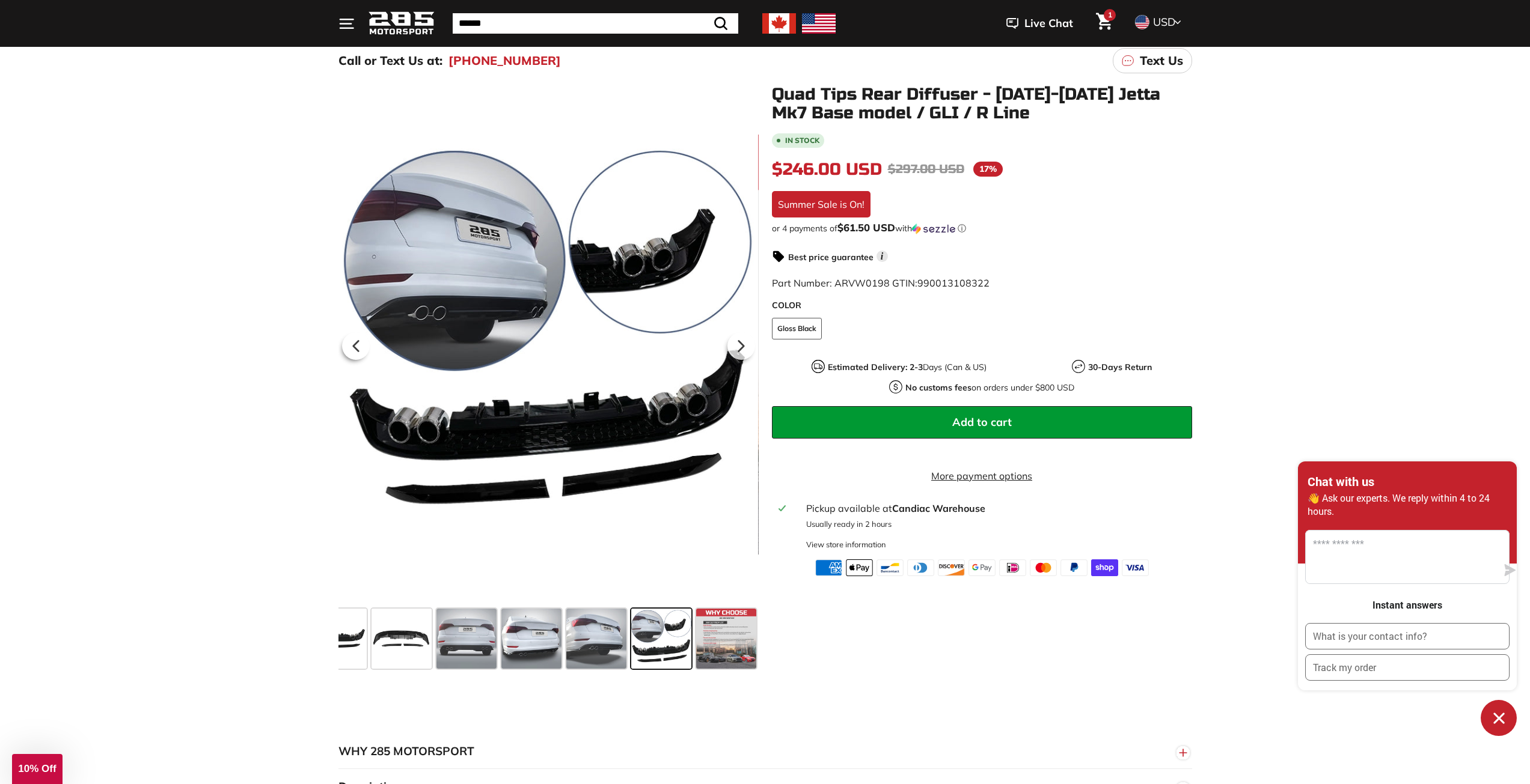
click at [644, 638] on span at bounding box center [661, 638] width 60 height 60
click at [343, 642] on span at bounding box center [336, 638] width 60 height 60
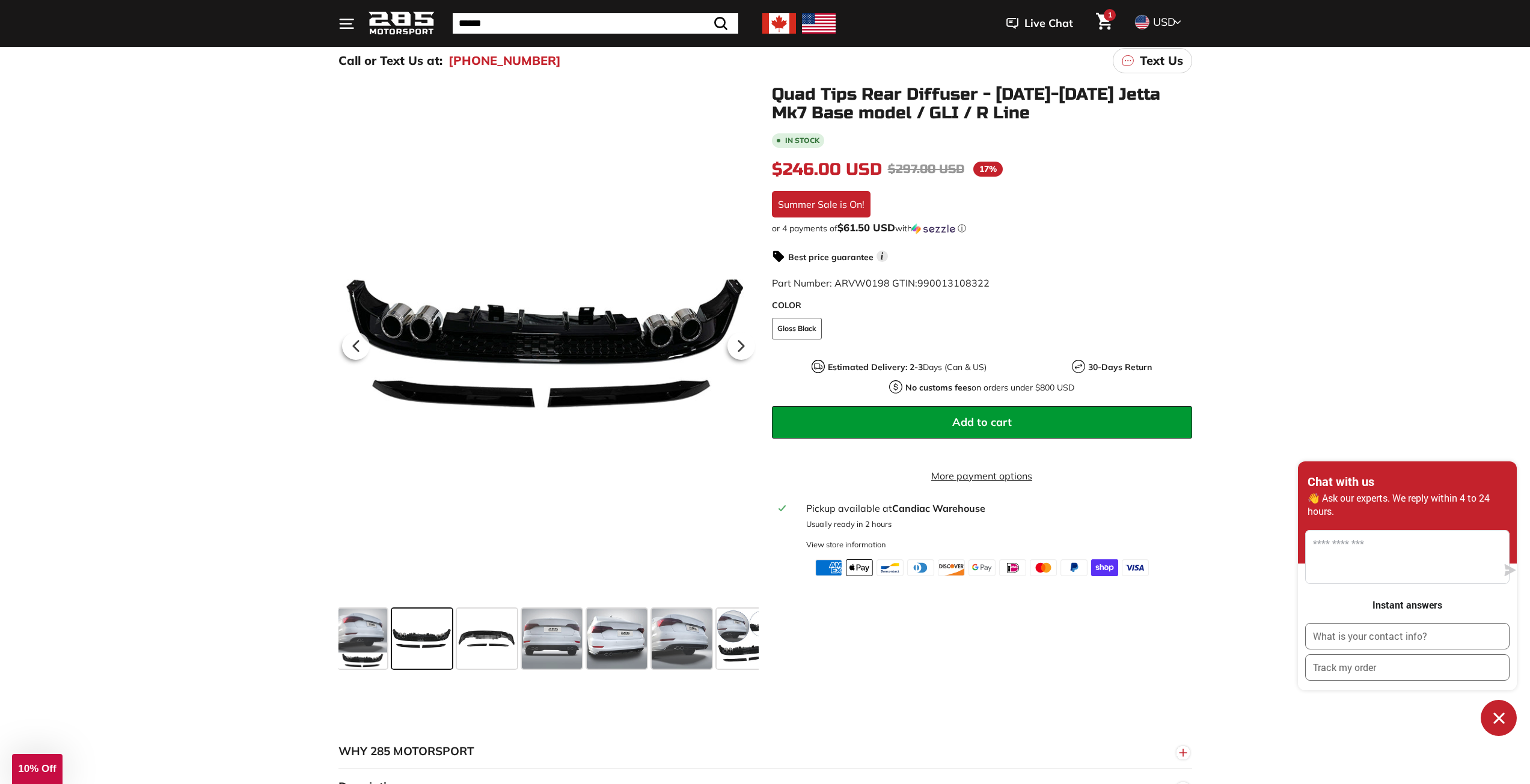
scroll to position [0, 0]
click at [416, 646] on span at bounding box center [423, 638] width 60 height 60
click at [481, 641] on span at bounding box center [488, 638] width 60 height 60
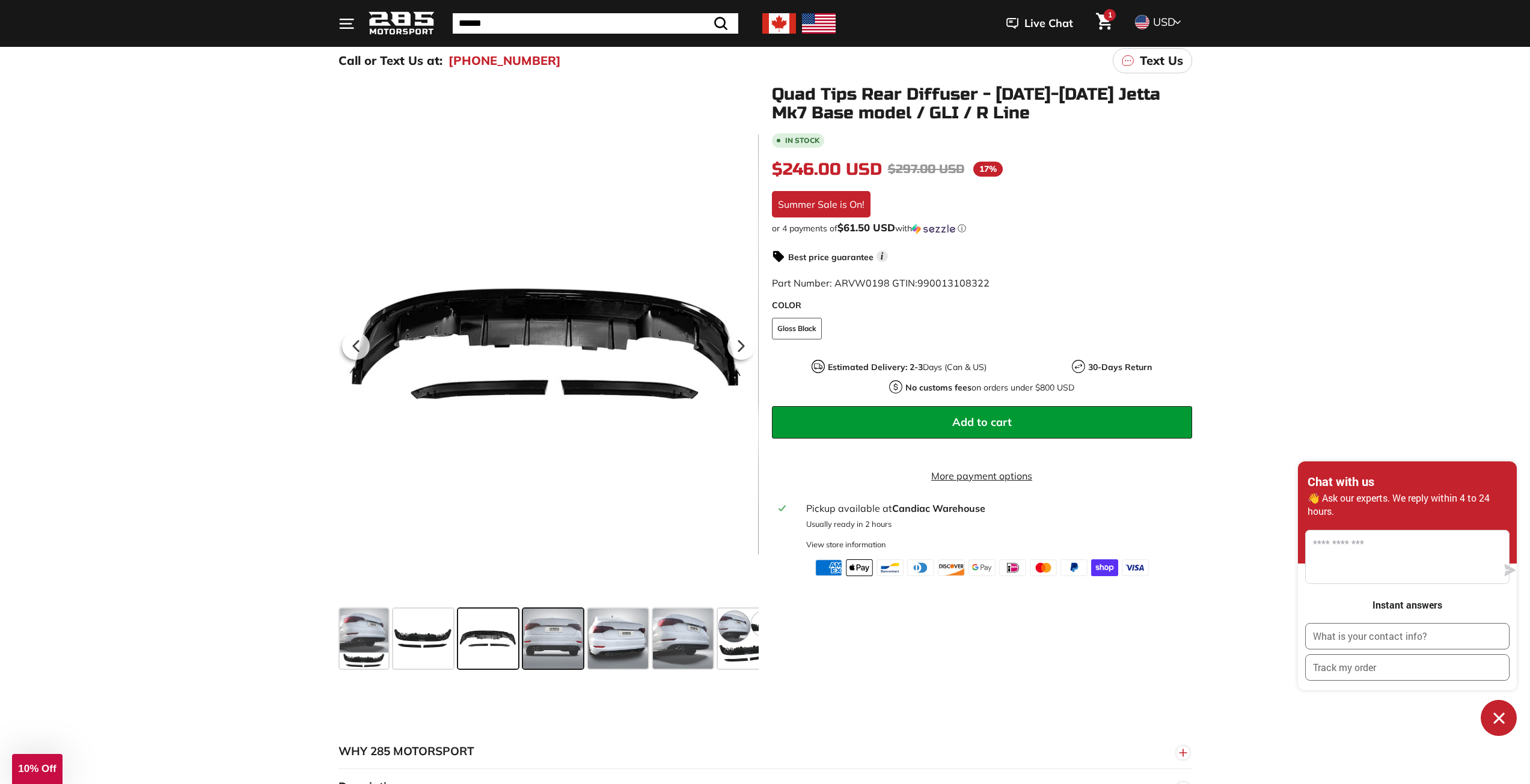
click at [551, 635] on span at bounding box center [553, 638] width 60 height 60
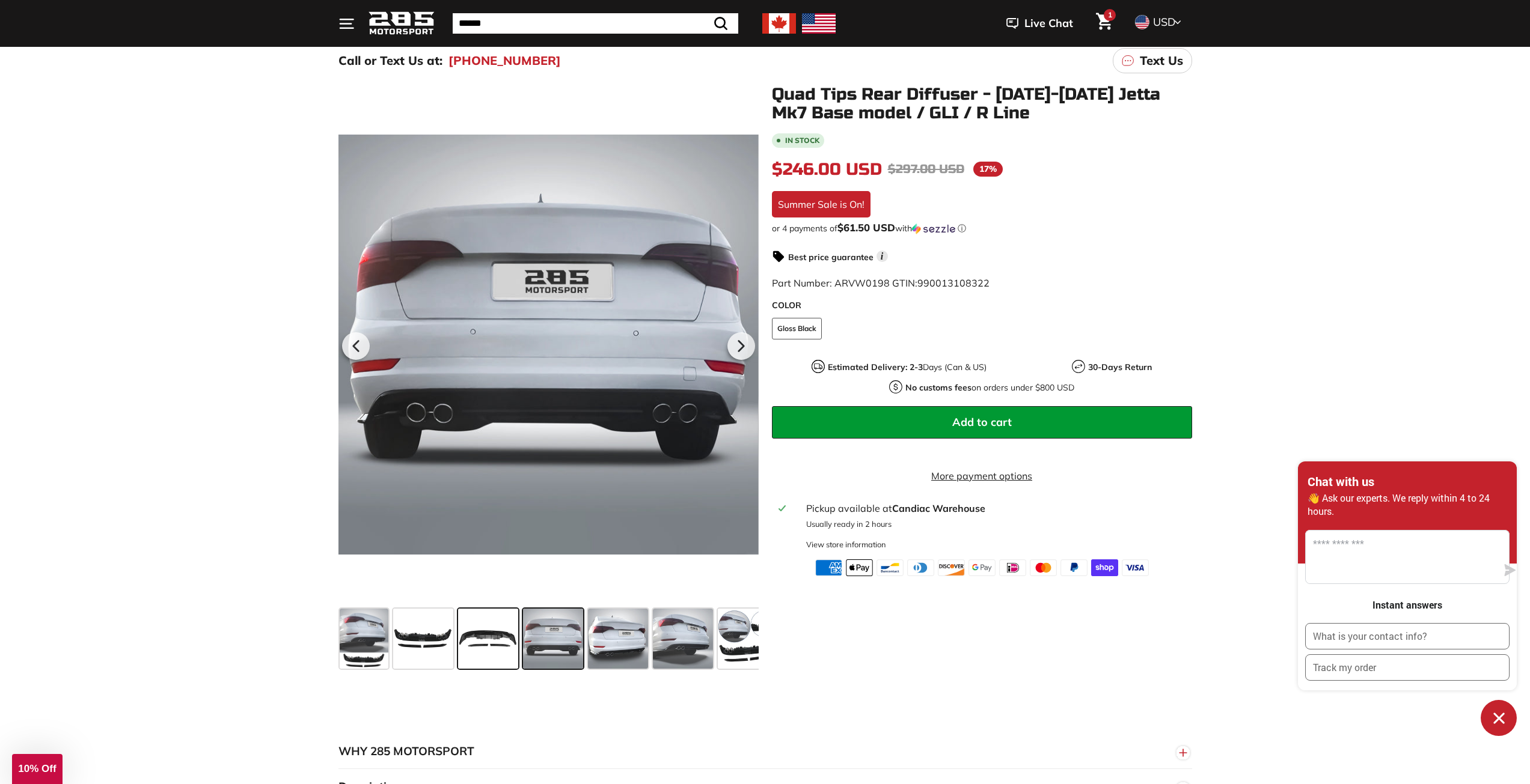
click at [489, 633] on span at bounding box center [488, 638] width 60 height 60
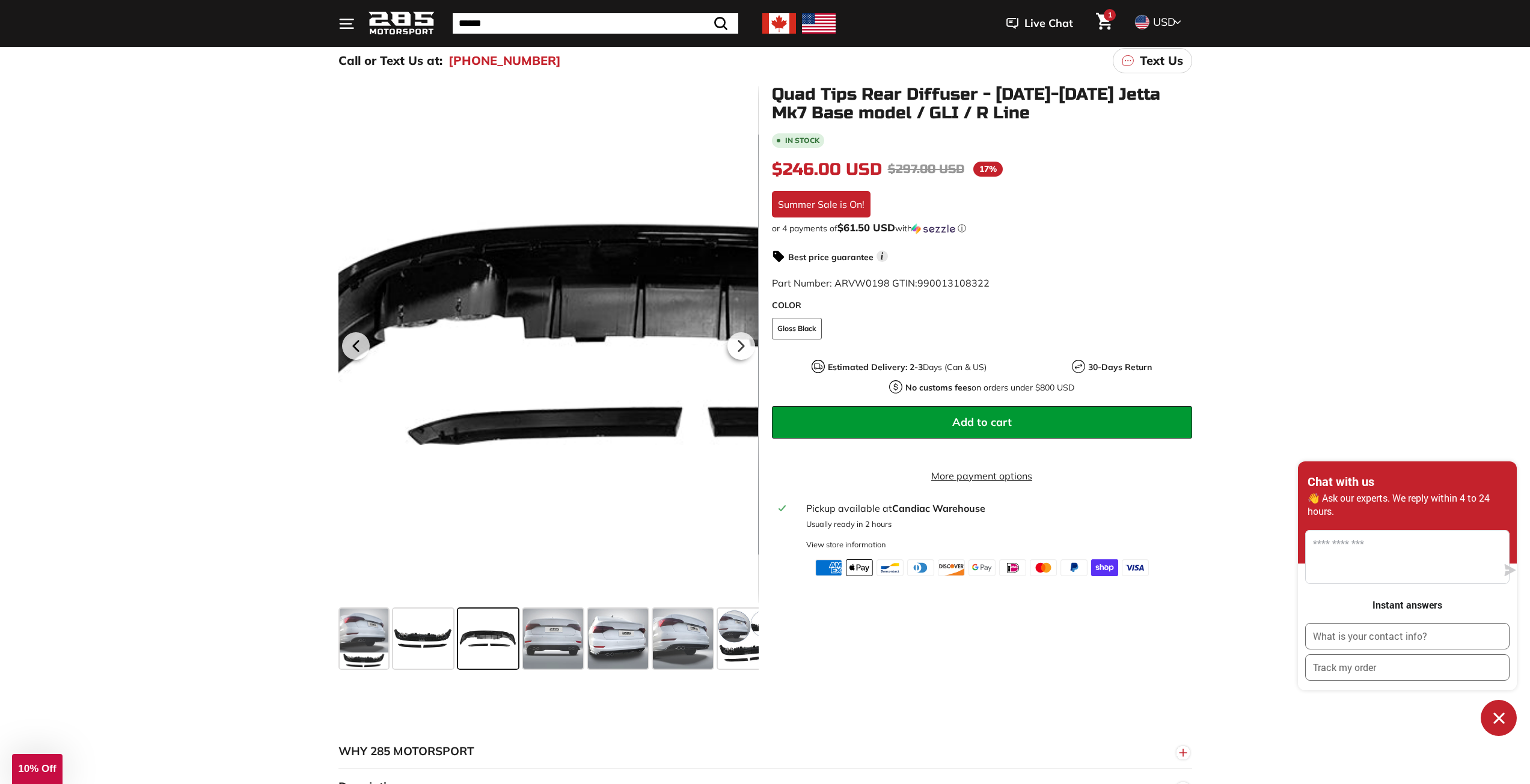
click at [414, 358] on div at bounding box center [548, 345] width 420 height 519
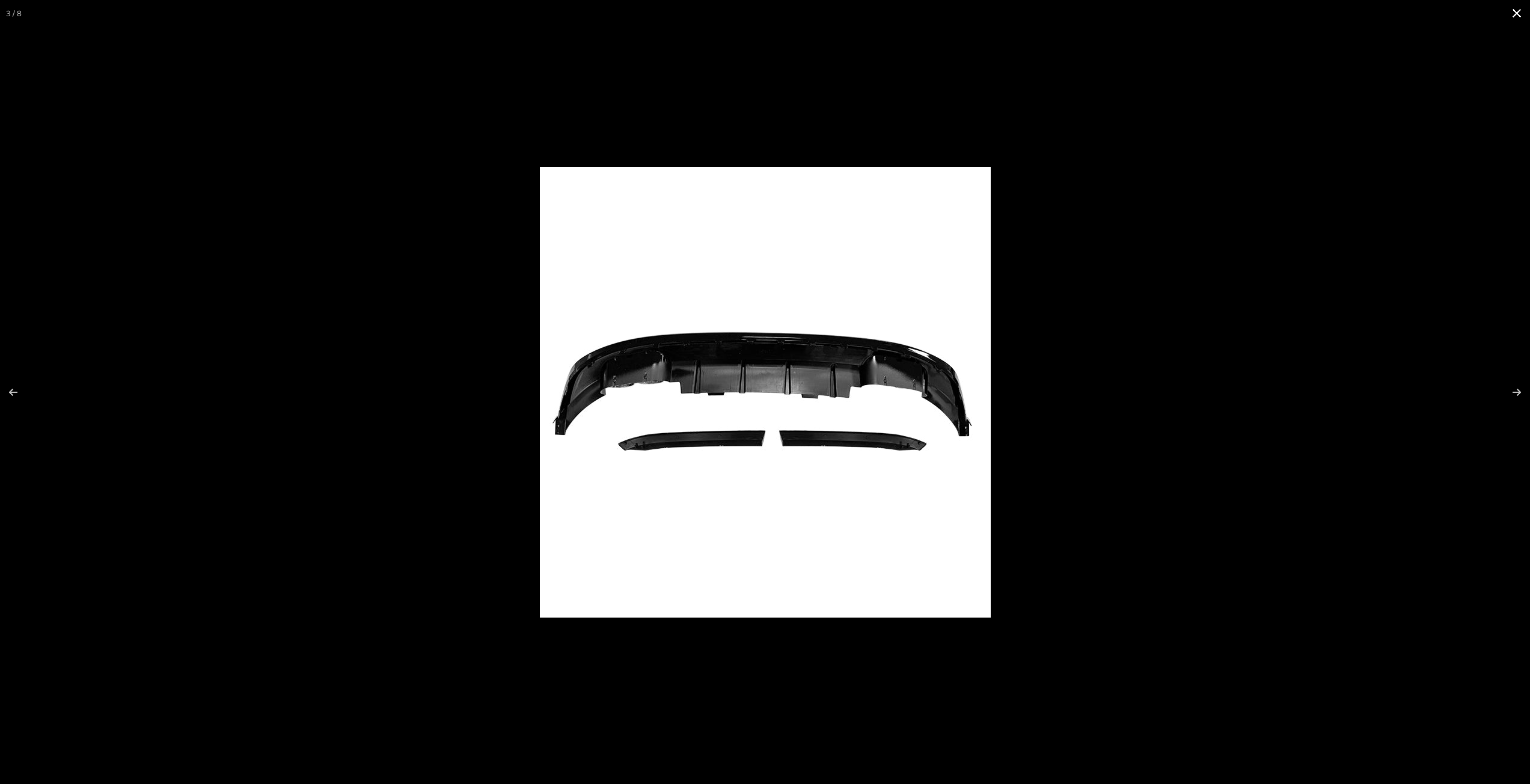
click at [1072, 296] on div at bounding box center [1011, 408] width 942 height 483
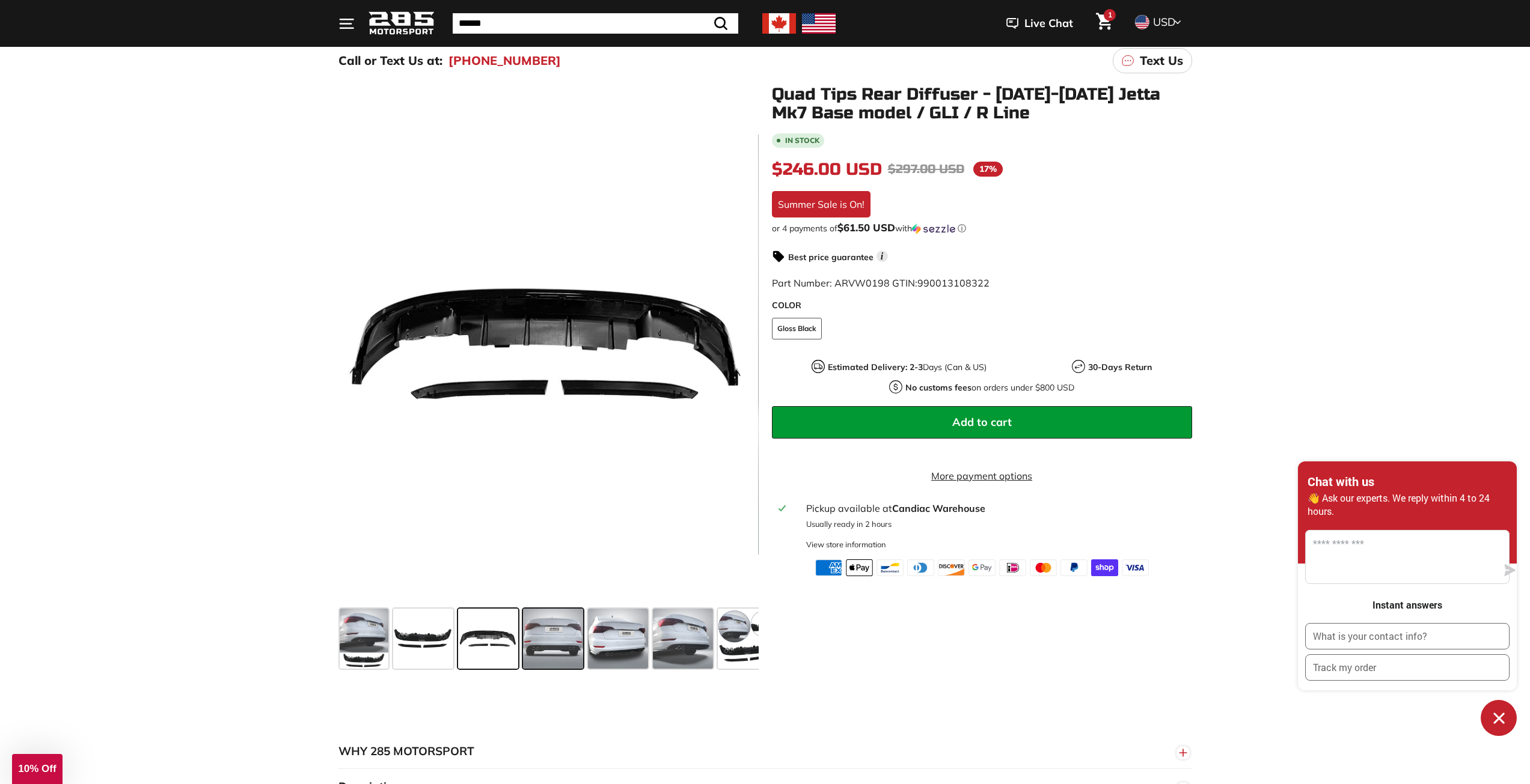
click at [569, 611] on span at bounding box center [553, 638] width 60 height 60
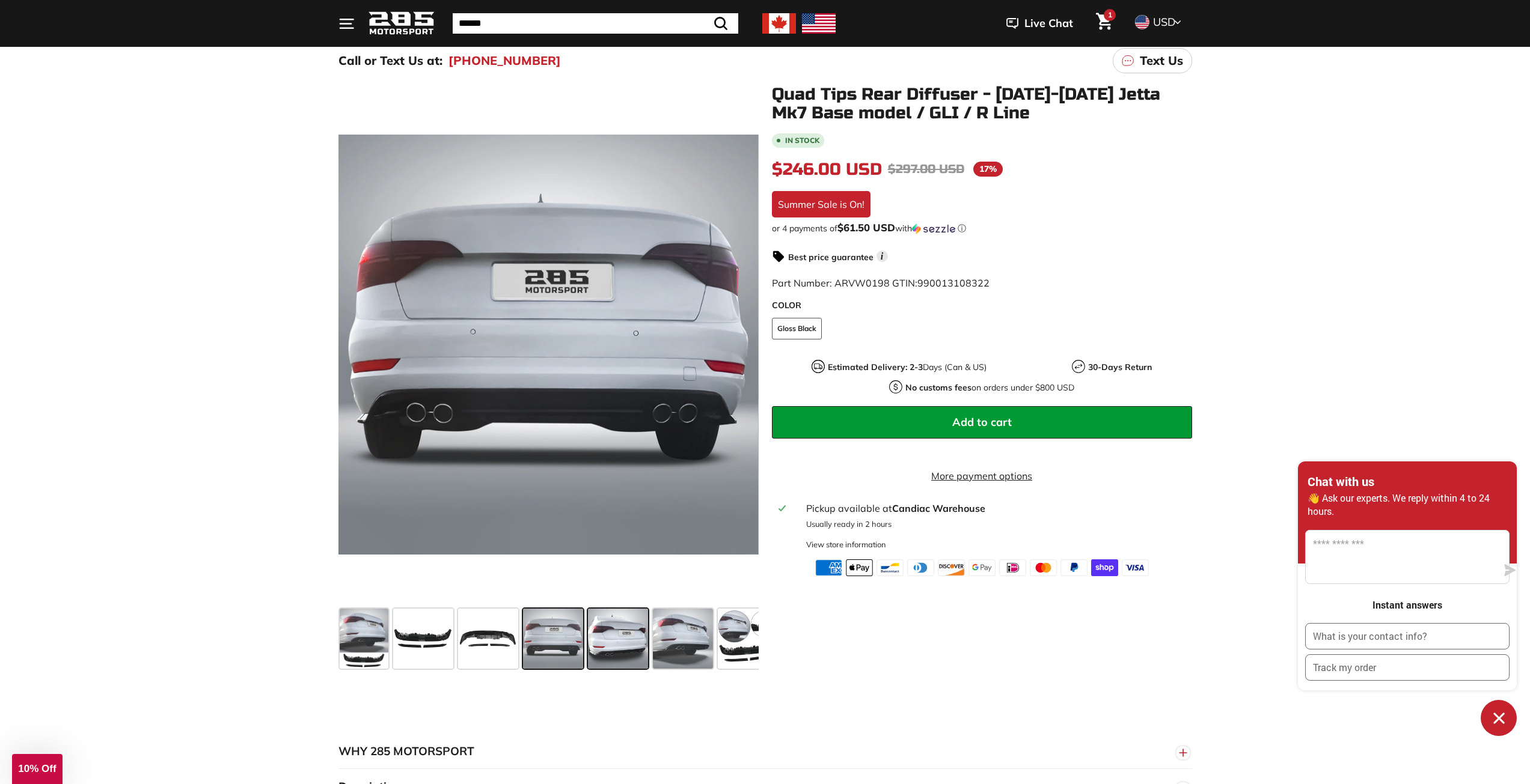
click at [647, 641] on span at bounding box center [618, 638] width 60 height 60
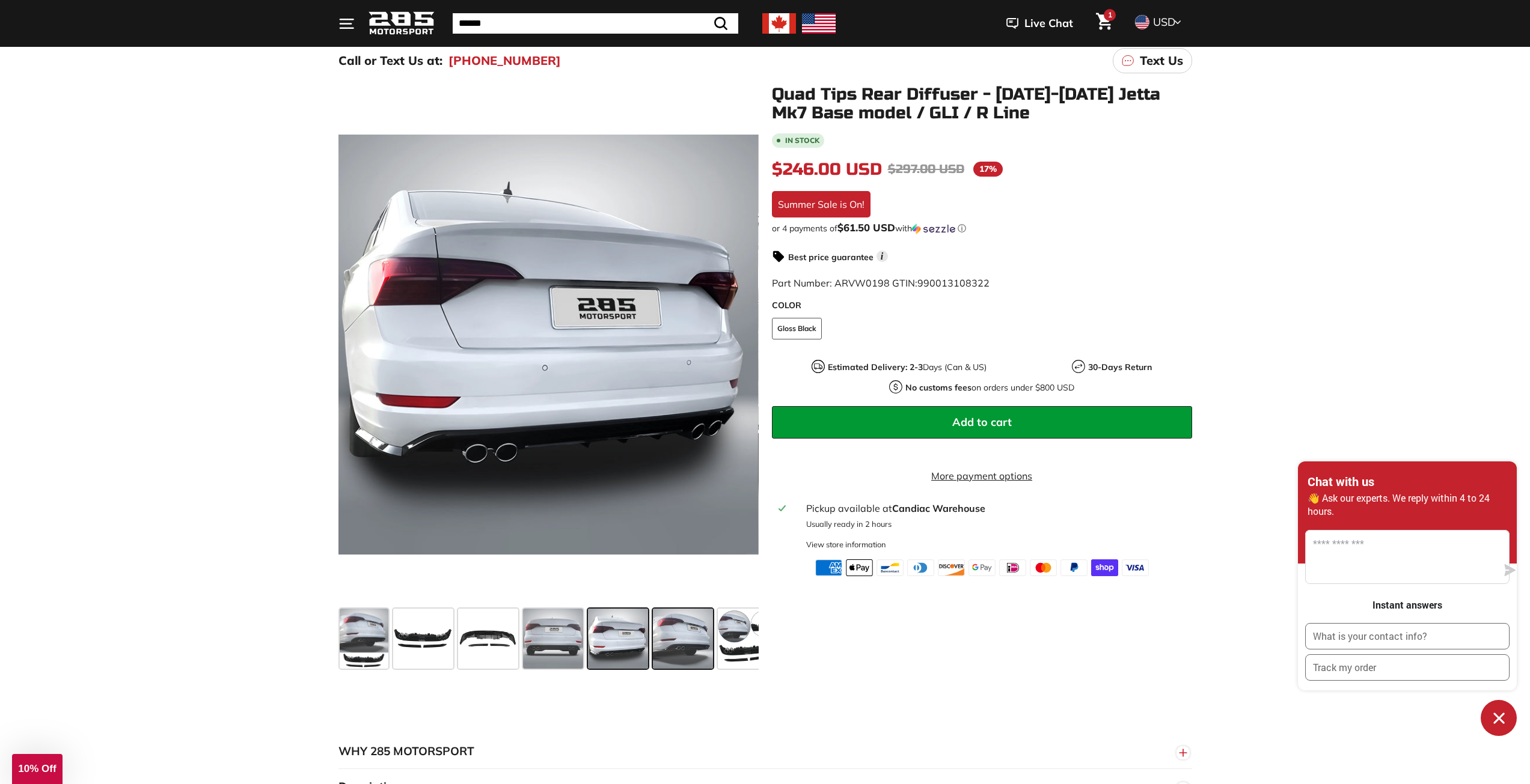
click at [706, 640] on span at bounding box center [682, 638] width 60 height 60
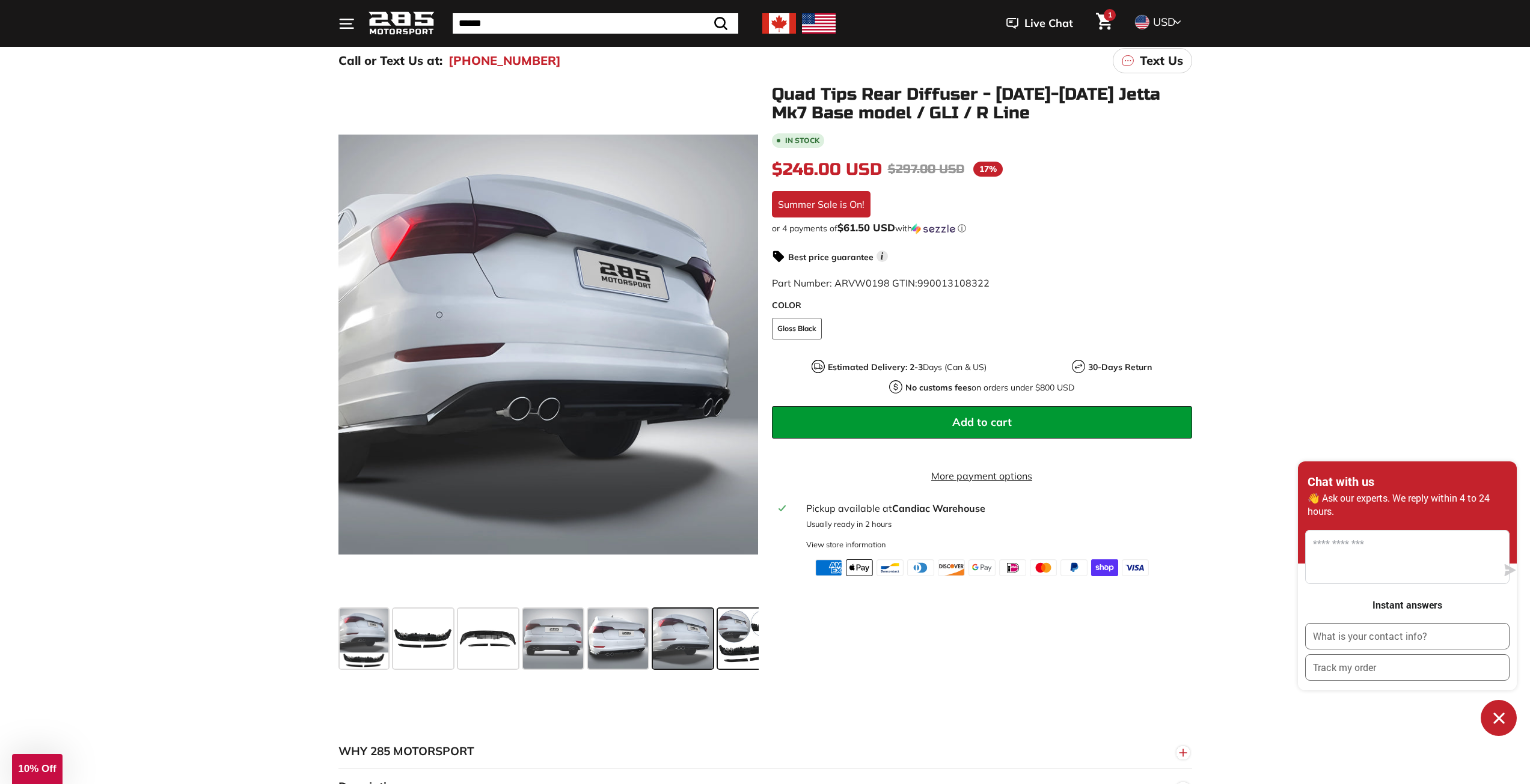
click at [738, 639] on span at bounding box center [748, 638] width 60 height 60
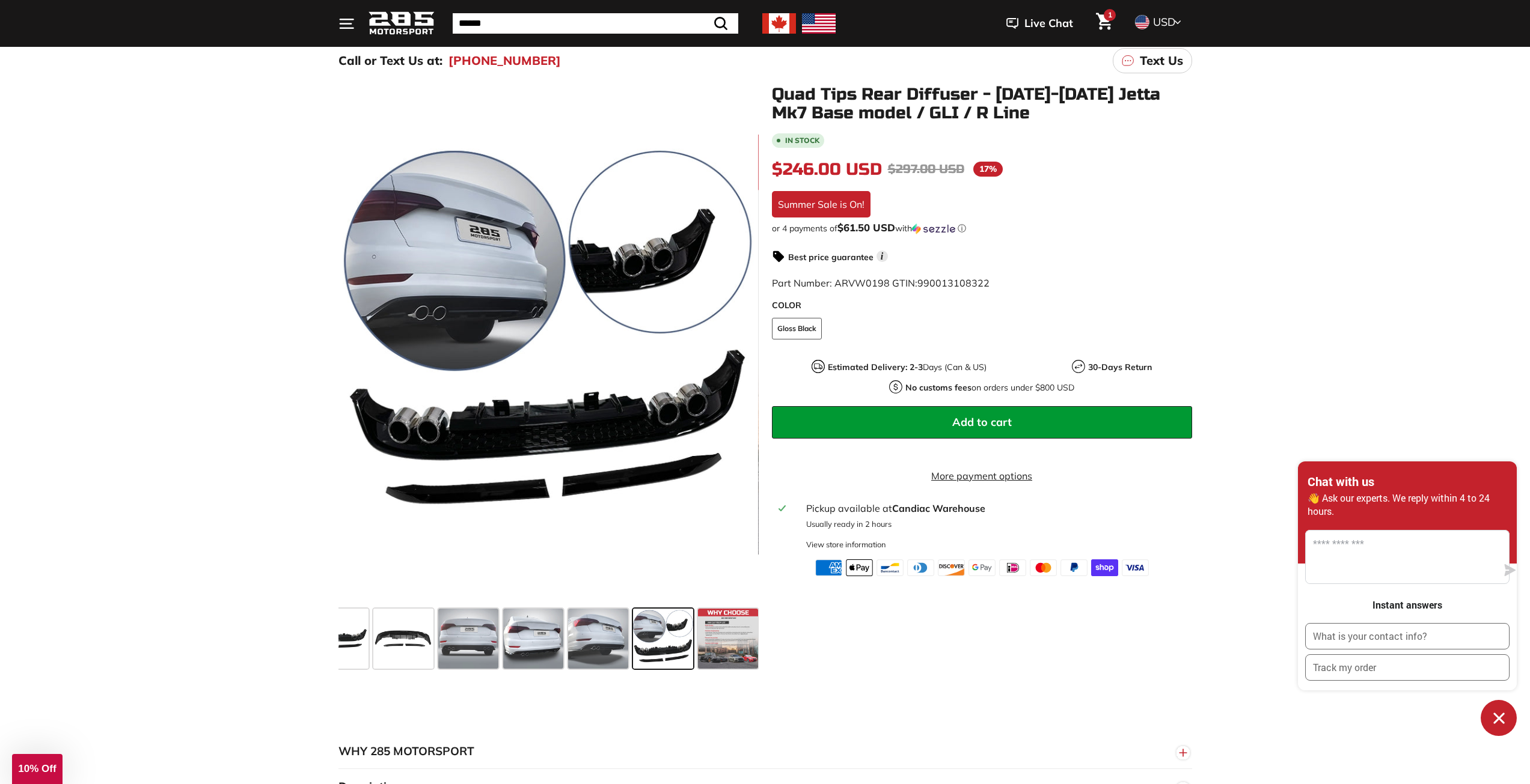
scroll to position [0, 87]
click at [340, 628] on span at bounding box center [336, 638] width 60 height 60
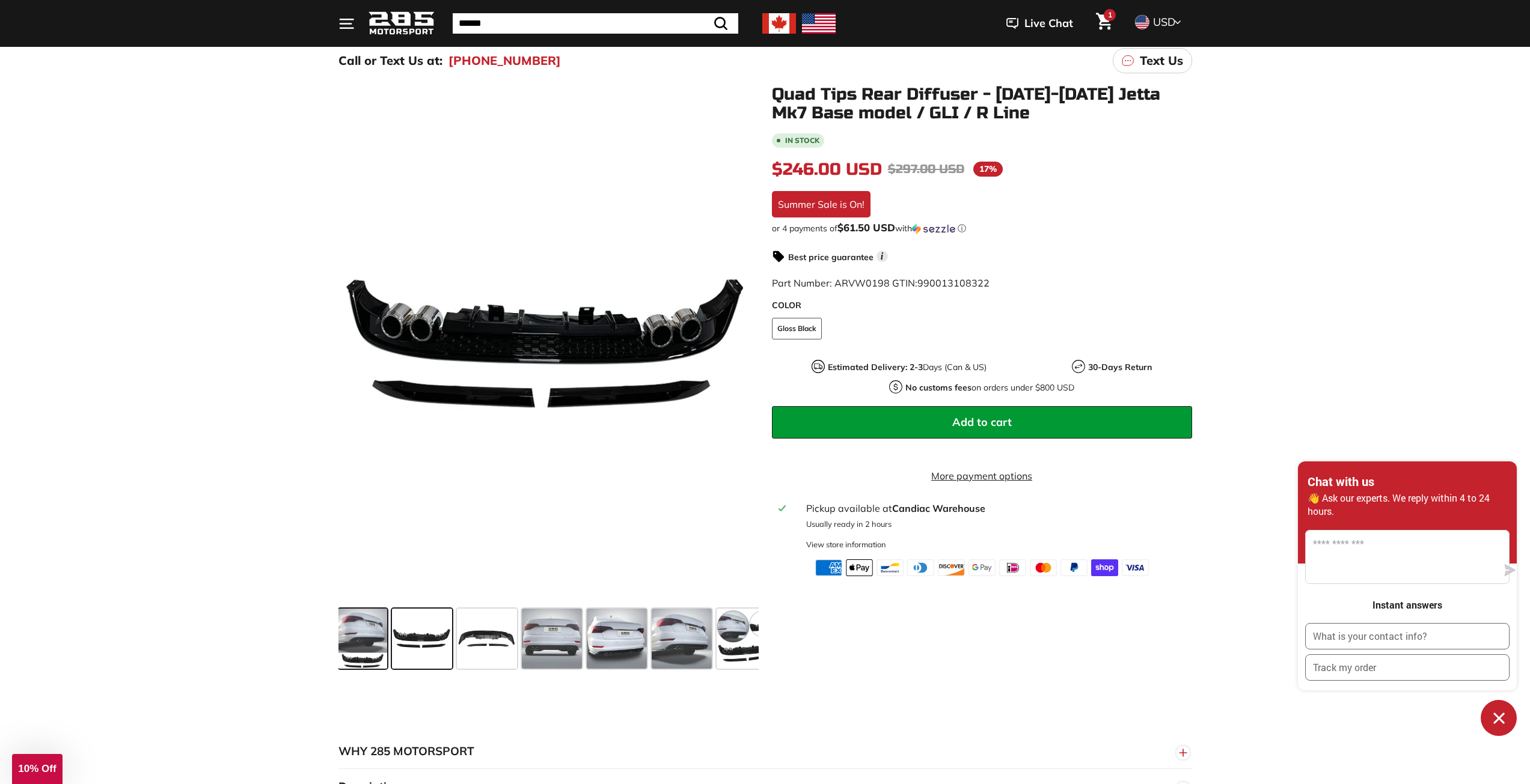
scroll to position [0, 0]
click at [341, 626] on span at bounding box center [364, 638] width 48 height 60
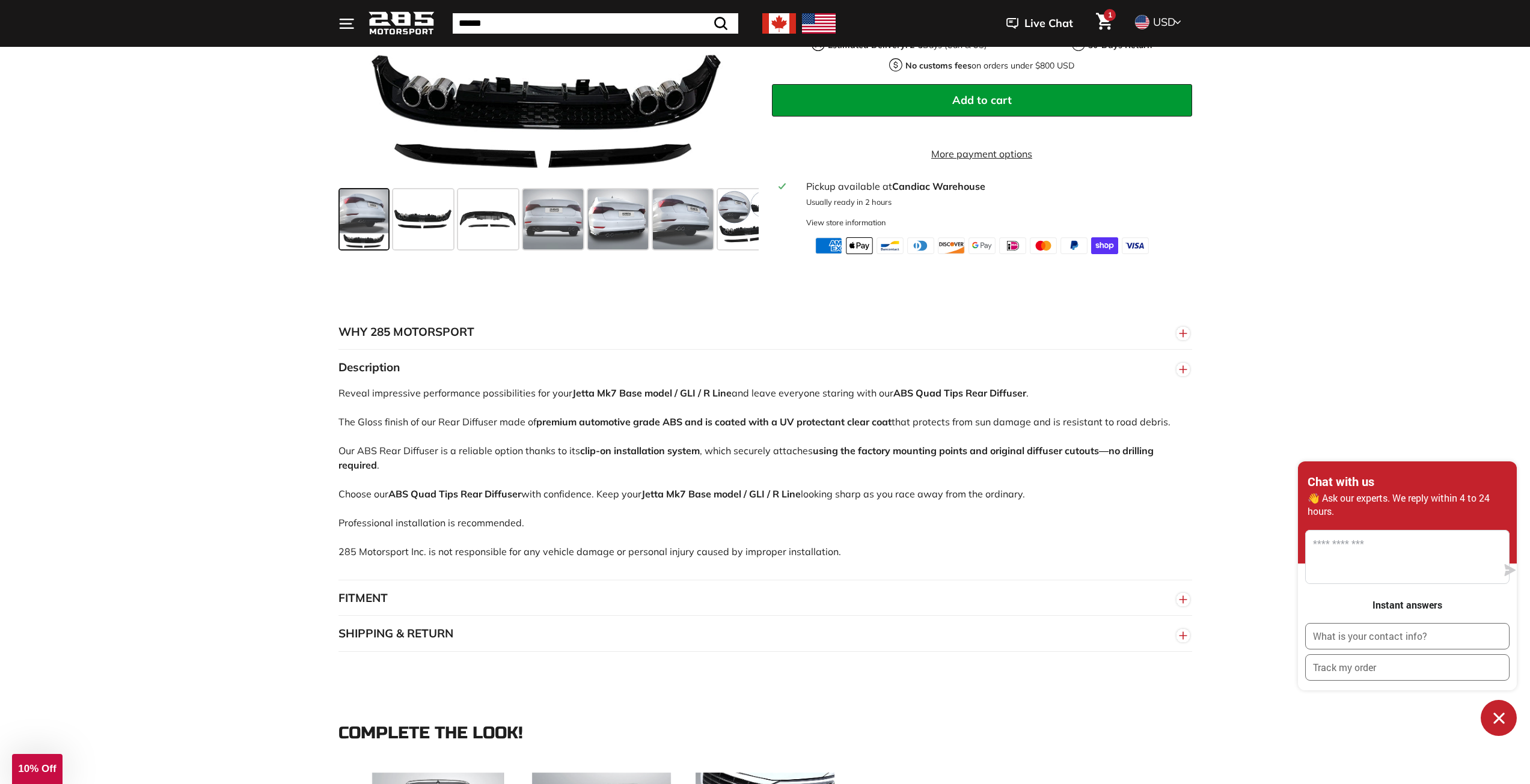
scroll to position [541, 0]
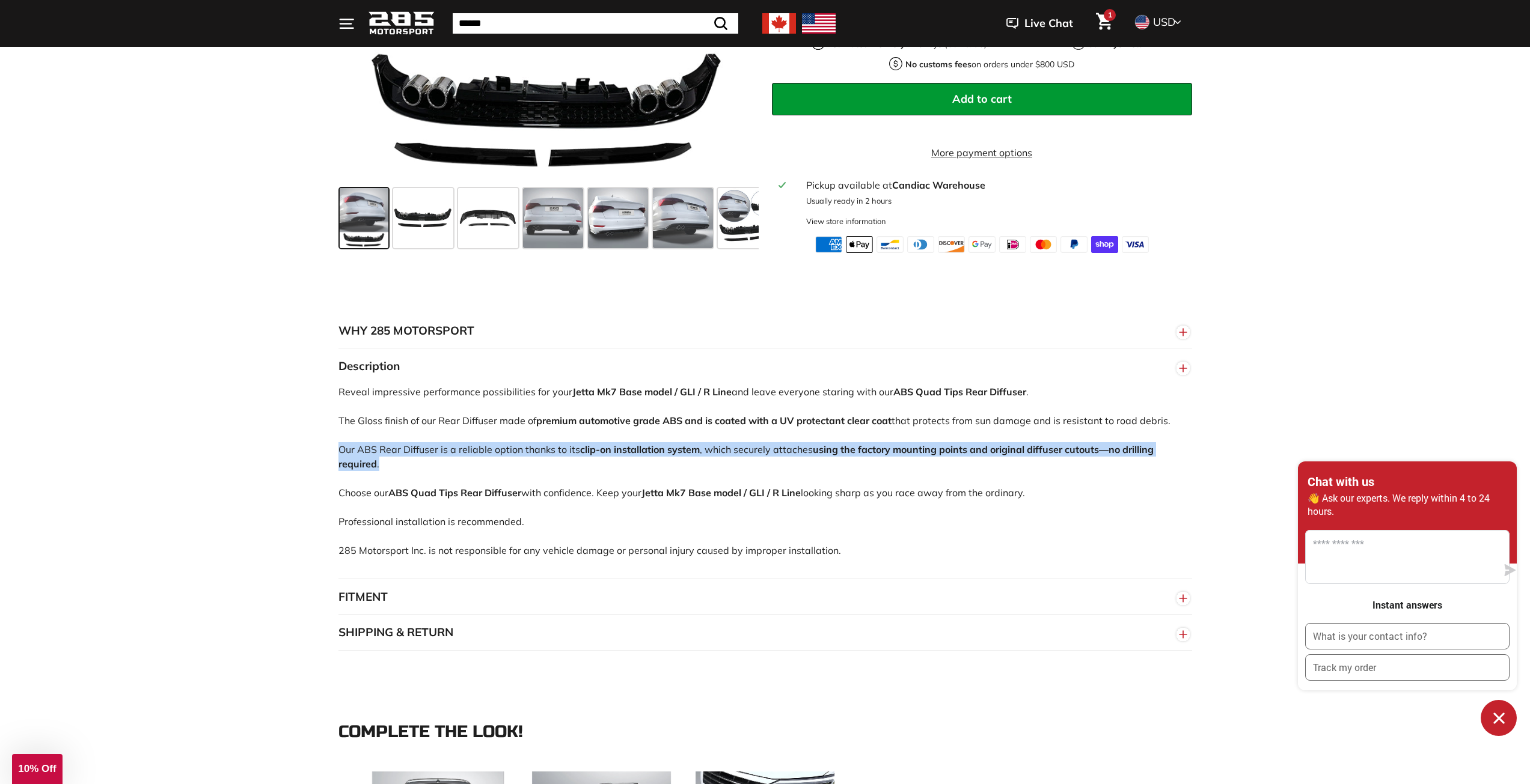
drag, startPoint x: 347, startPoint y: 446, endPoint x: 558, endPoint y: 457, distance: 211.3
click at [558, 457] on p "Reveal impressive performance possibilities for your Jetta Mk7 Base model / GLI…" at bounding box center [765, 471] width 854 height 173
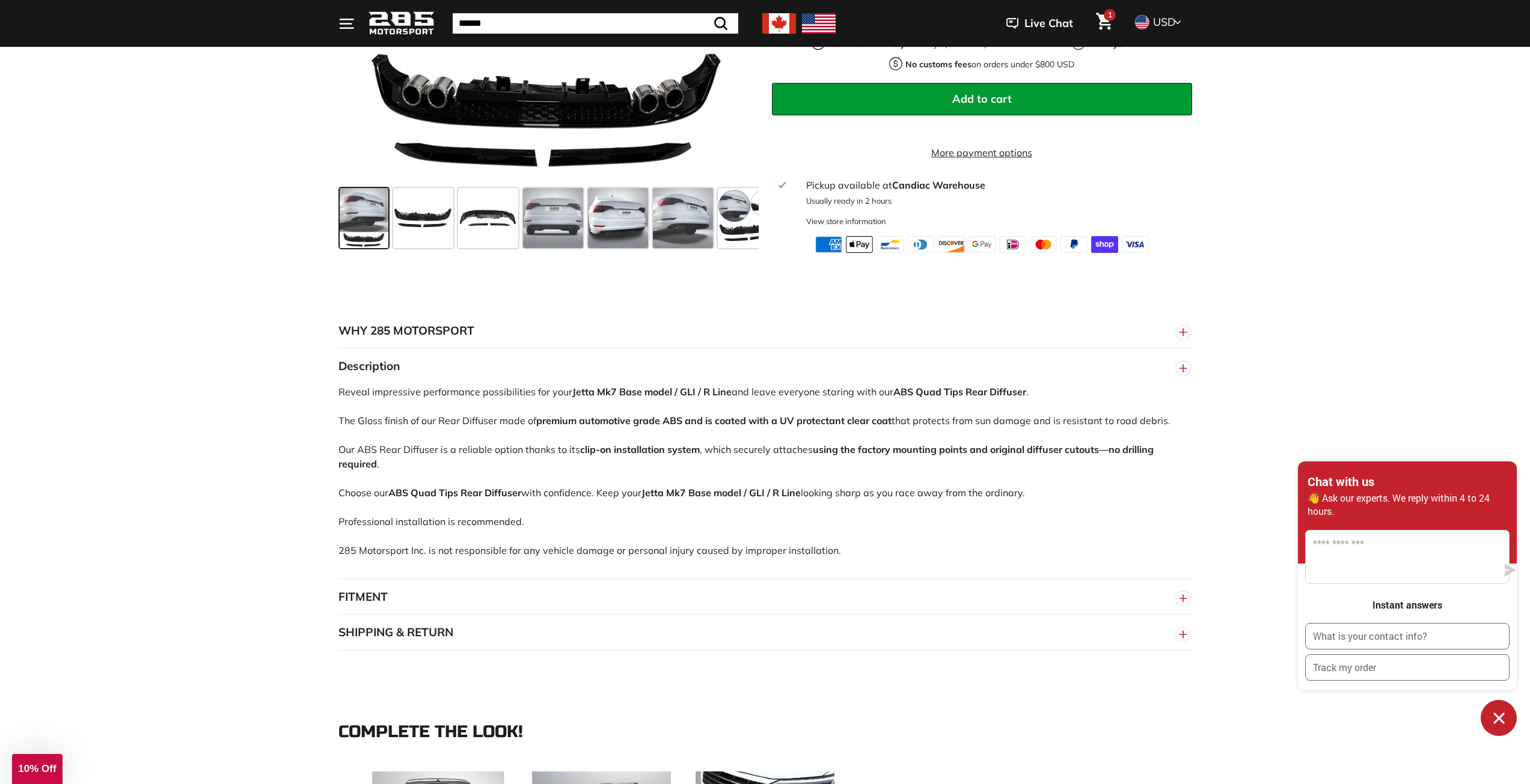
click at [363, 416] on p "Reveal impressive performance possibilities for your Jetta Mk7 Base model / GLI…" at bounding box center [765, 471] width 854 height 173
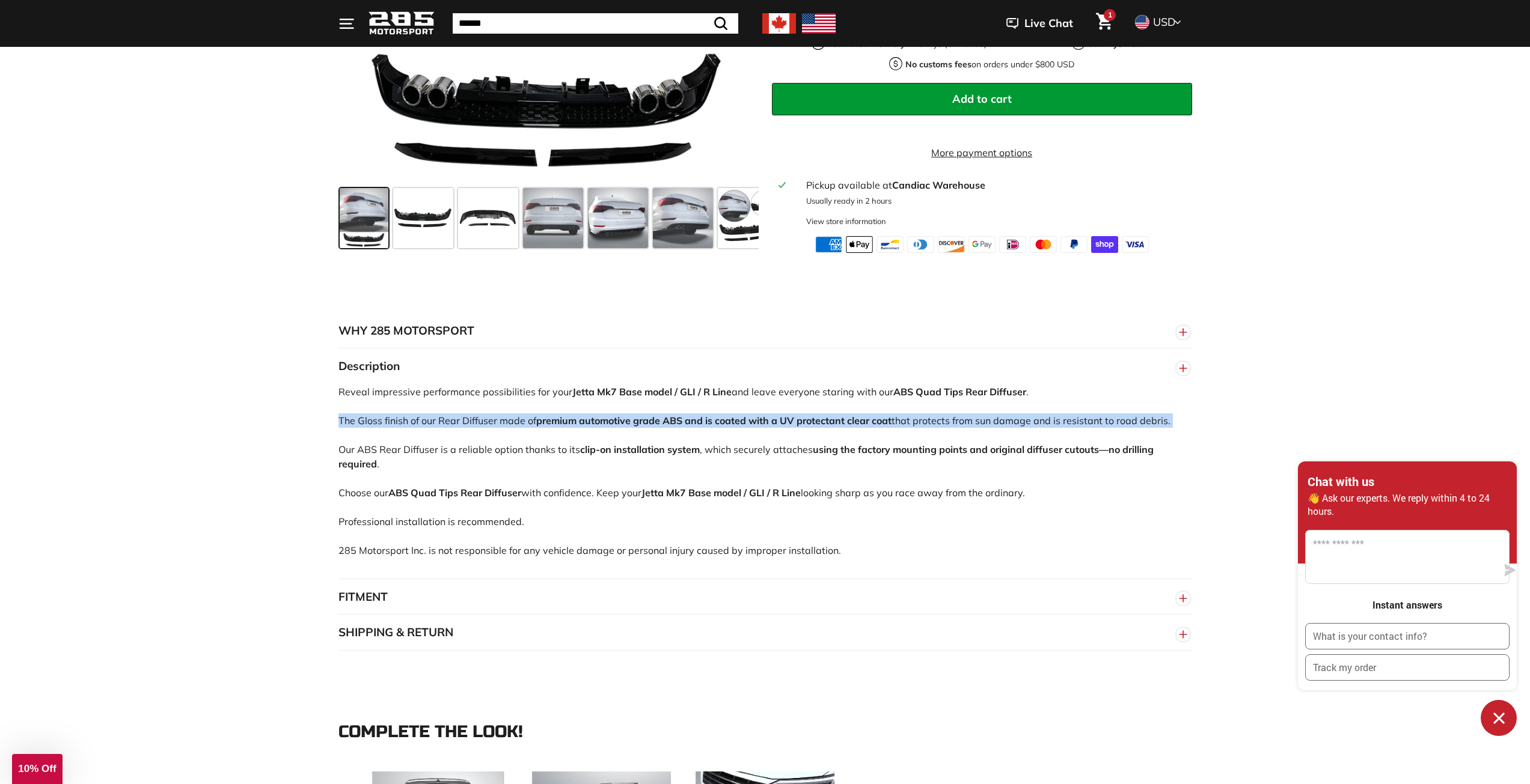
drag, startPoint x: 333, startPoint y: 423, endPoint x: 812, endPoint y: 433, distance: 479.1
click at [812, 433] on div "WHY 285 MOTORSPORT «We bring more to the table than our competitors and we’re c…" at bounding box center [765, 482] width 901 height 338
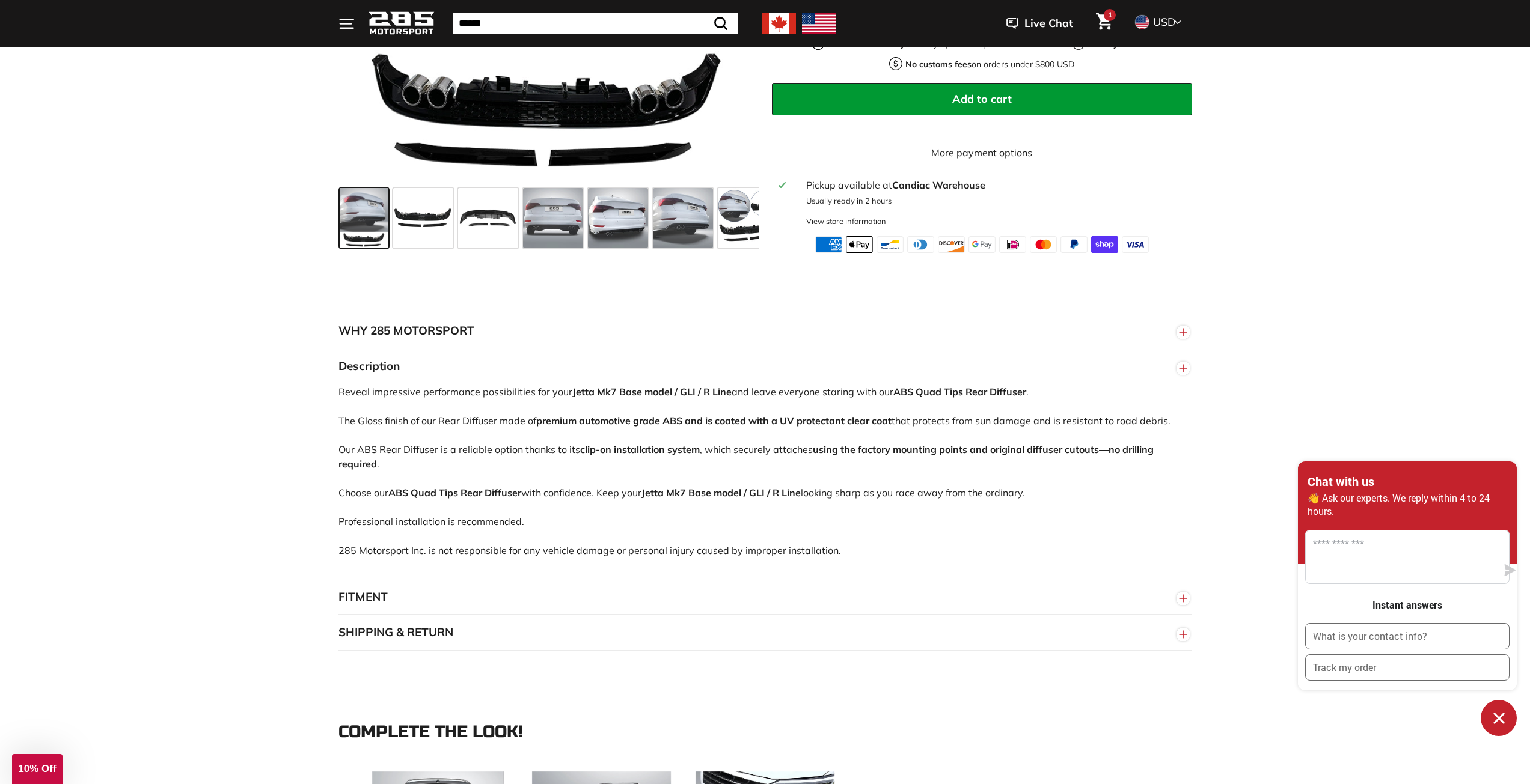
click at [534, 403] on p "Reveal impressive performance possibilities for your Jetta Mk7 Base model / GLI…" at bounding box center [765, 471] width 854 height 173
click at [1189, 368] on icon "button" at bounding box center [1183, 368] width 18 height 22
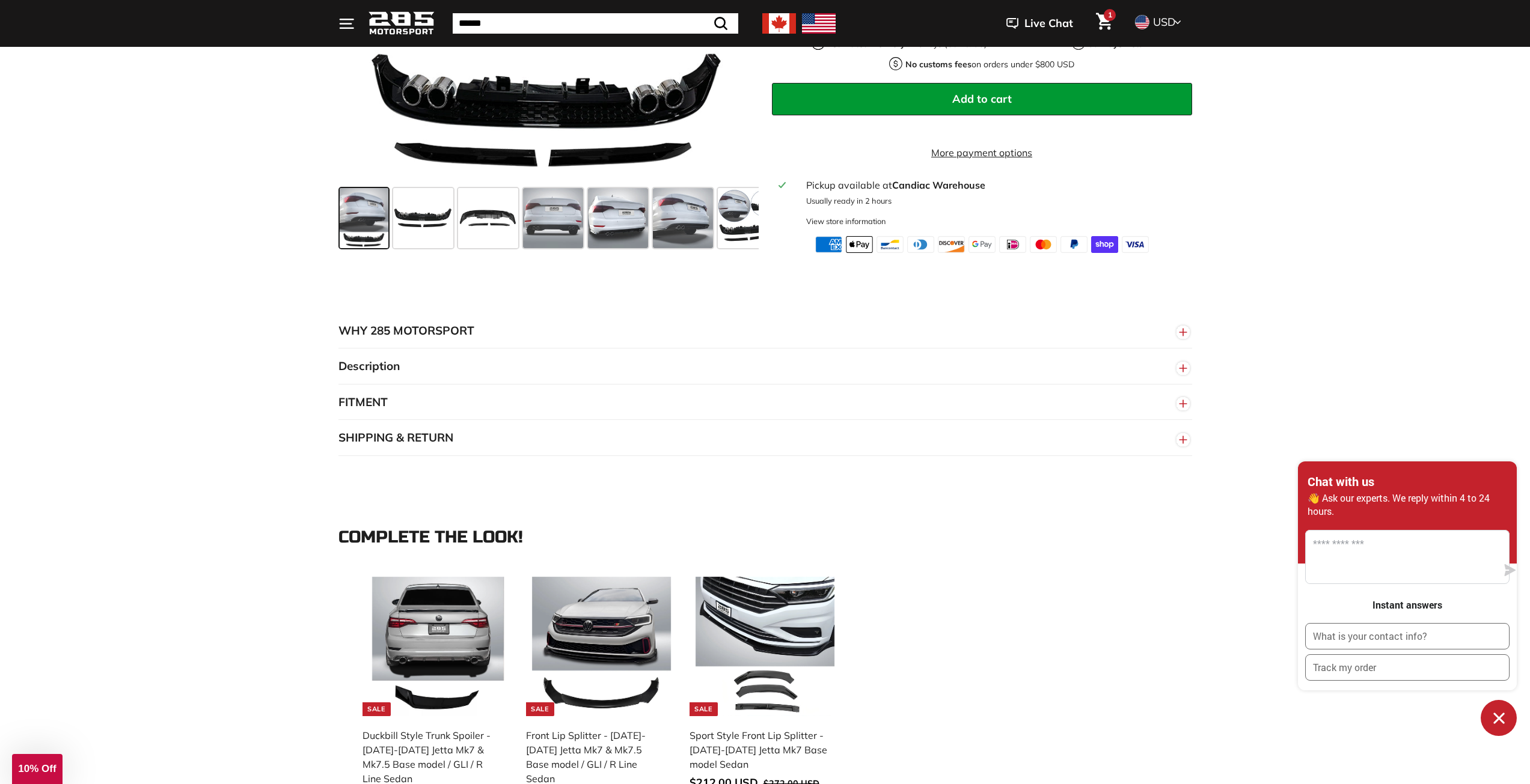
click at [1189, 368] on icon "button" at bounding box center [1183, 368] width 18 height 22
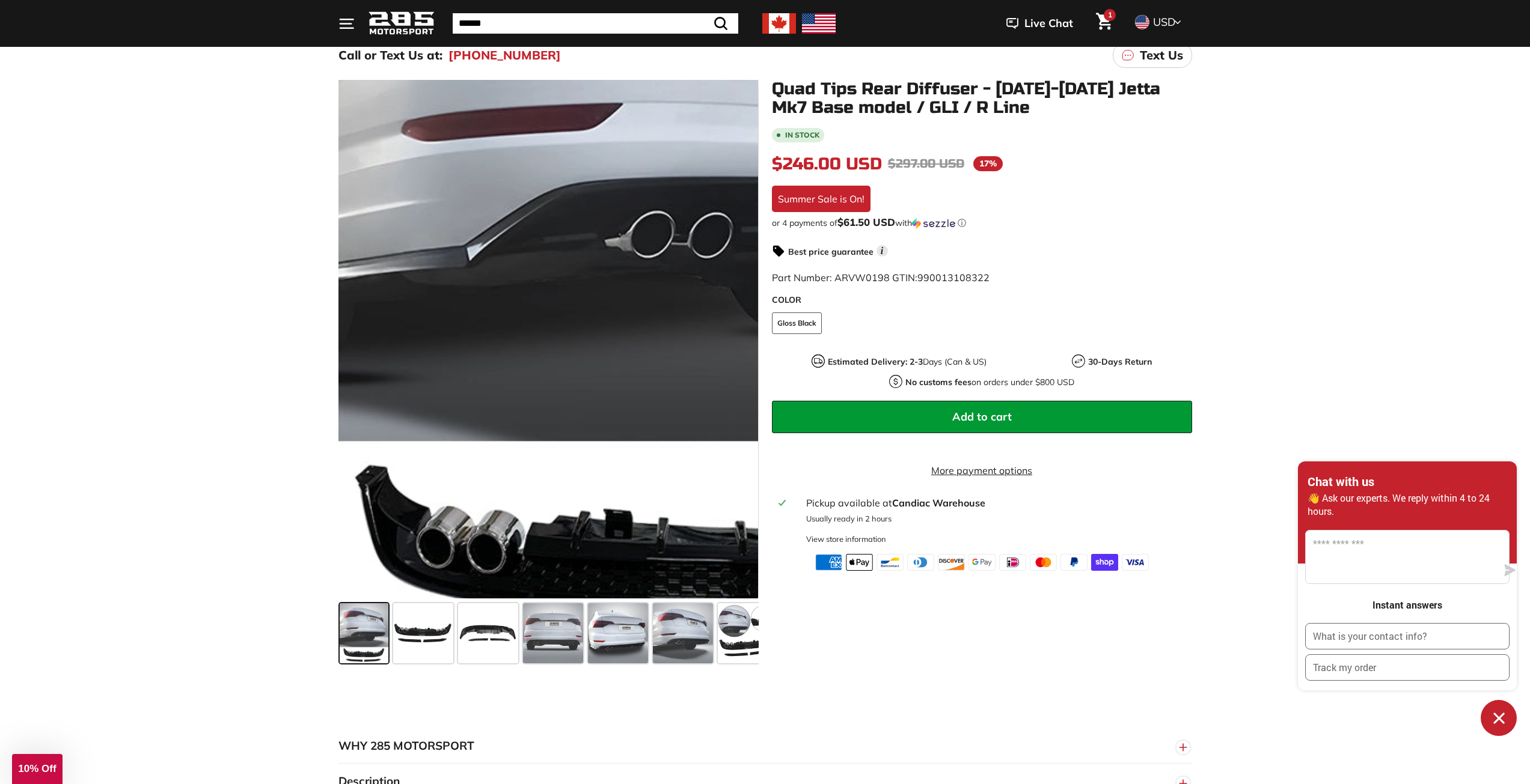
scroll to position [120, 0]
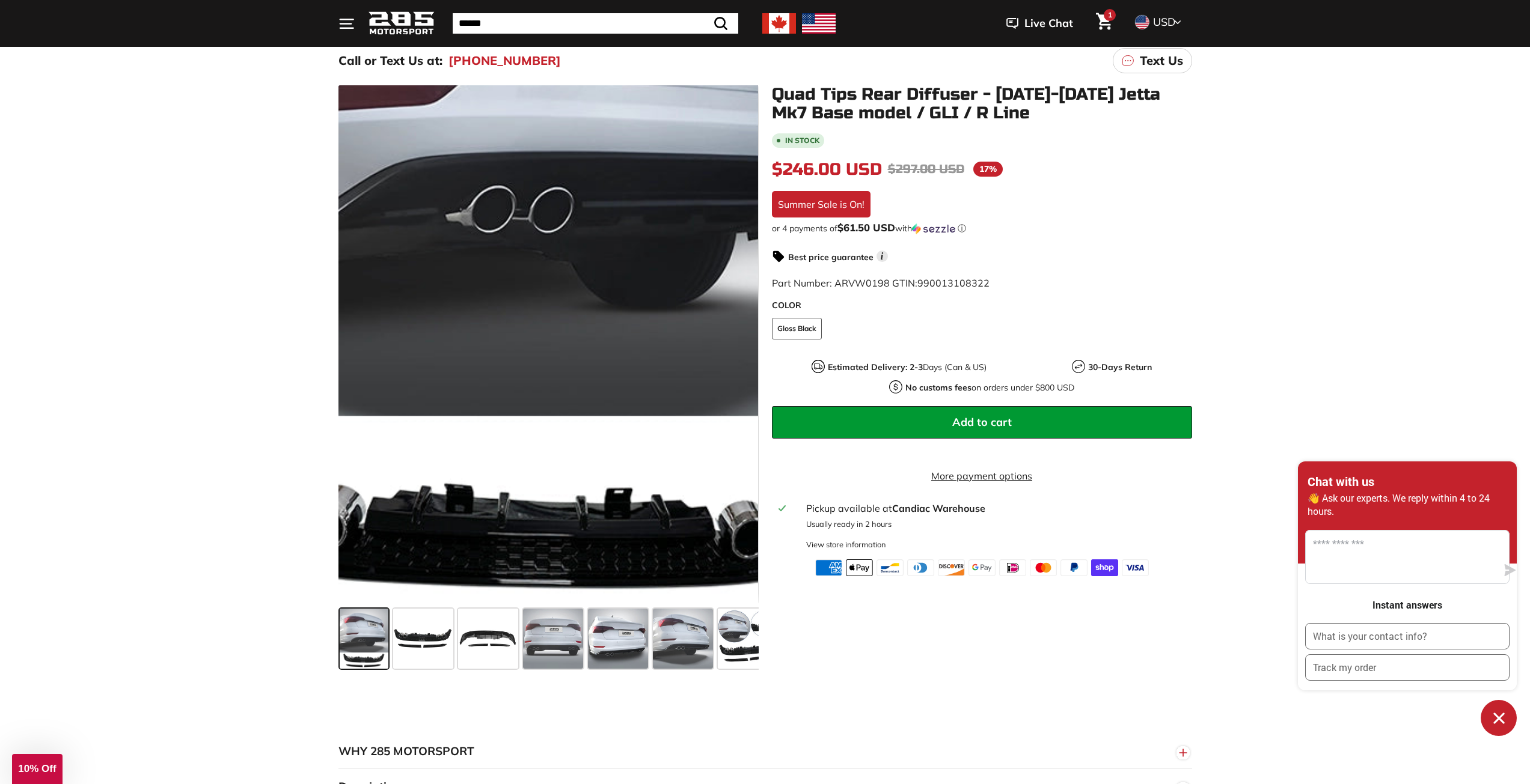
click at [547, 510] on div at bounding box center [548, 345] width 420 height 519
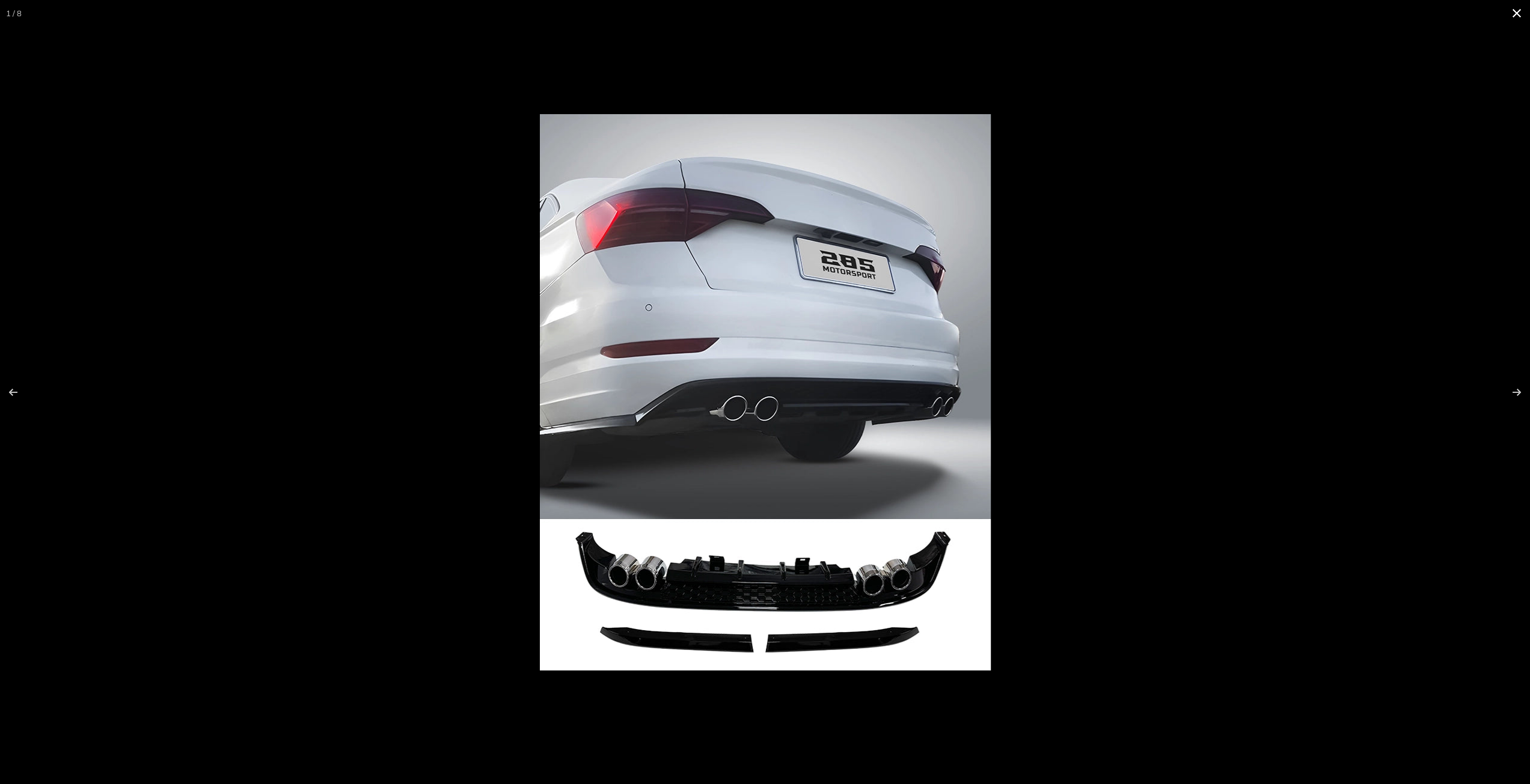
click at [373, 468] on div at bounding box center [765, 392] width 1530 height 784
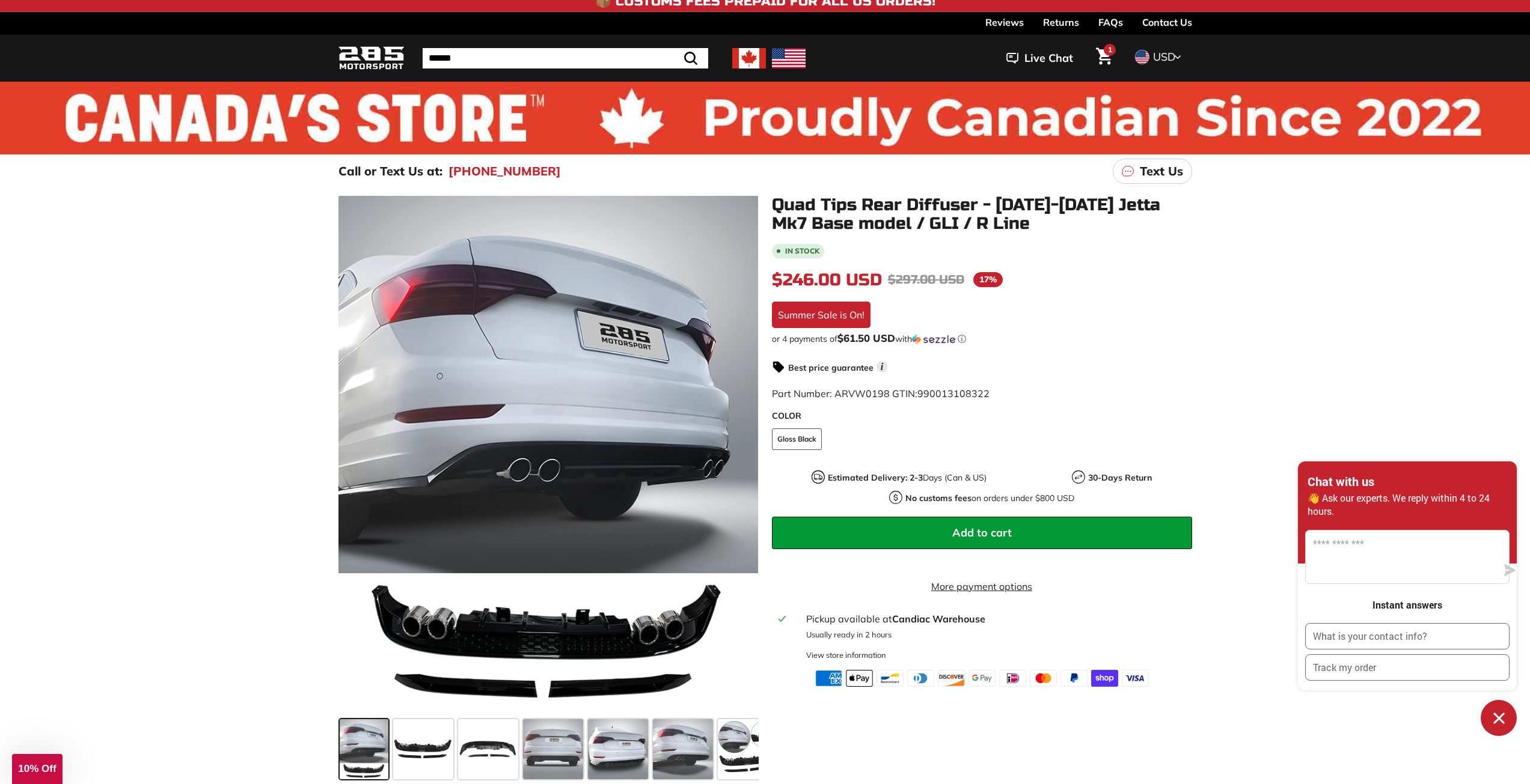
scroll to position [0, 0]
